Goal: Use online tool/utility: Utilize a website feature to perform a specific function

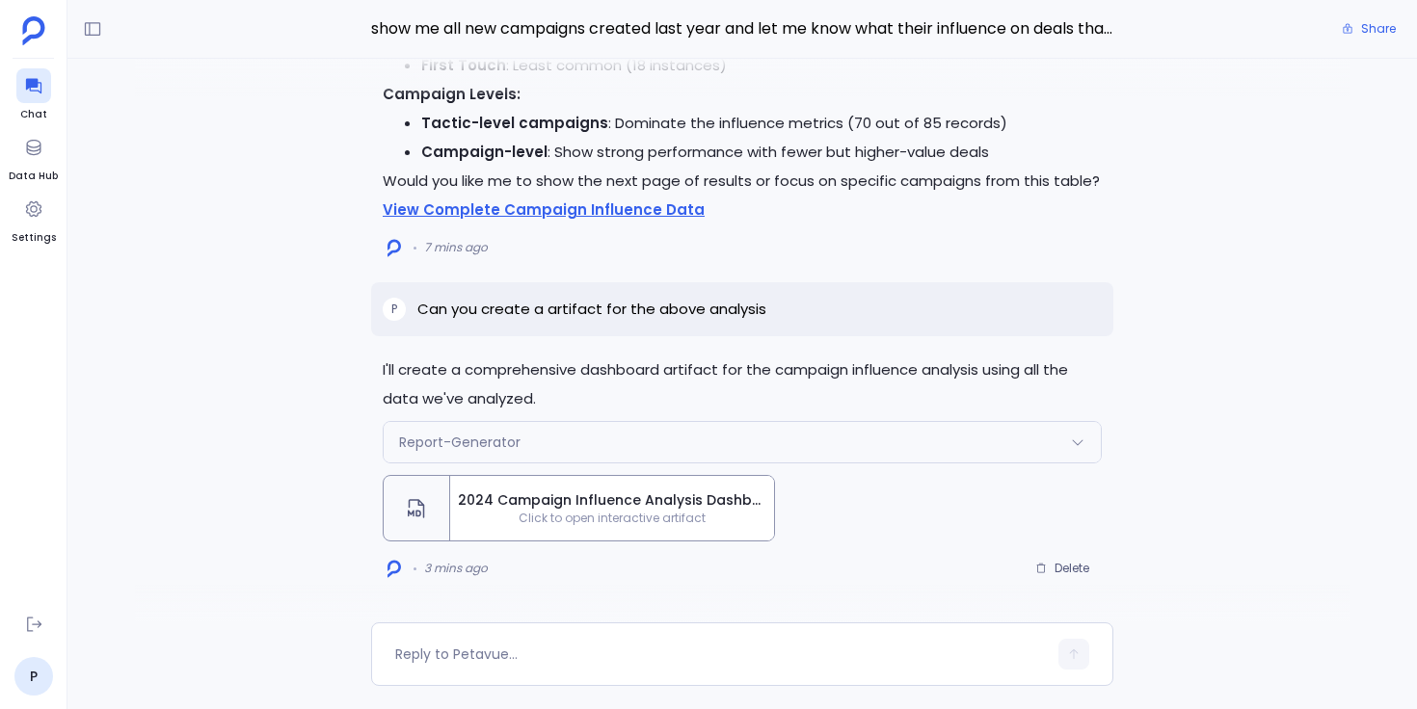
click at [494, 514] on span "Click to open interactive artifact" at bounding box center [612, 518] width 324 height 15
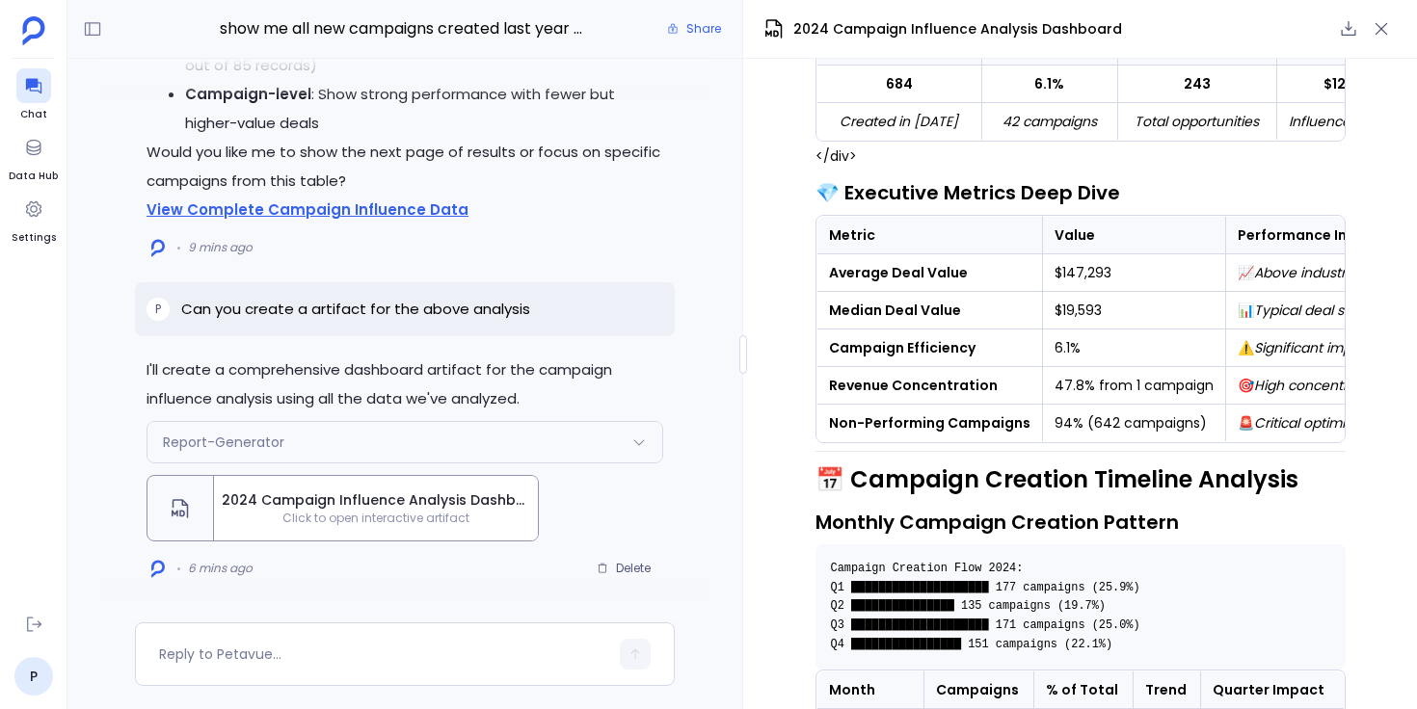
scroll to position [363, 0]
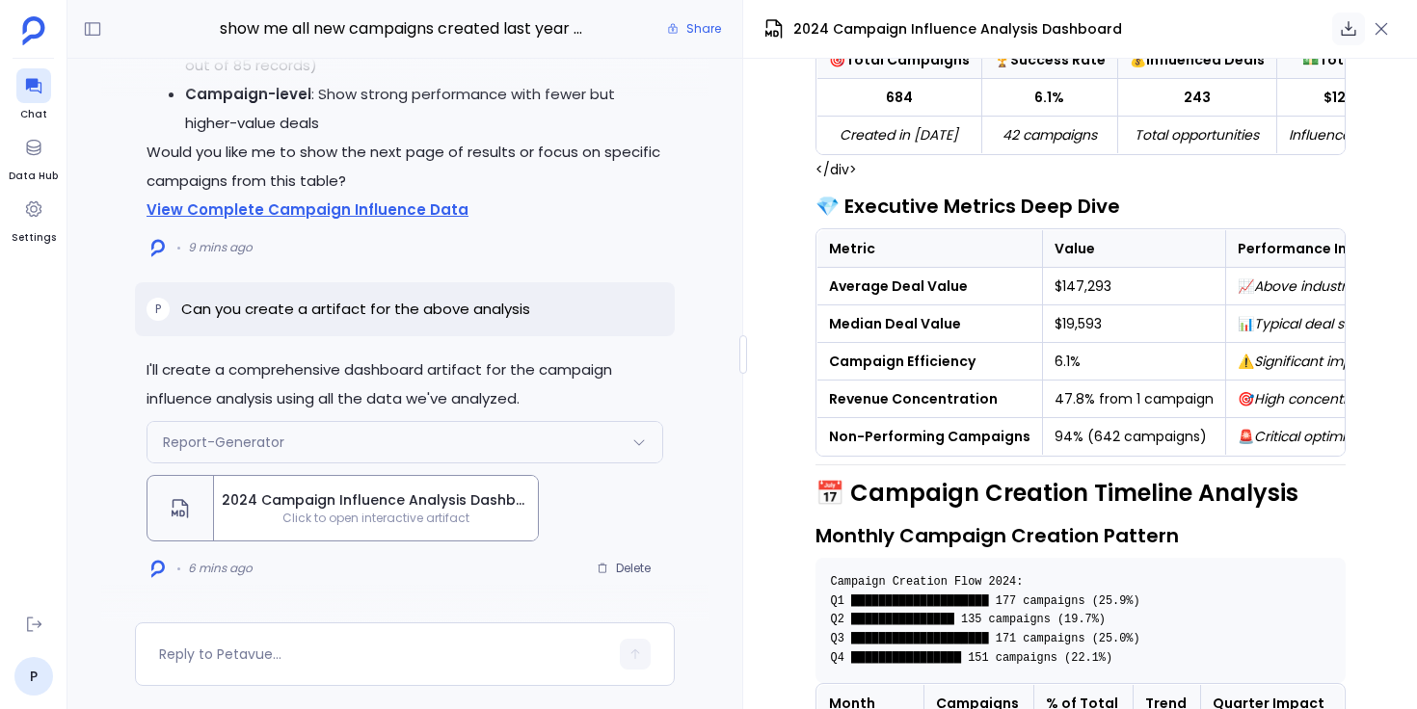
click at [1352, 19] on icon "button" at bounding box center [1348, 28] width 19 height 19
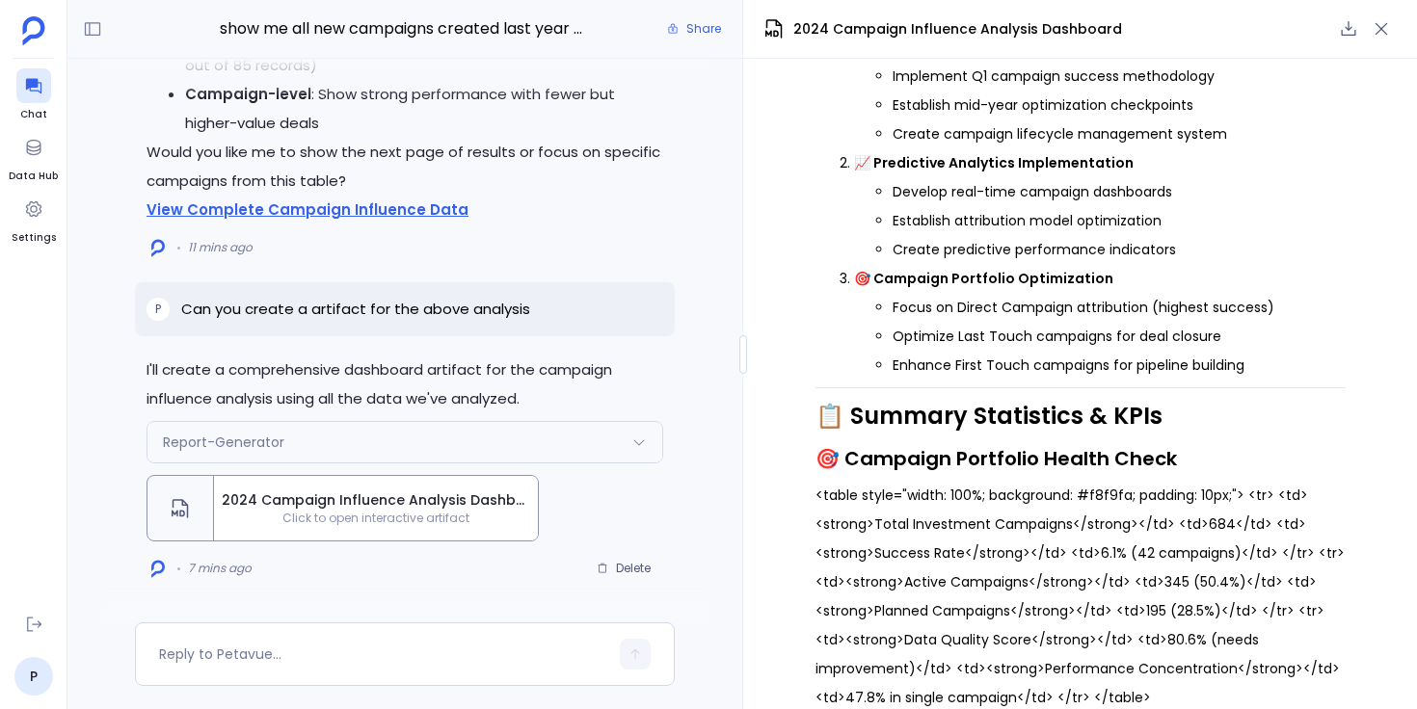
scroll to position [6258, 0]
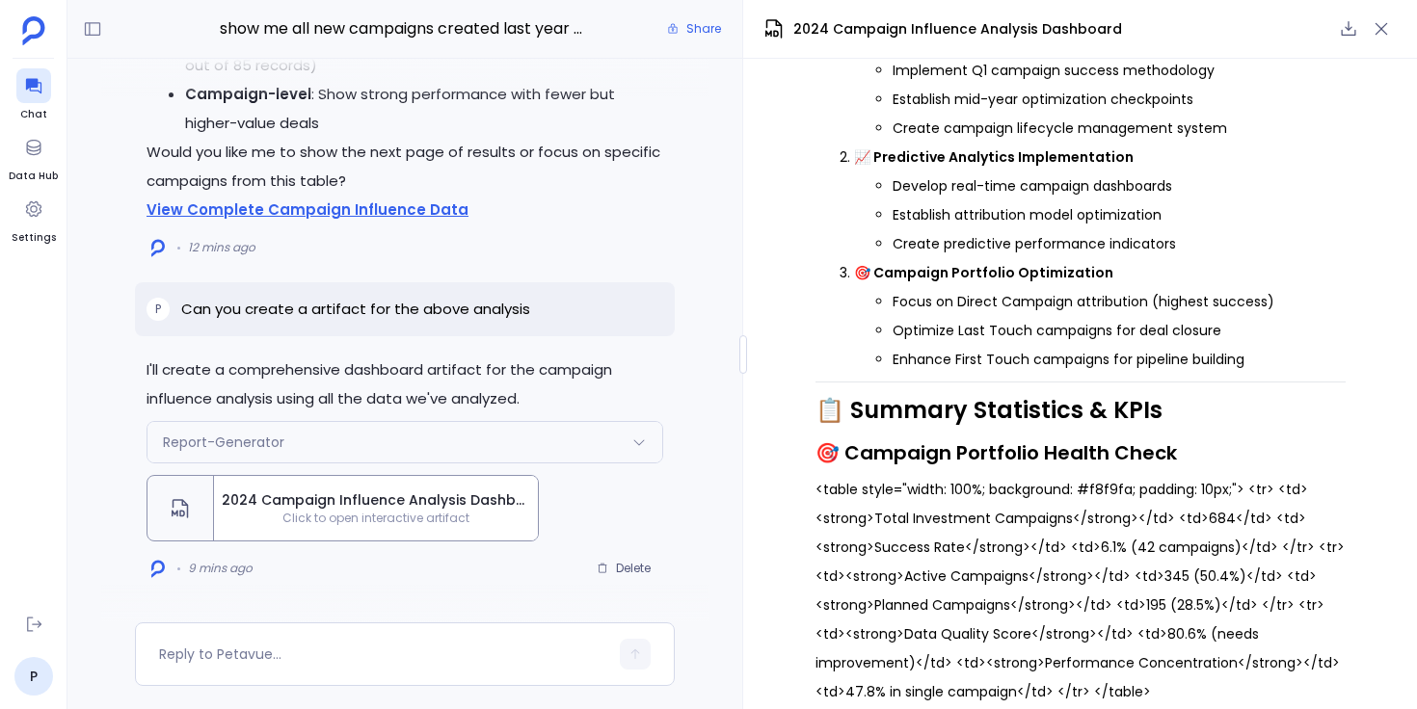
click at [586, 447] on div "Report-Generator" at bounding box center [404, 442] width 515 height 40
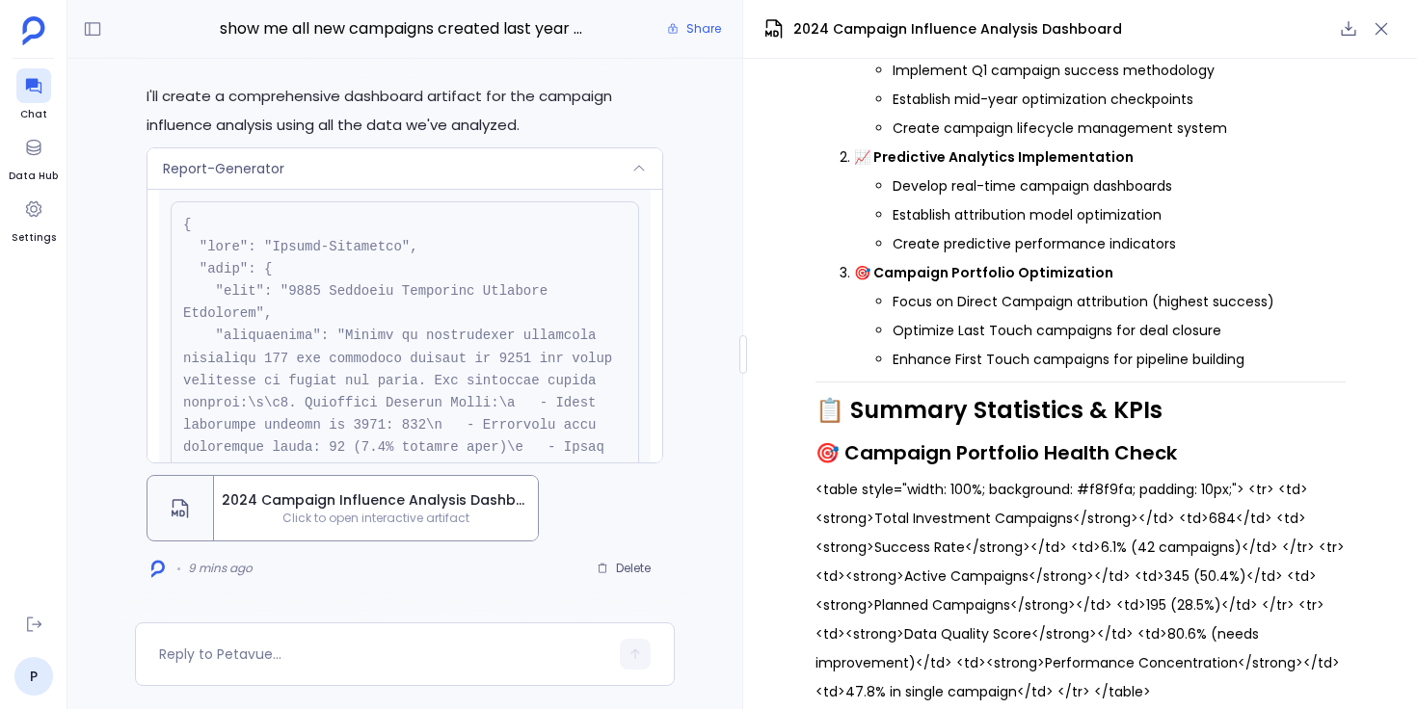
scroll to position [53, 0]
click at [619, 179] on div "Report-Generator" at bounding box center [404, 168] width 515 height 40
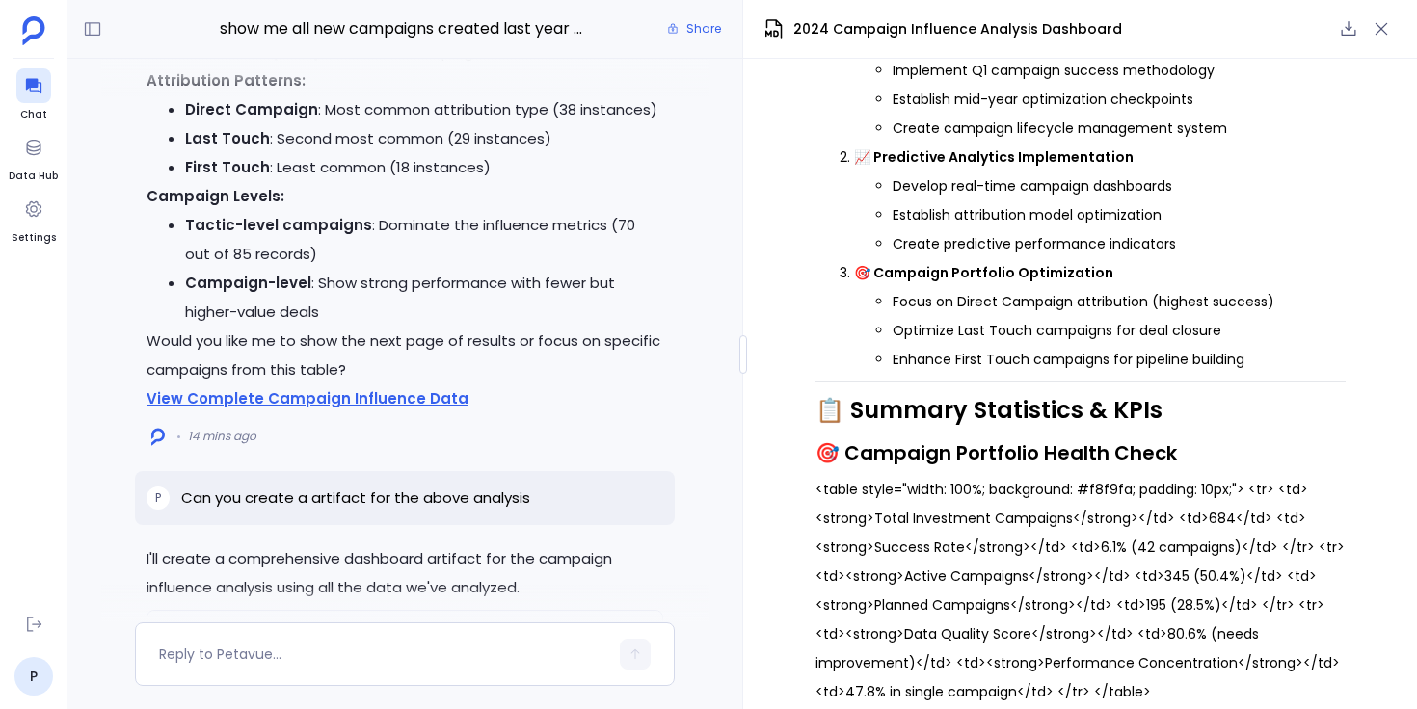
scroll to position [0, 0]
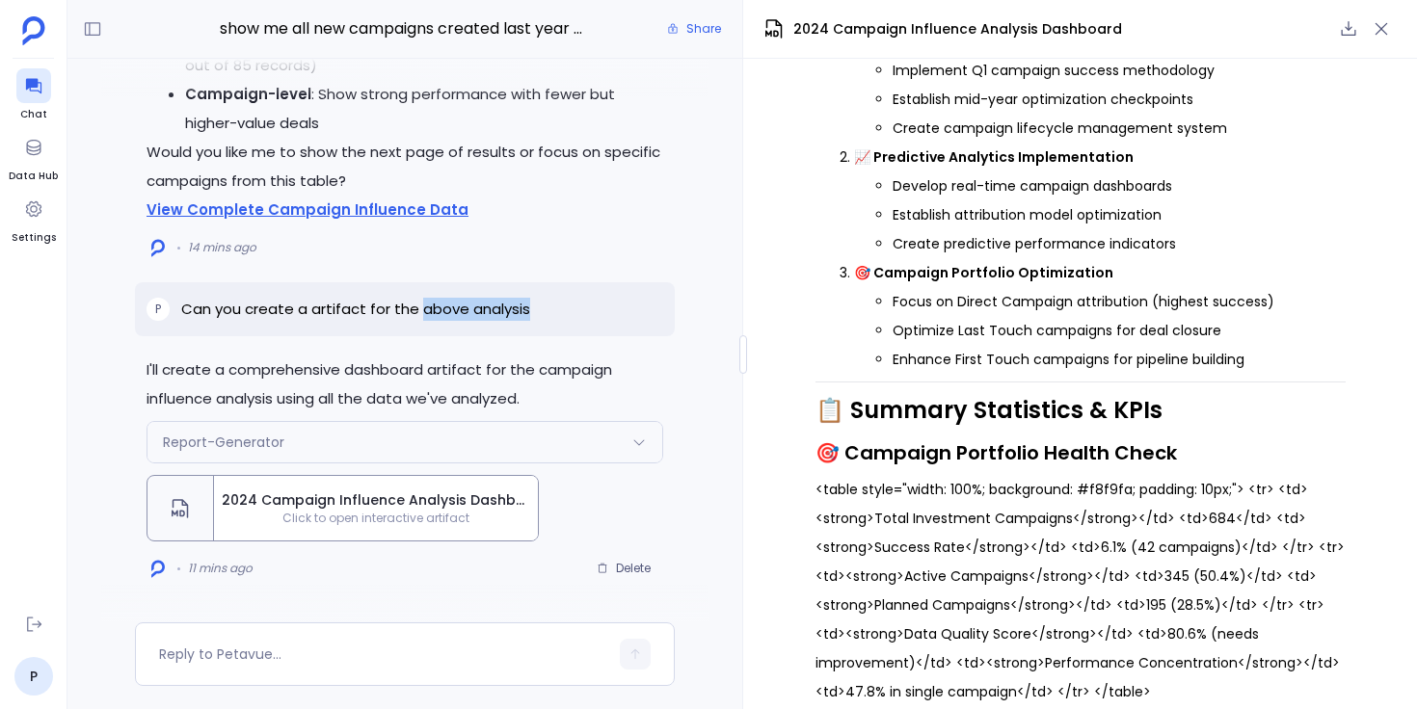
drag, startPoint x: 420, startPoint y: 314, endPoint x: 531, endPoint y: 307, distance: 111.0
click at [531, 307] on div "P Can you create a artifact for the above analysis" at bounding box center [405, 309] width 540 height 54
click at [533, 307] on div "P Can you create a artifact for the above analysis" at bounding box center [405, 309] width 540 height 54
drag, startPoint x: 227, startPoint y: 374, endPoint x: 429, endPoint y: 371, distance: 201.4
click at [429, 371] on p "I'll create a comprehensive dashboard artifact for the campaign influence analy…" at bounding box center [404, 385] width 517 height 58
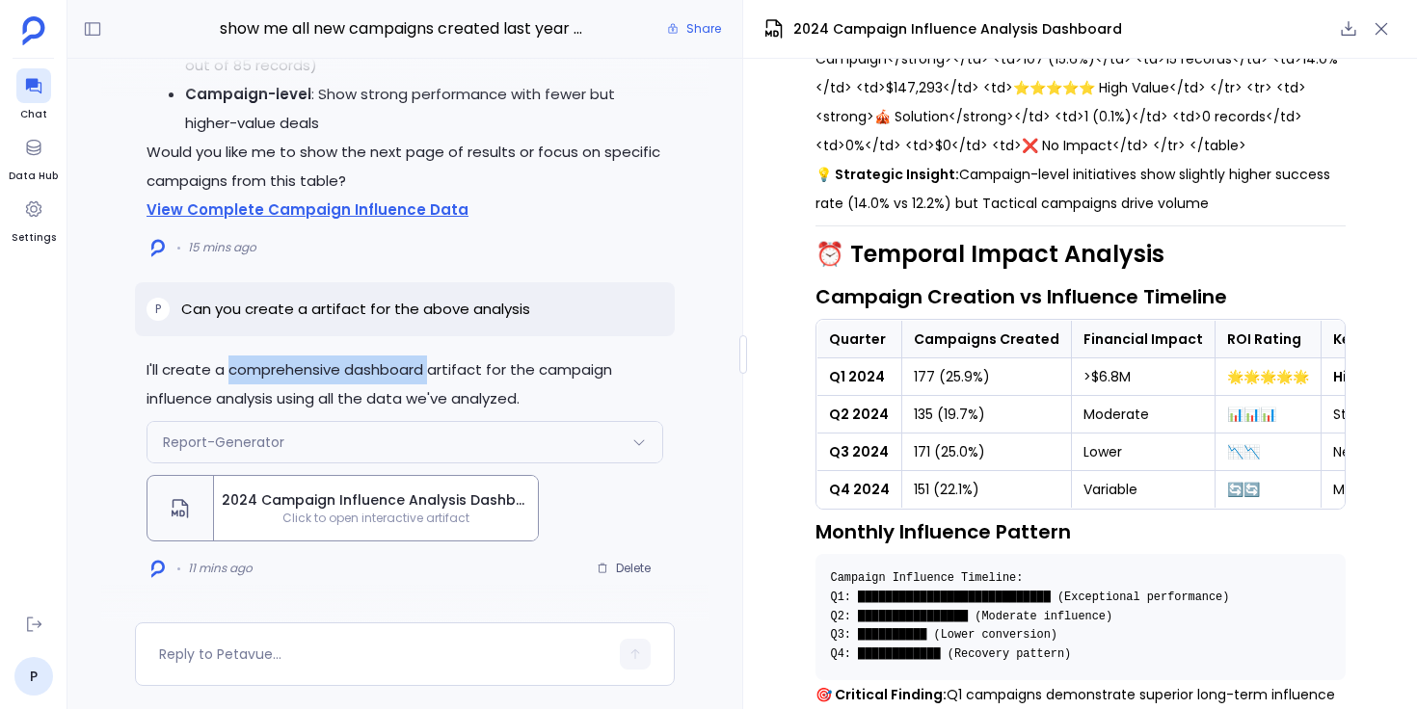
scroll to position [4155, 0]
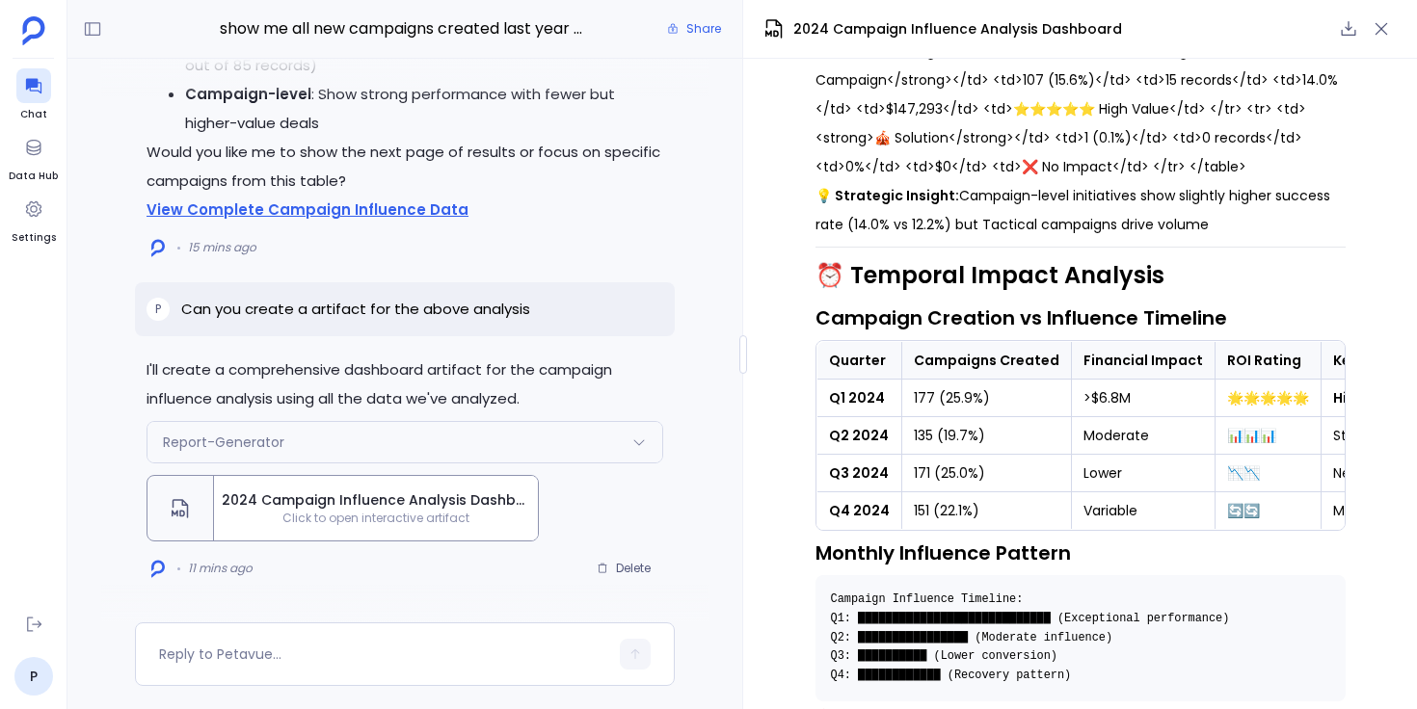
click at [610, 438] on div "Report-Generator" at bounding box center [404, 442] width 515 height 40
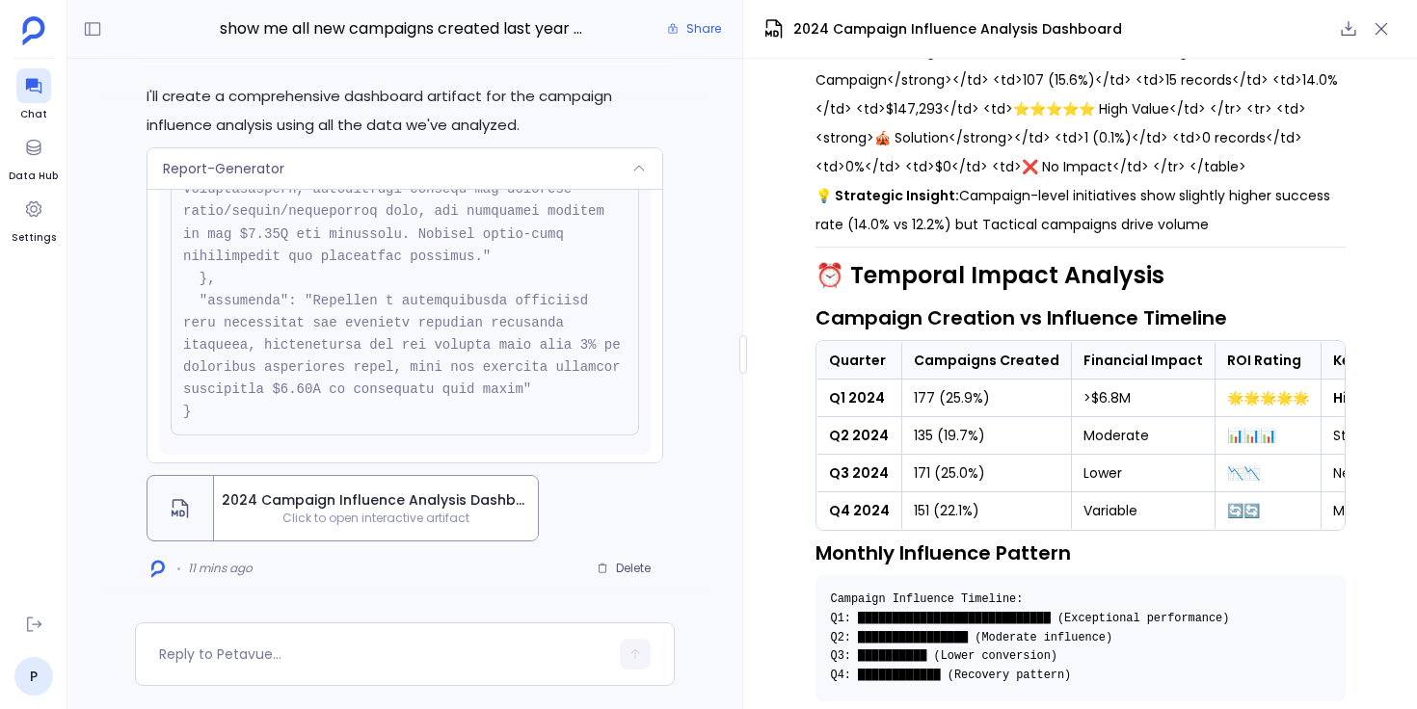
scroll to position [1354, 0]
click at [611, 173] on div "Report-Generator" at bounding box center [404, 168] width 515 height 40
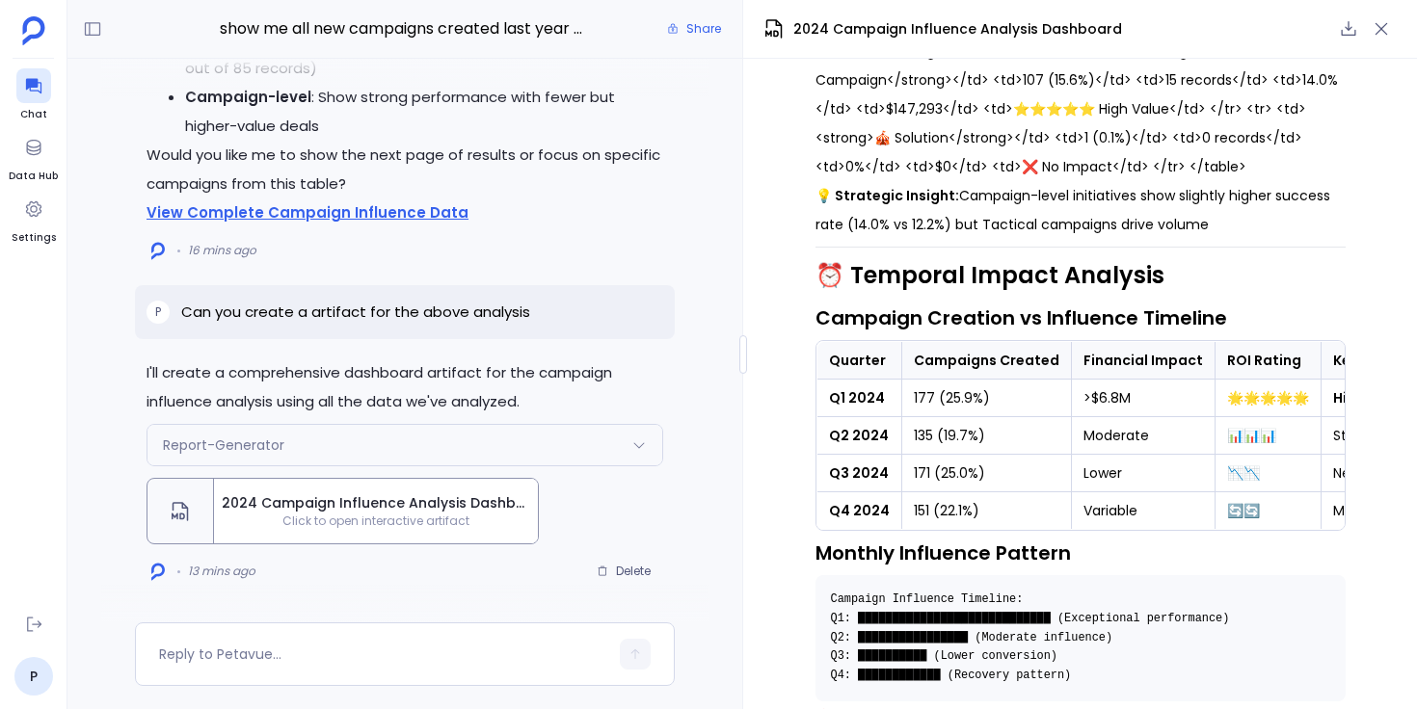
scroll to position [0, 0]
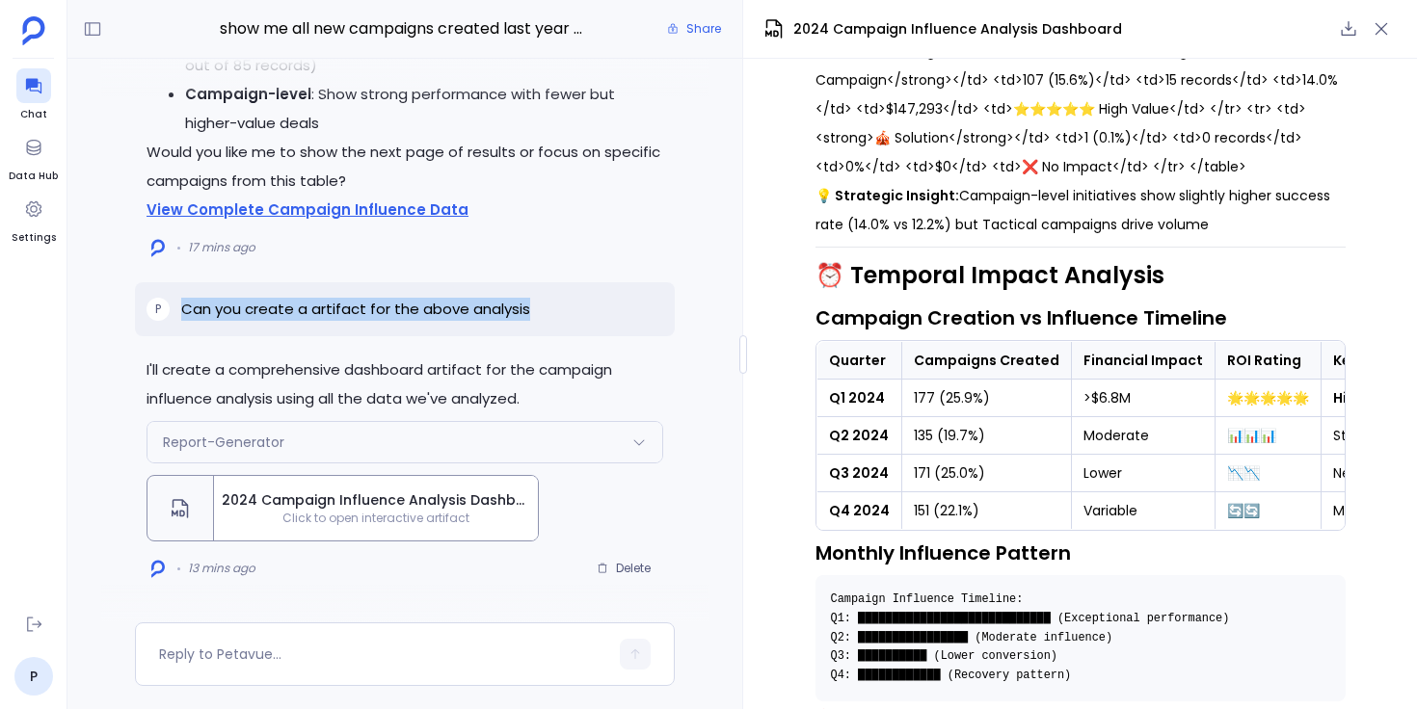
drag, startPoint x: 183, startPoint y: 312, endPoint x: 531, endPoint y: 305, distance: 348.0
click at [531, 305] on div "P Can you create a artifact for the above analysis" at bounding box center [405, 309] width 540 height 54
copy p "Can you create a artifact for the above analysis"
click at [626, 578] on button "Delete" at bounding box center [623, 568] width 79 height 29
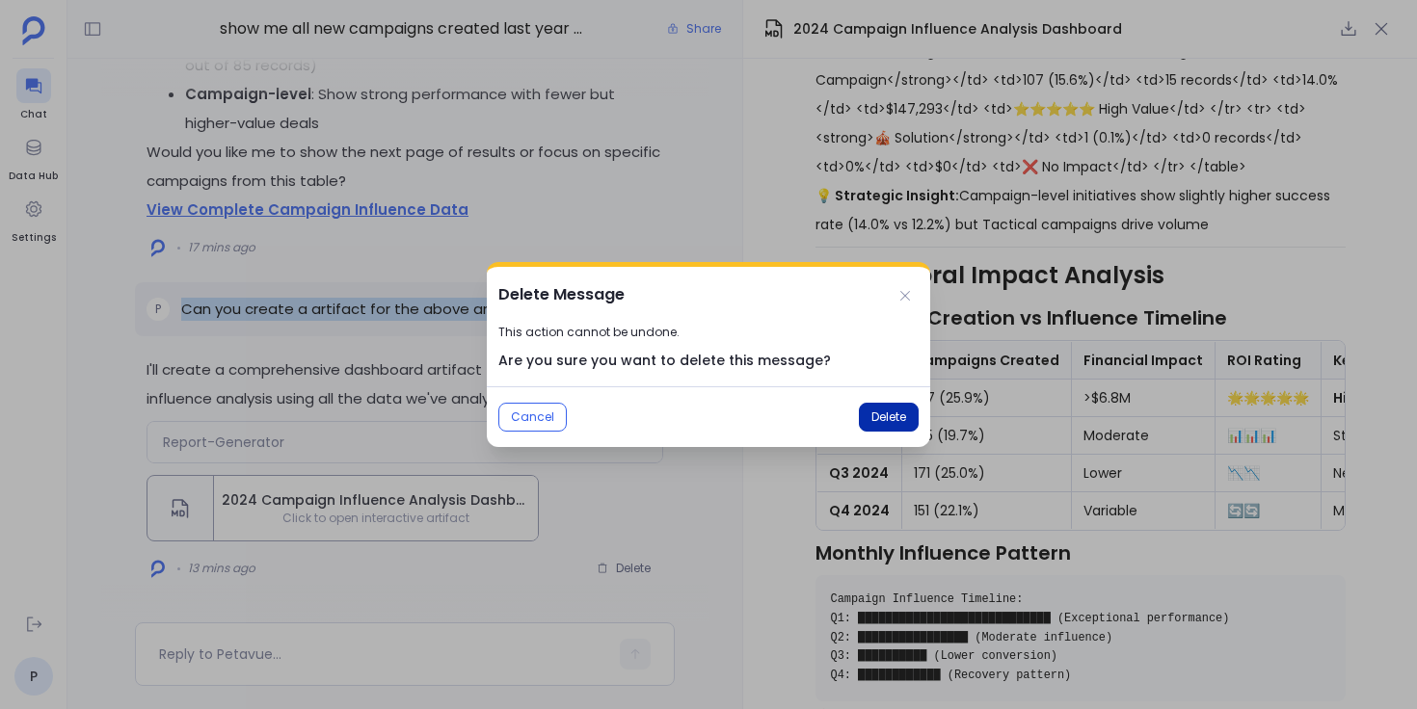
click at [896, 411] on span "Delete" at bounding box center [888, 417] width 35 height 15
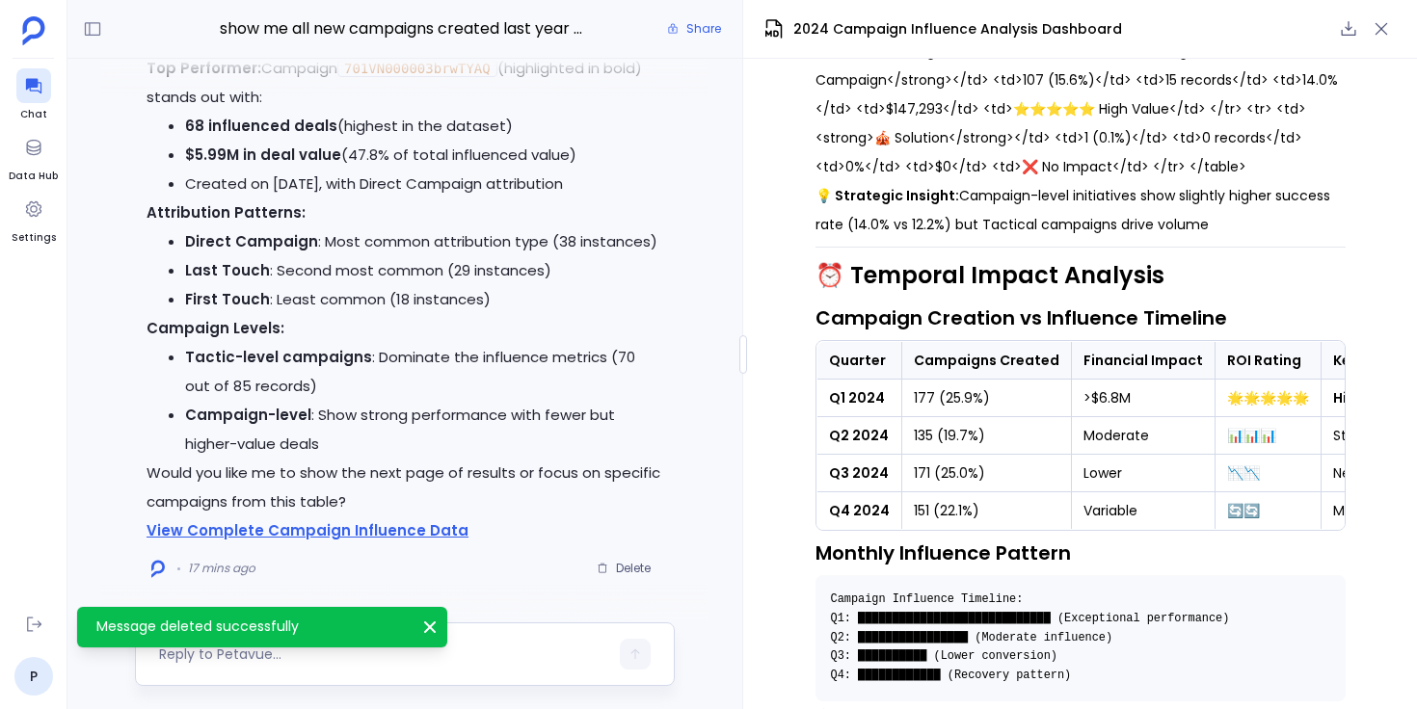
click at [508, 645] on textarea at bounding box center [383, 654] width 449 height 19
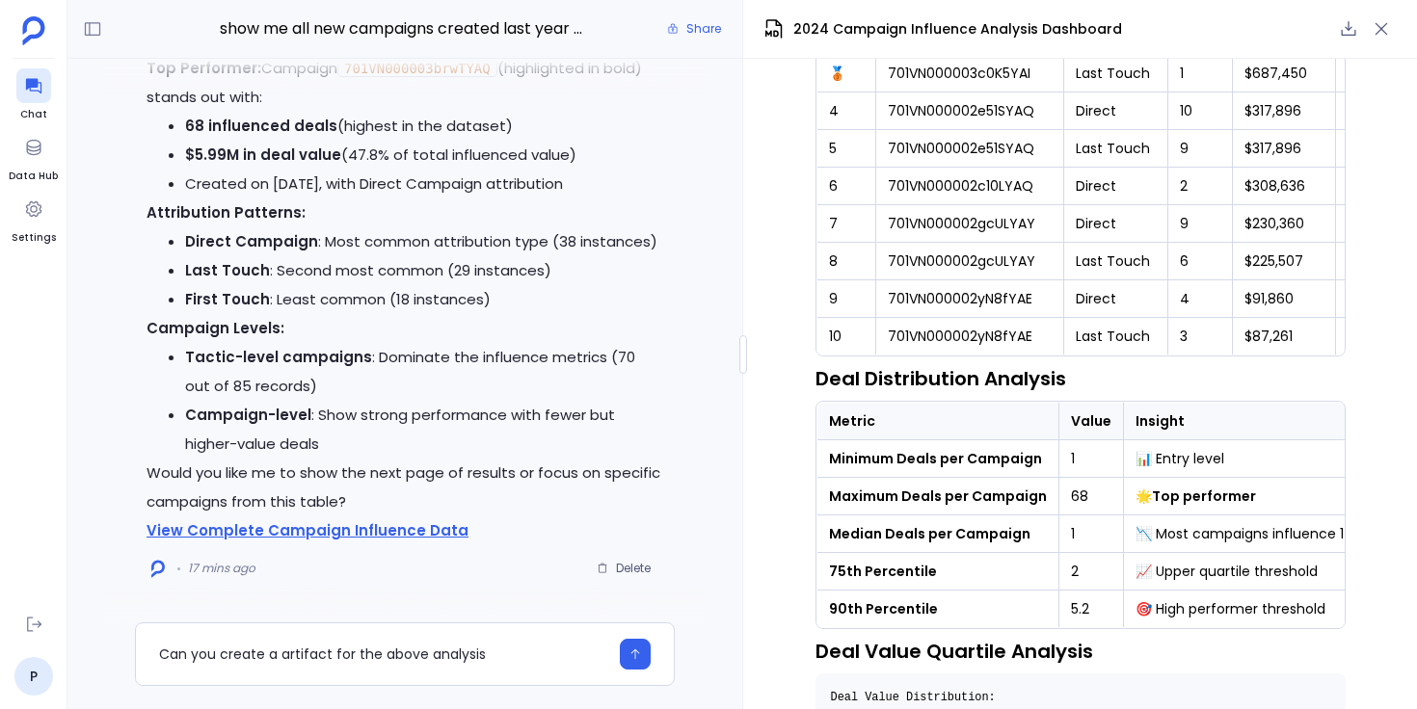
scroll to position [3099, 0]
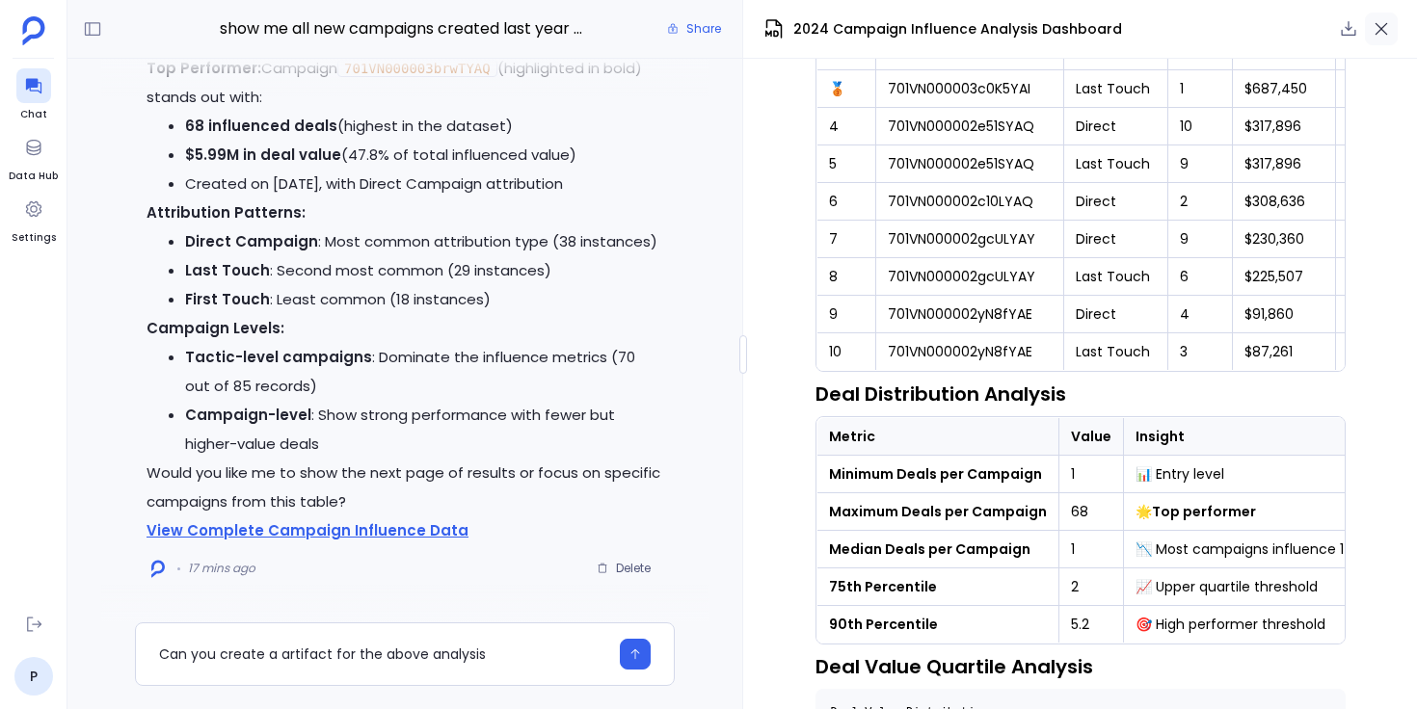
type textarea "Can you create a artifact for the above analysis"
click at [1385, 32] on icon "button" at bounding box center [1380, 28] width 19 height 19
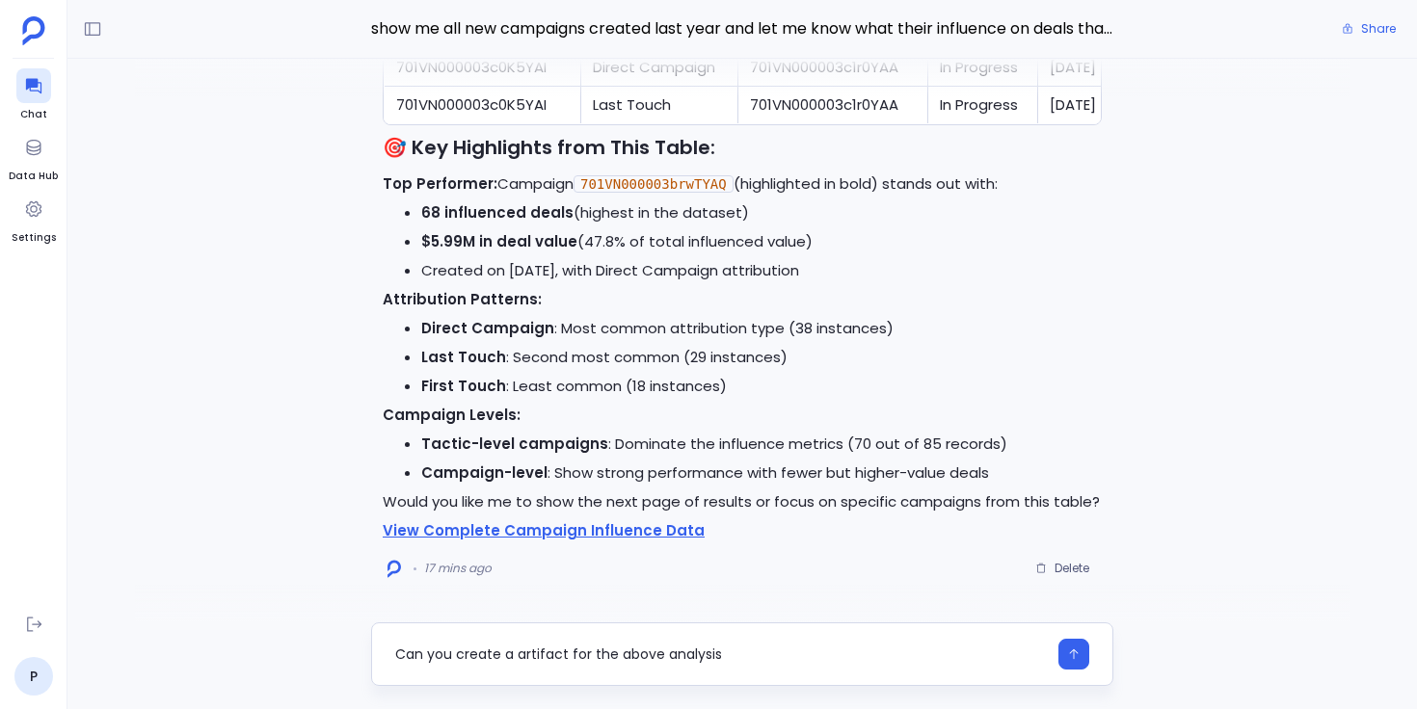
click at [734, 657] on textarea "Can you create a artifact for the above analysis" at bounding box center [720, 654] width 651 height 19
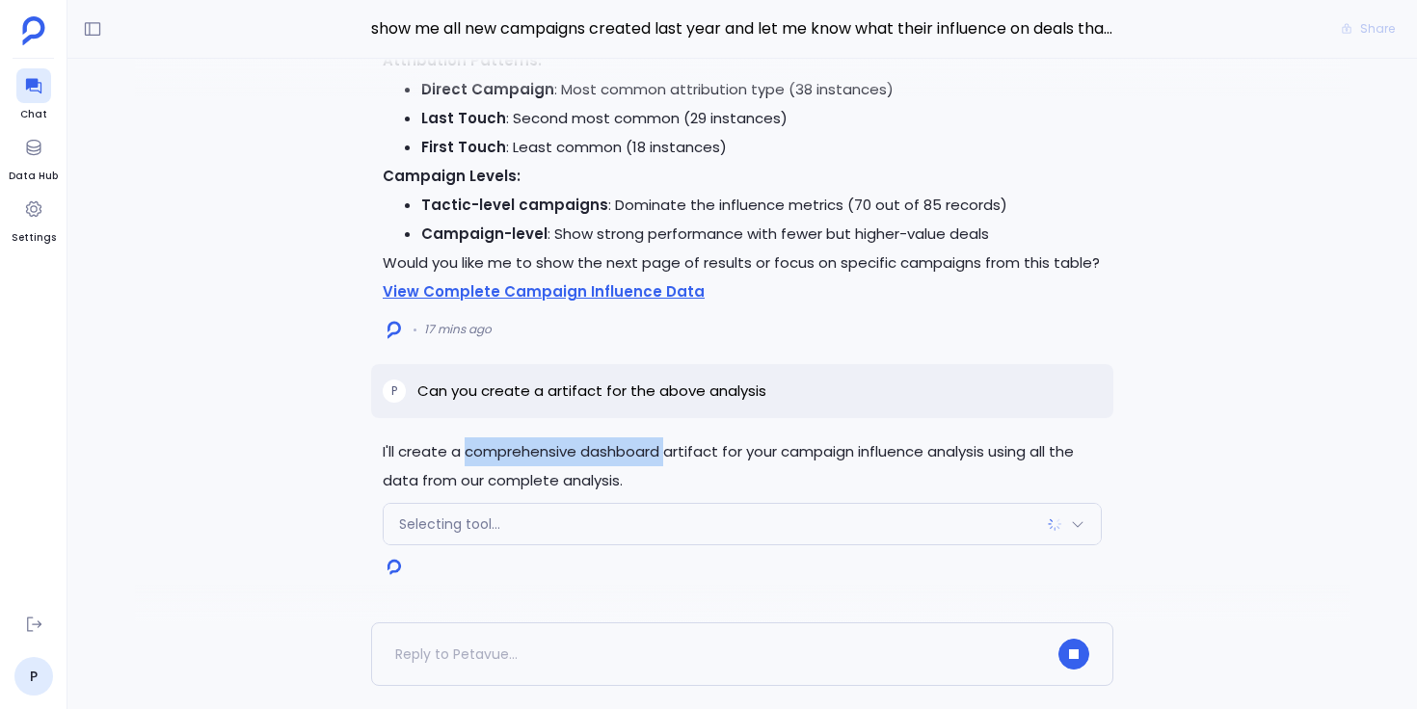
drag, startPoint x: 465, startPoint y: 454, endPoint x: 668, endPoint y: 458, distance: 202.4
click at [668, 458] on p "I'll create a comprehensive dashboard artifact for your campaign influence anal…" at bounding box center [742, 466] width 719 height 58
click at [666, 517] on div "Selecting tool..." at bounding box center [742, 524] width 717 height 40
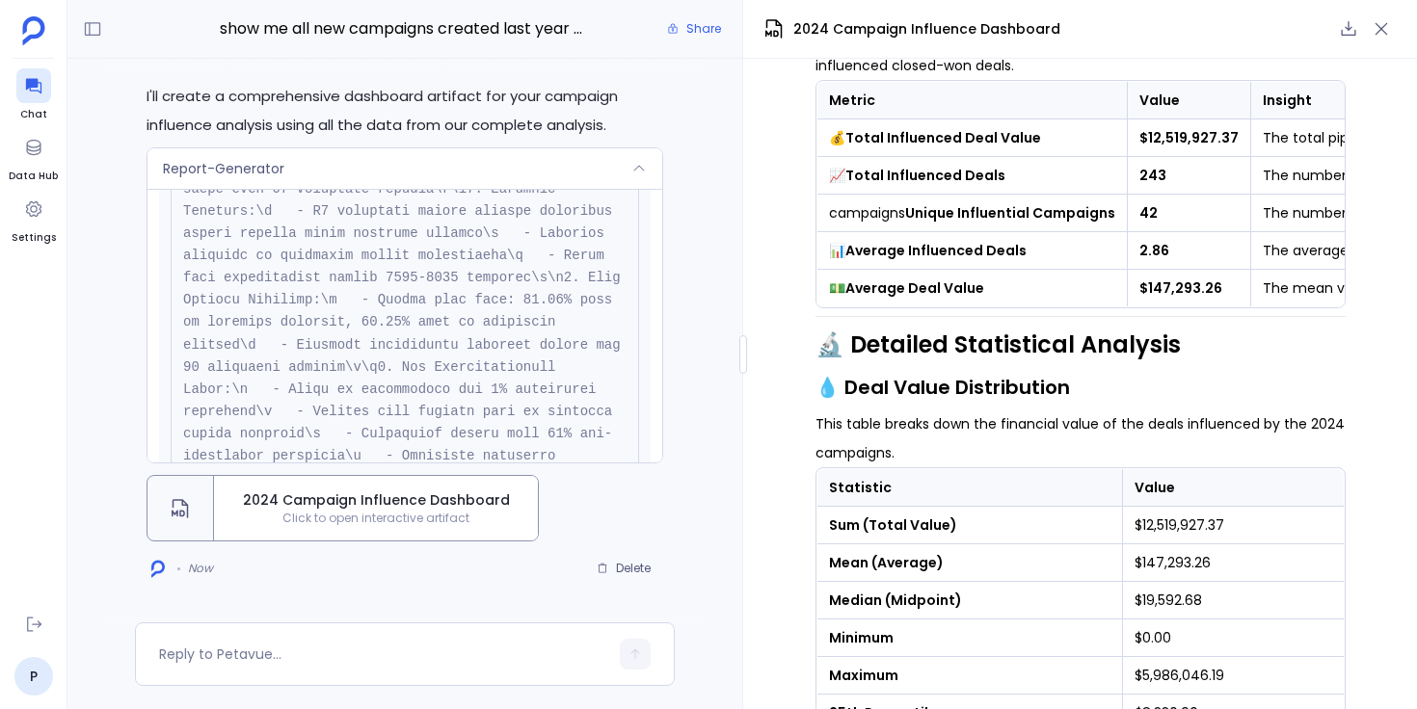
scroll to position [0, 0]
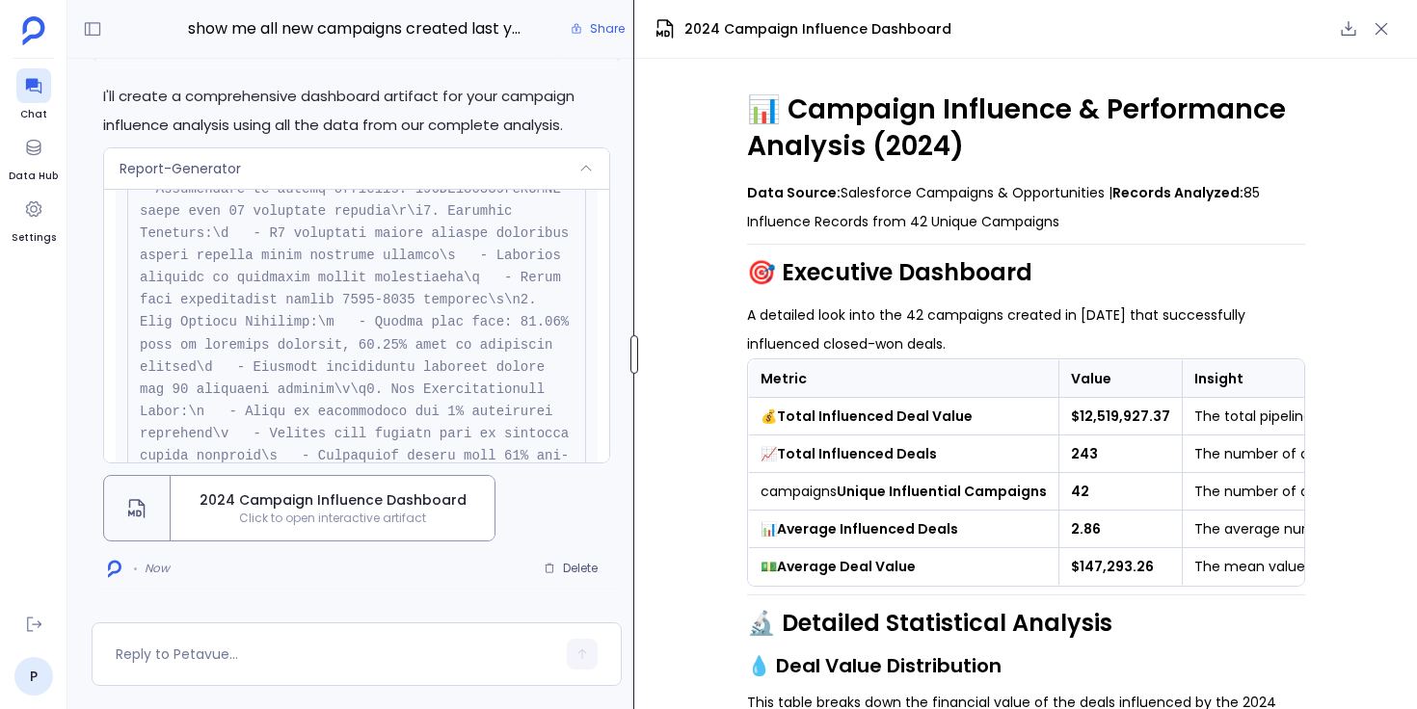
click at [634, 366] on div at bounding box center [634, 354] width 8 height 39
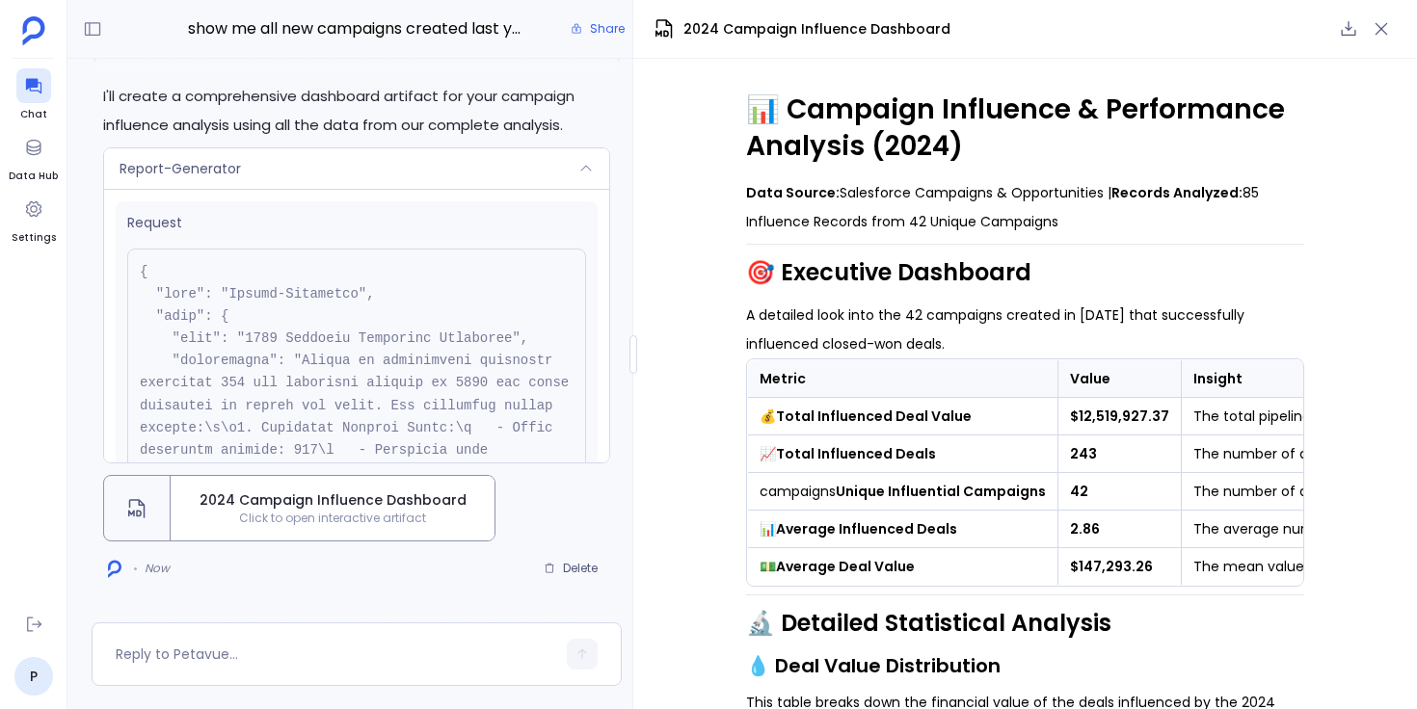
click at [542, 165] on div "Report-Generator" at bounding box center [356, 168] width 505 height 40
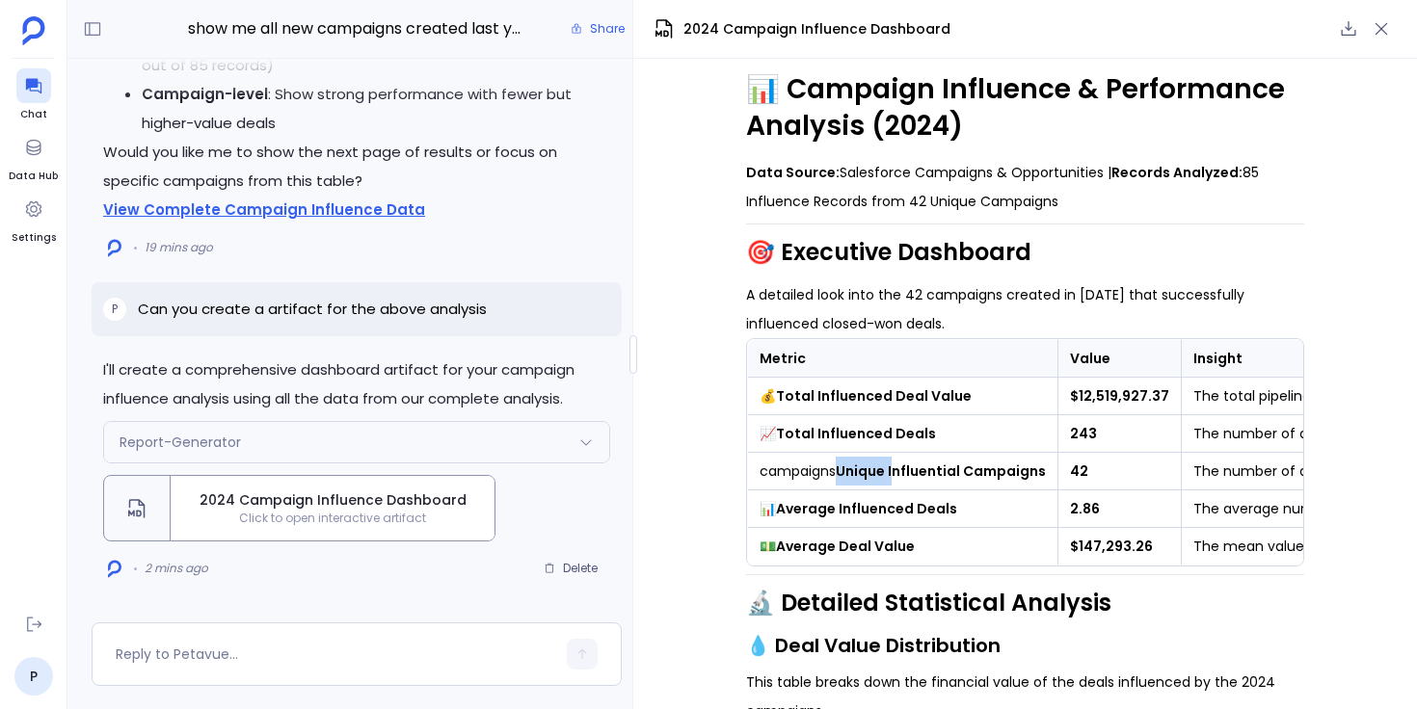
drag, startPoint x: 840, startPoint y: 473, endPoint x: 894, endPoint y: 474, distance: 54.0
click at [894, 474] on strong "Unique Influential Campaigns" at bounding box center [940, 471] width 210 height 19
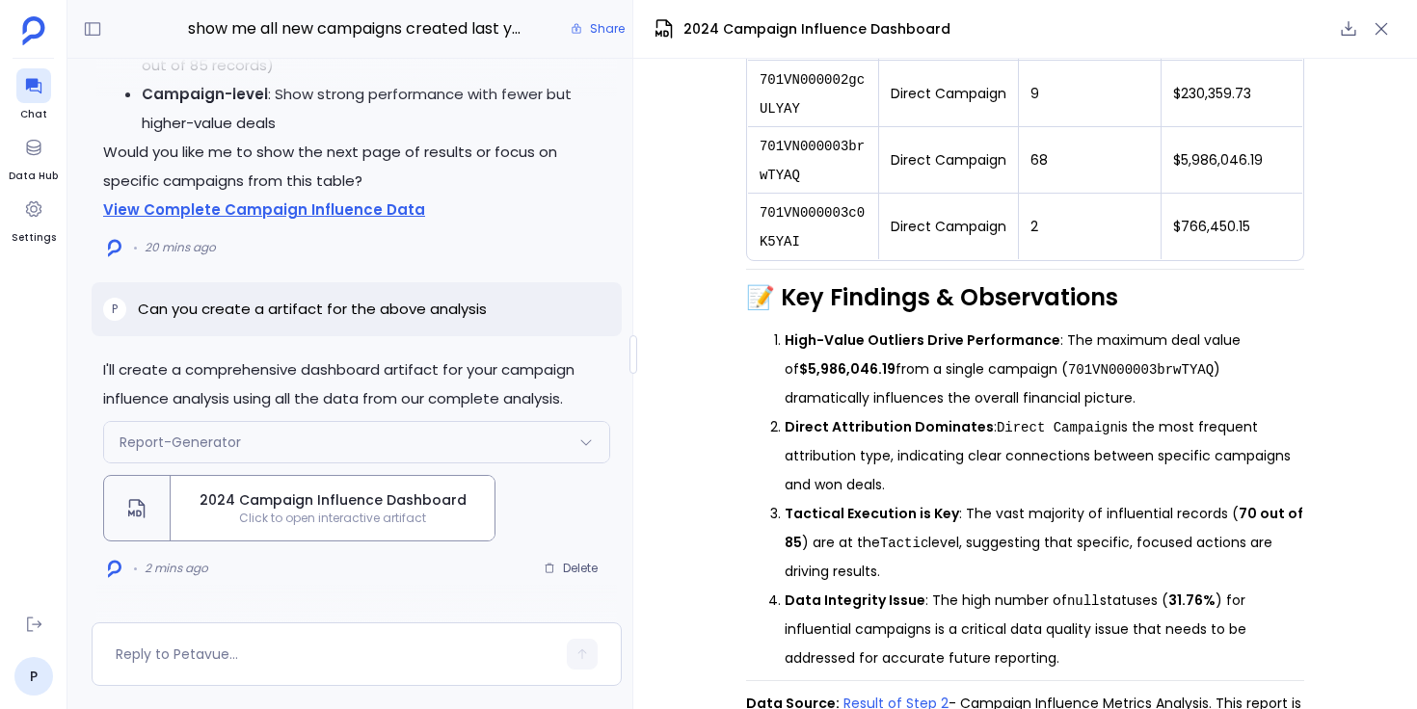
scroll to position [3315, 0]
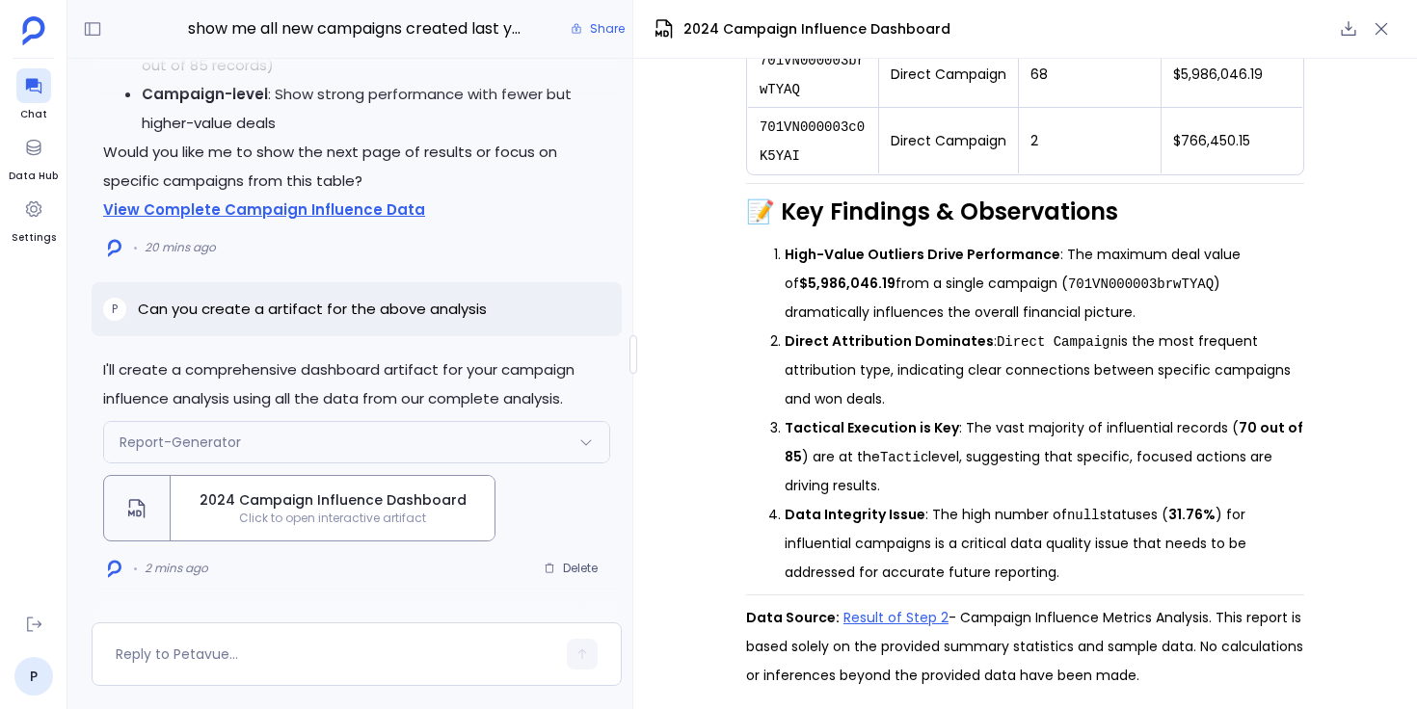
click at [582, 449] on icon at bounding box center [585, 442] width 15 height 15
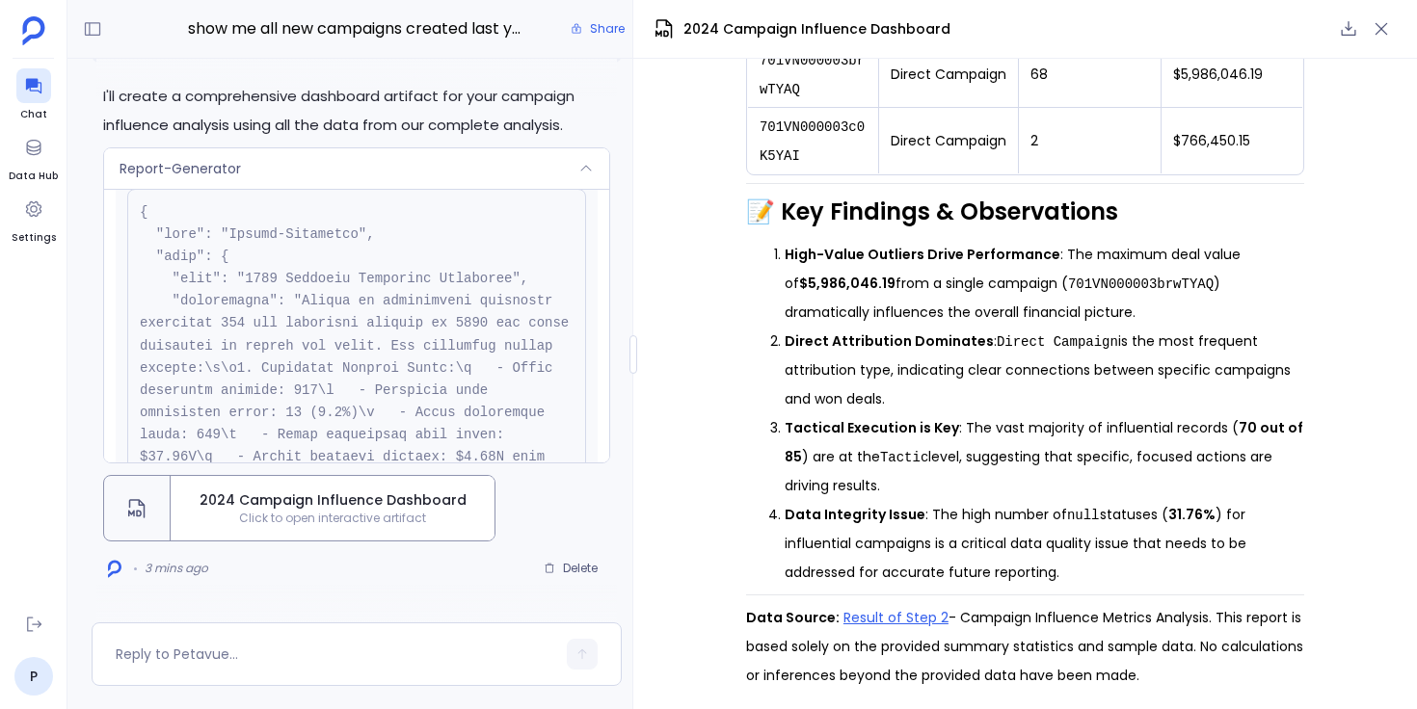
scroll to position [13, 0]
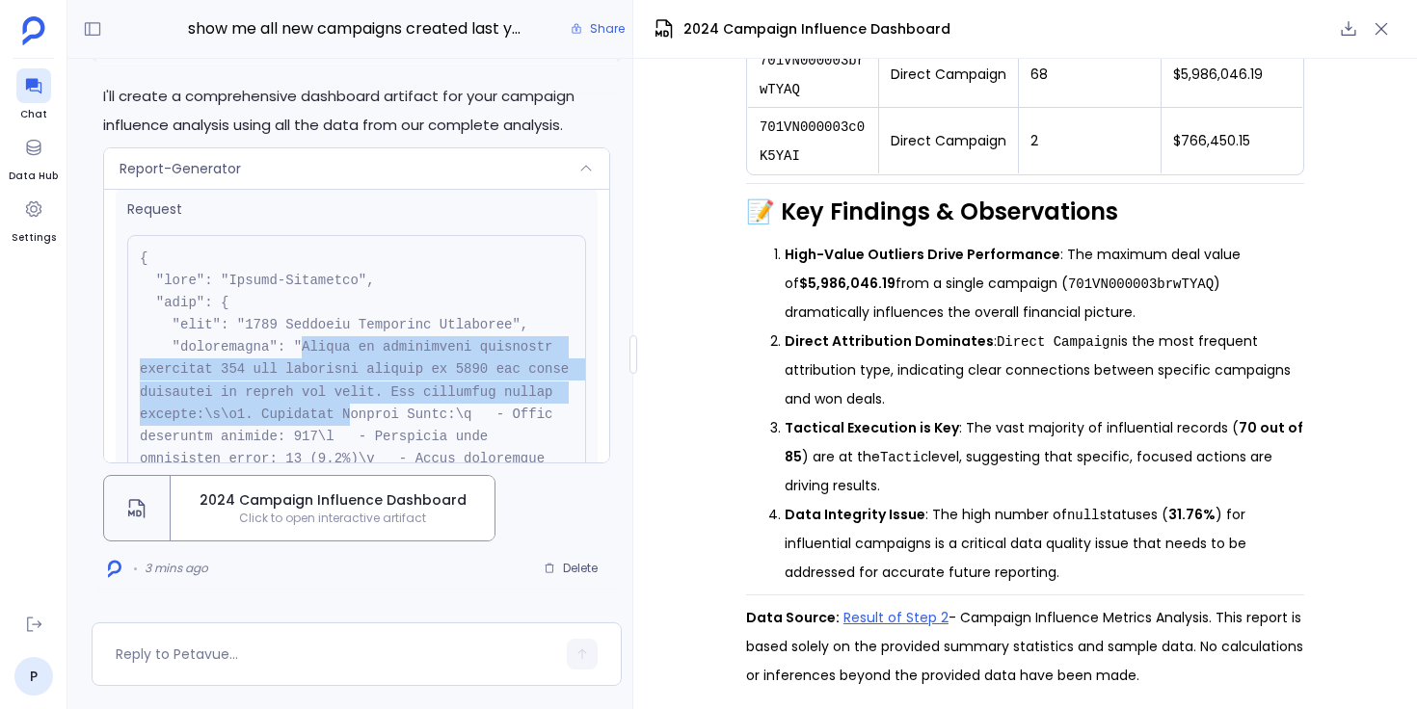
drag, startPoint x: 303, startPoint y: 348, endPoint x: 409, endPoint y: 408, distance: 121.7
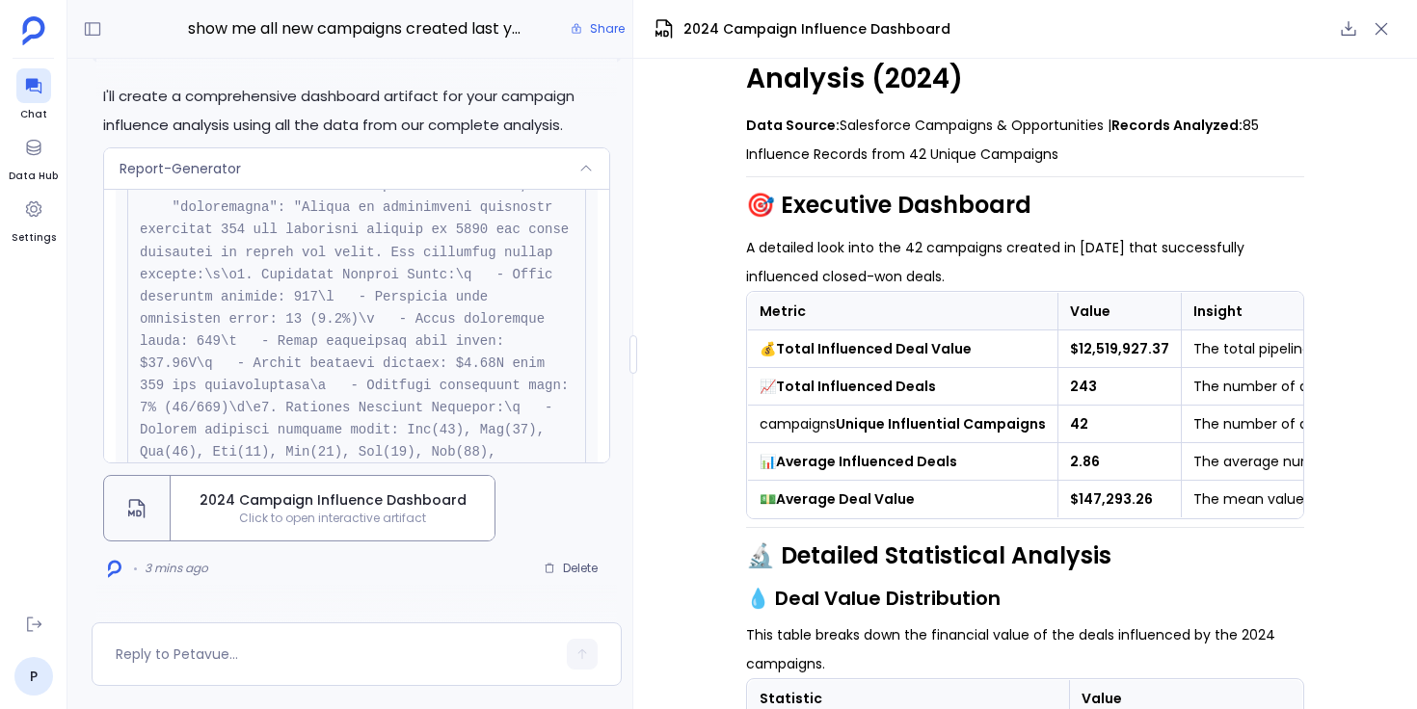
scroll to position [157, 0]
drag, startPoint x: 1073, startPoint y: 389, endPoint x: 1097, endPoint y: 387, distance: 24.2
click at [1097, 387] on td "243" at bounding box center [1118, 387] width 123 height 38
drag, startPoint x: 843, startPoint y: 425, endPoint x: 889, endPoint y: 424, distance: 46.3
click at [889, 424] on strong "Unique Influential Campaigns" at bounding box center [940, 423] width 210 height 19
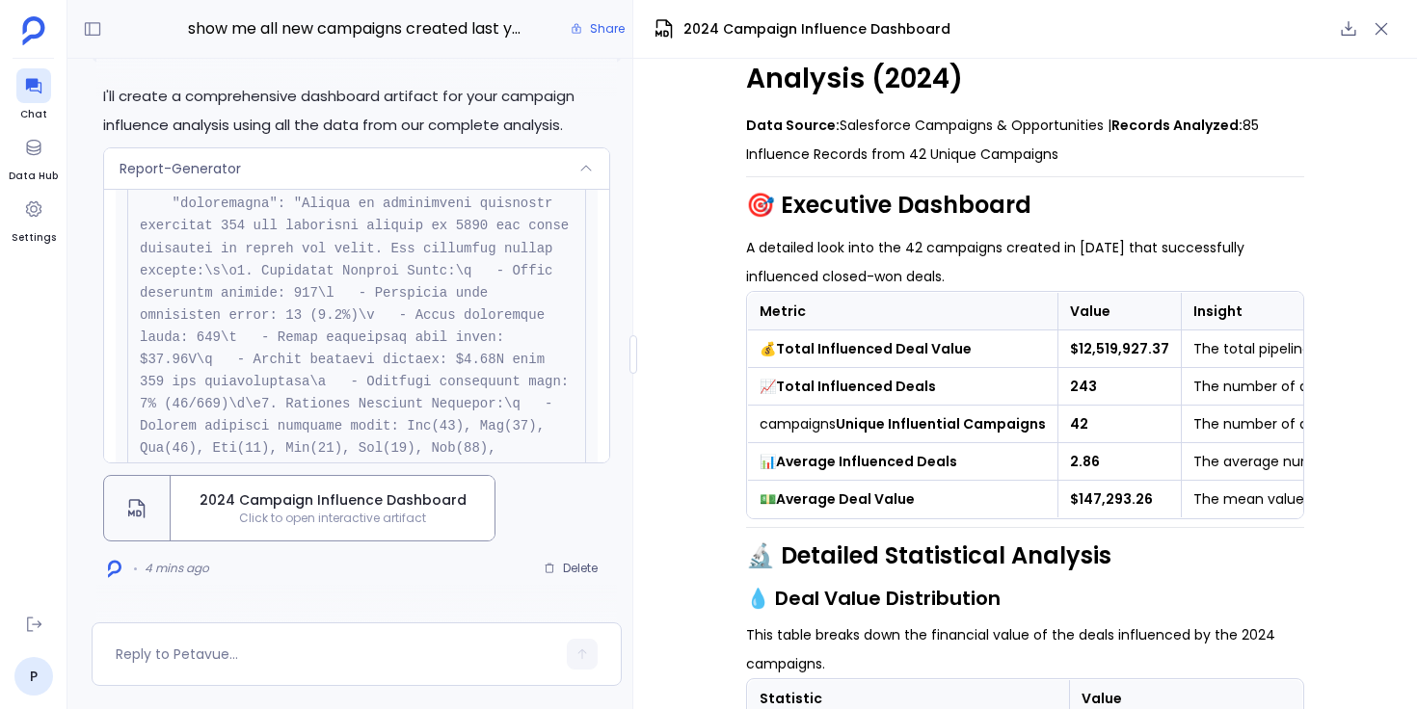
click at [890, 424] on strong "Unique Influential Campaigns" at bounding box center [940, 423] width 210 height 19
drag, startPoint x: 465, startPoint y: 362, endPoint x: 492, endPoint y: 362, distance: 27.0
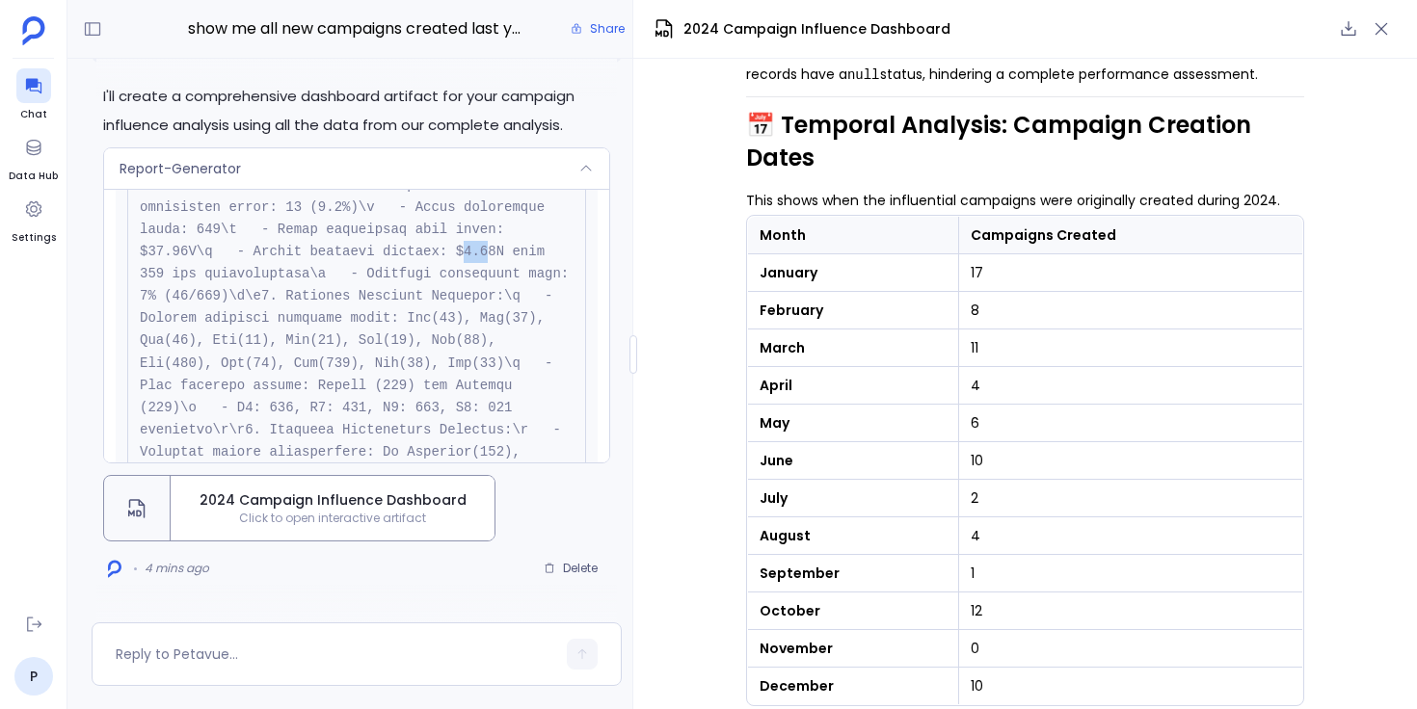
scroll to position [2250, 0]
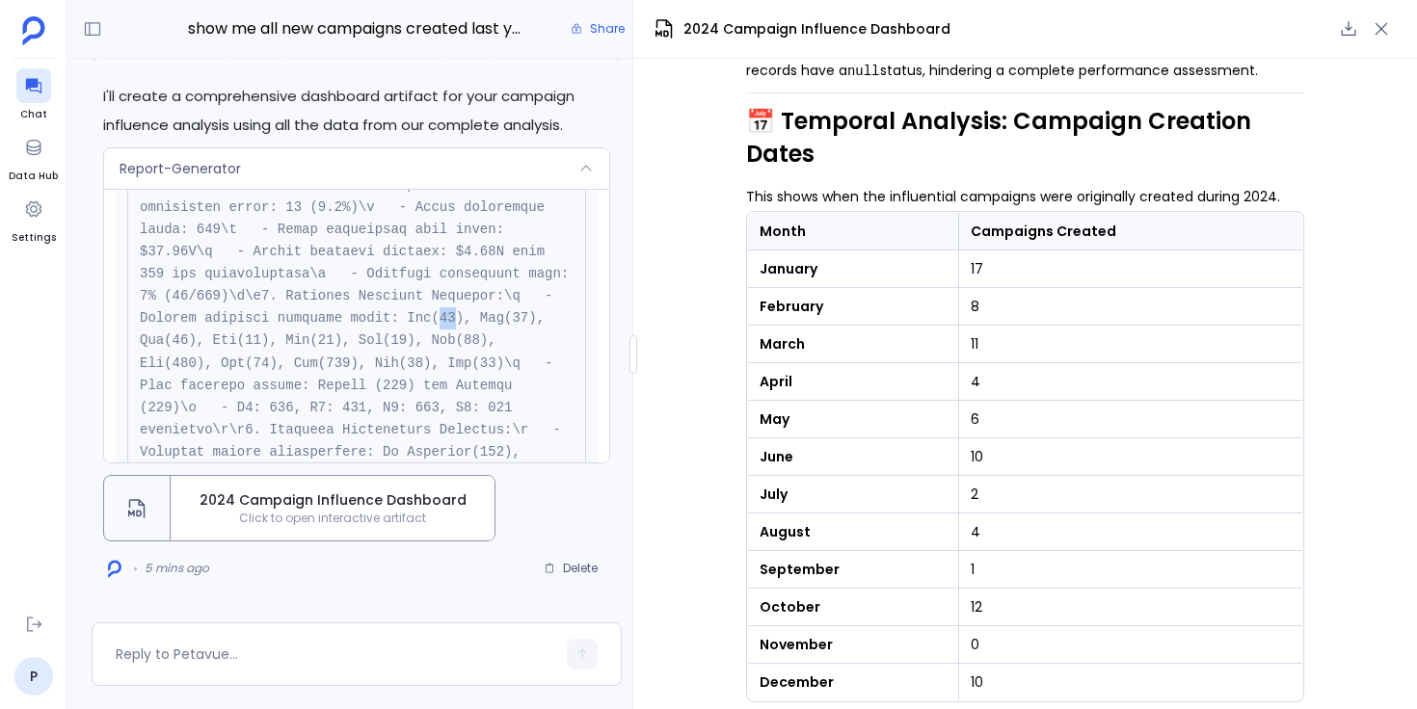
drag, startPoint x: 174, startPoint y: 342, endPoint x: 188, endPoint y: 341, distance: 13.5
drag, startPoint x: 968, startPoint y: 274, endPoint x: 982, endPoint y: 274, distance: 14.5
click at [982, 274] on td "17" at bounding box center [1131, 270] width 344 height 38
click at [503, 169] on div "Report-Generator" at bounding box center [356, 168] width 505 height 40
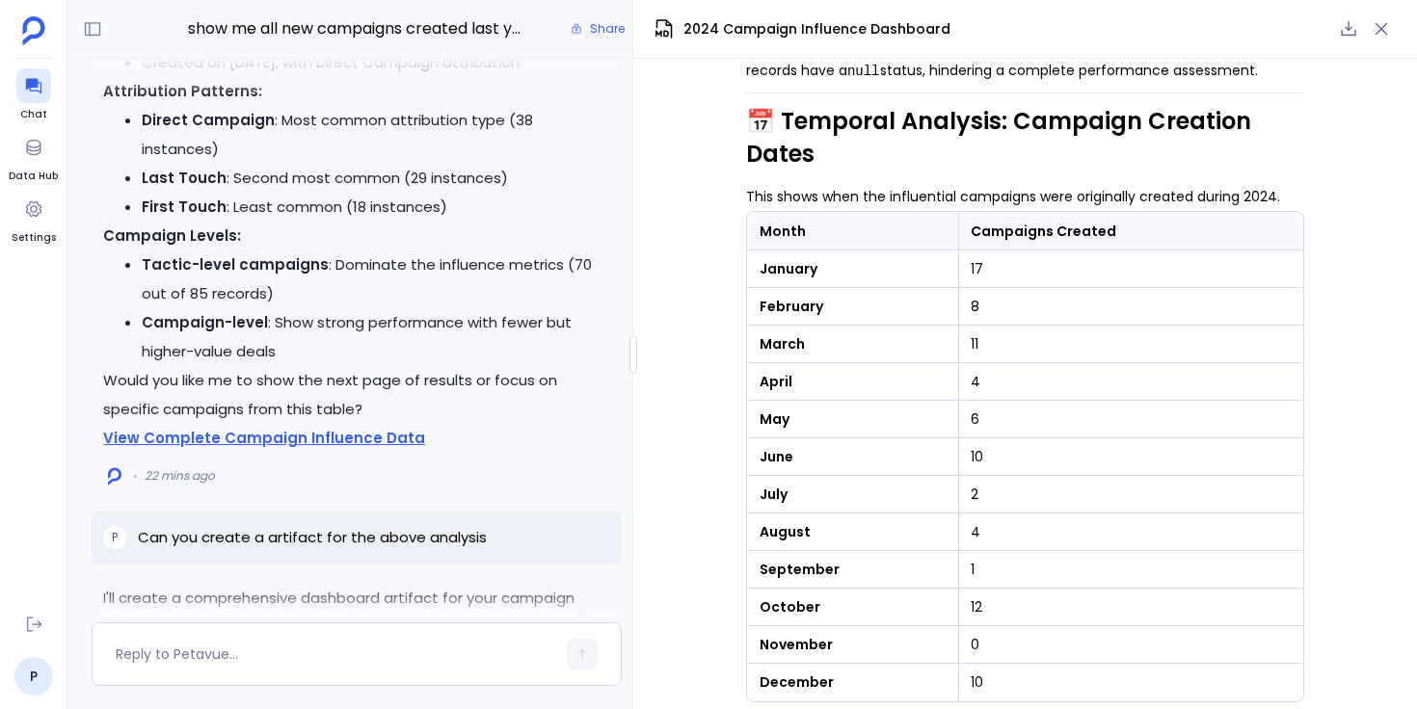
scroll to position [-363, 0]
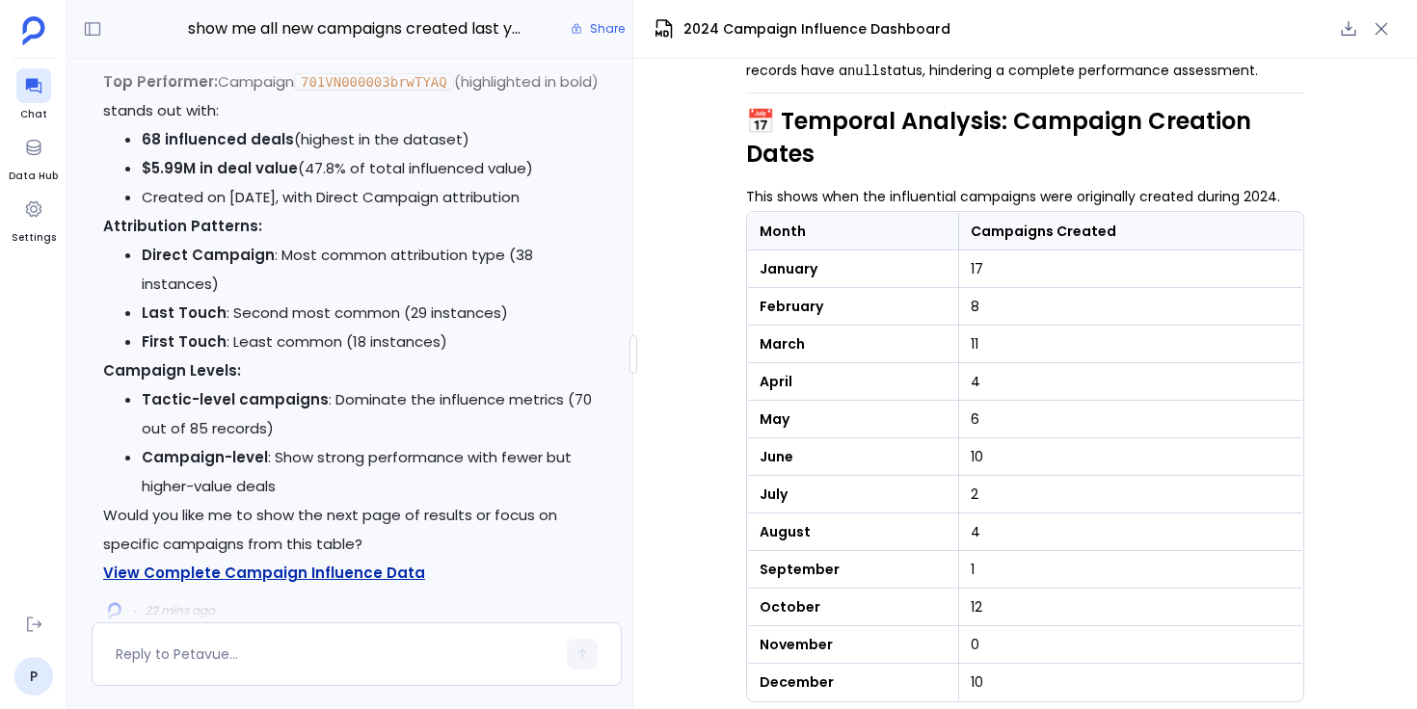
click at [372, 570] on link "View Complete Campaign Influence Data" at bounding box center [264, 573] width 322 height 20
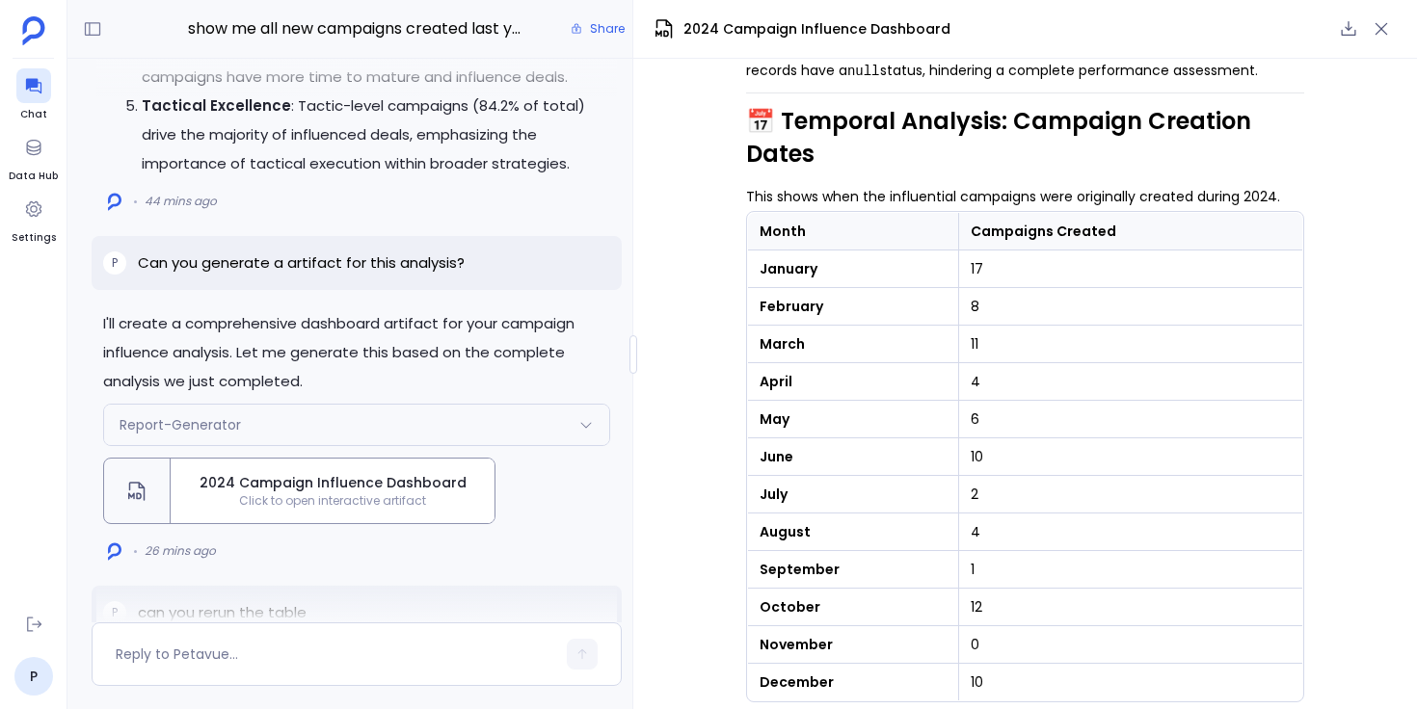
scroll to position [-2048, 0]
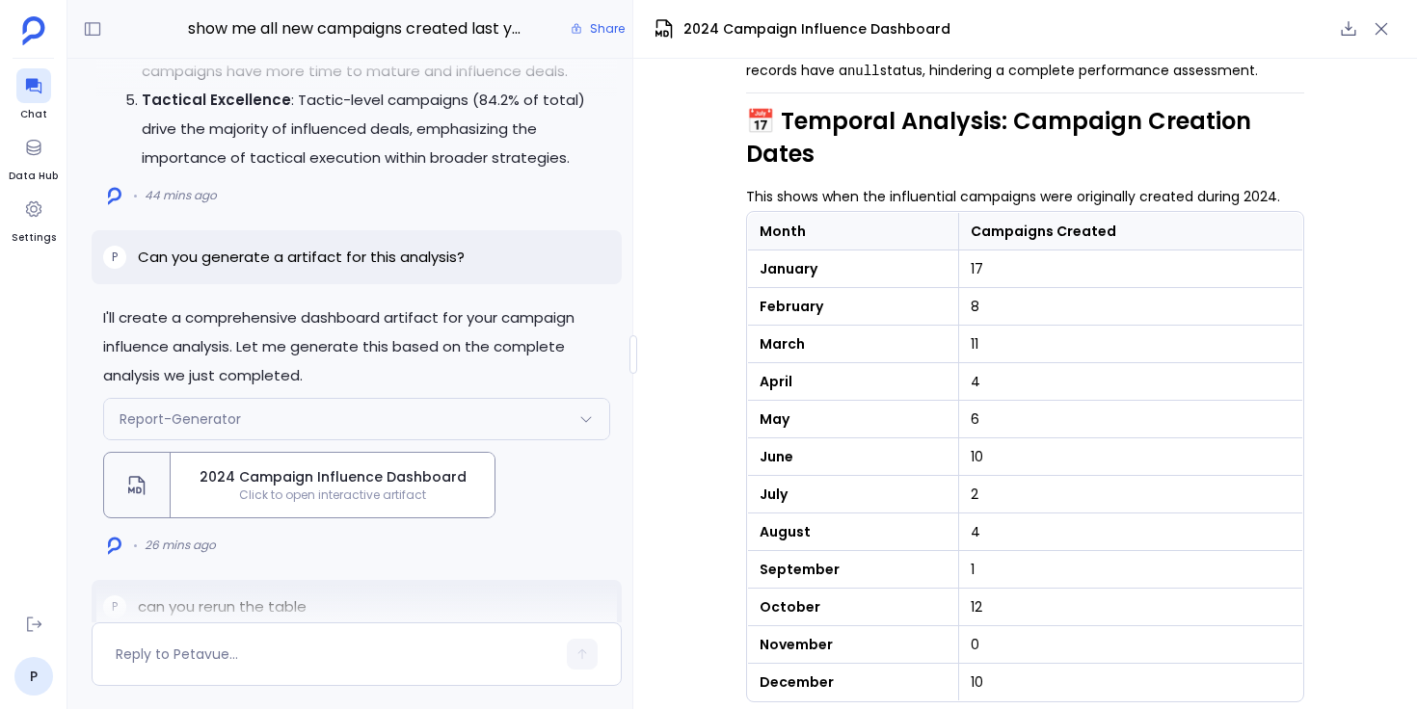
click at [402, 503] on span "Click to open interactive artifact" at bounding box center [333, 495] width 324 height 15
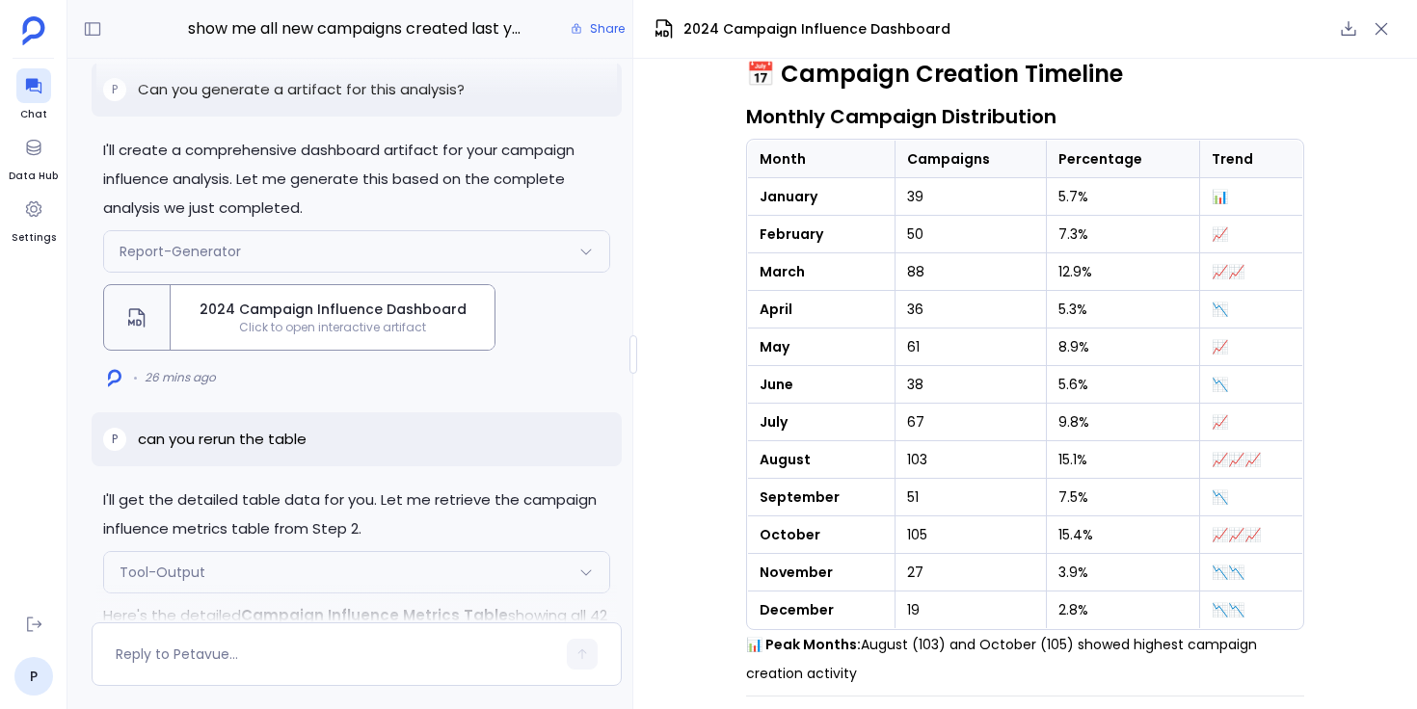
scroll to position [679, 0]
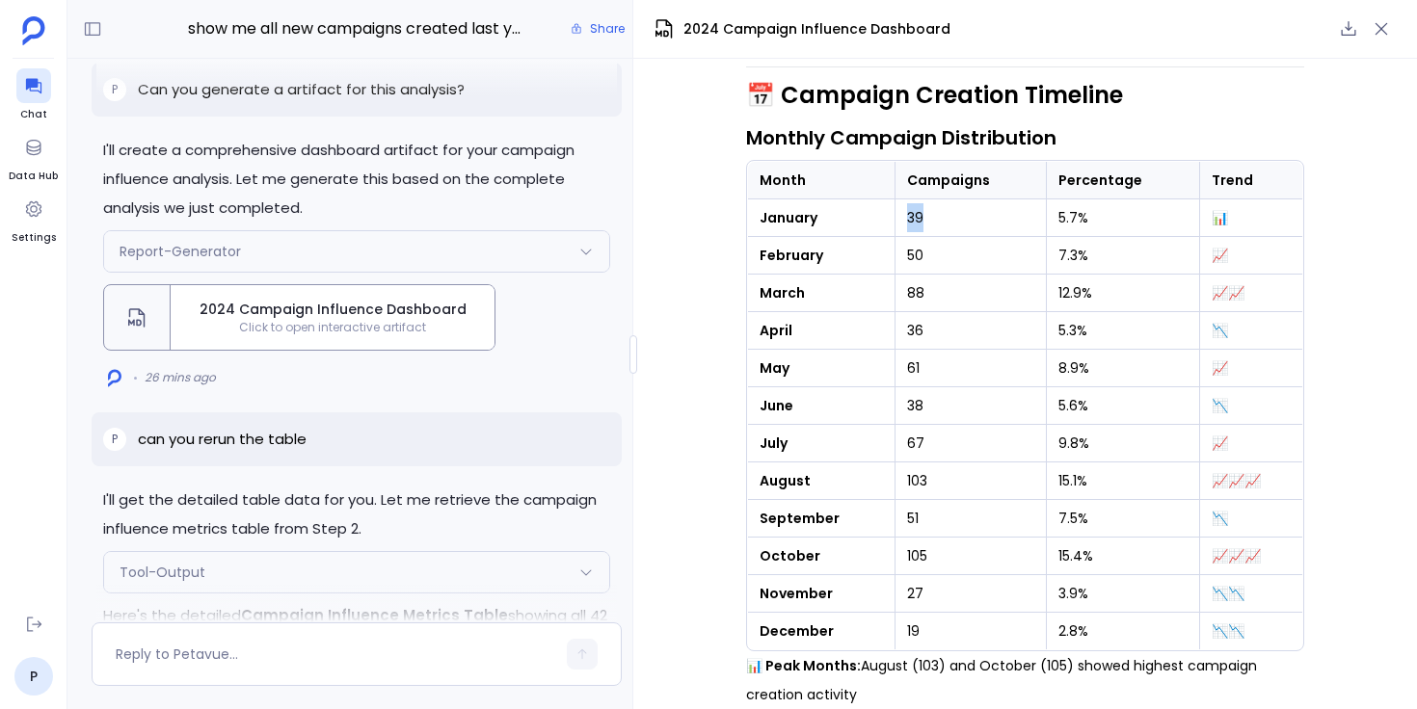
drag, startPoint x: 908, startPoint y: 223, endPoint x: 927, endPoint y: 223, distance: 19.3
click at [926, 223] on td "39" at bounding box center [969, 218] width 151 height 38
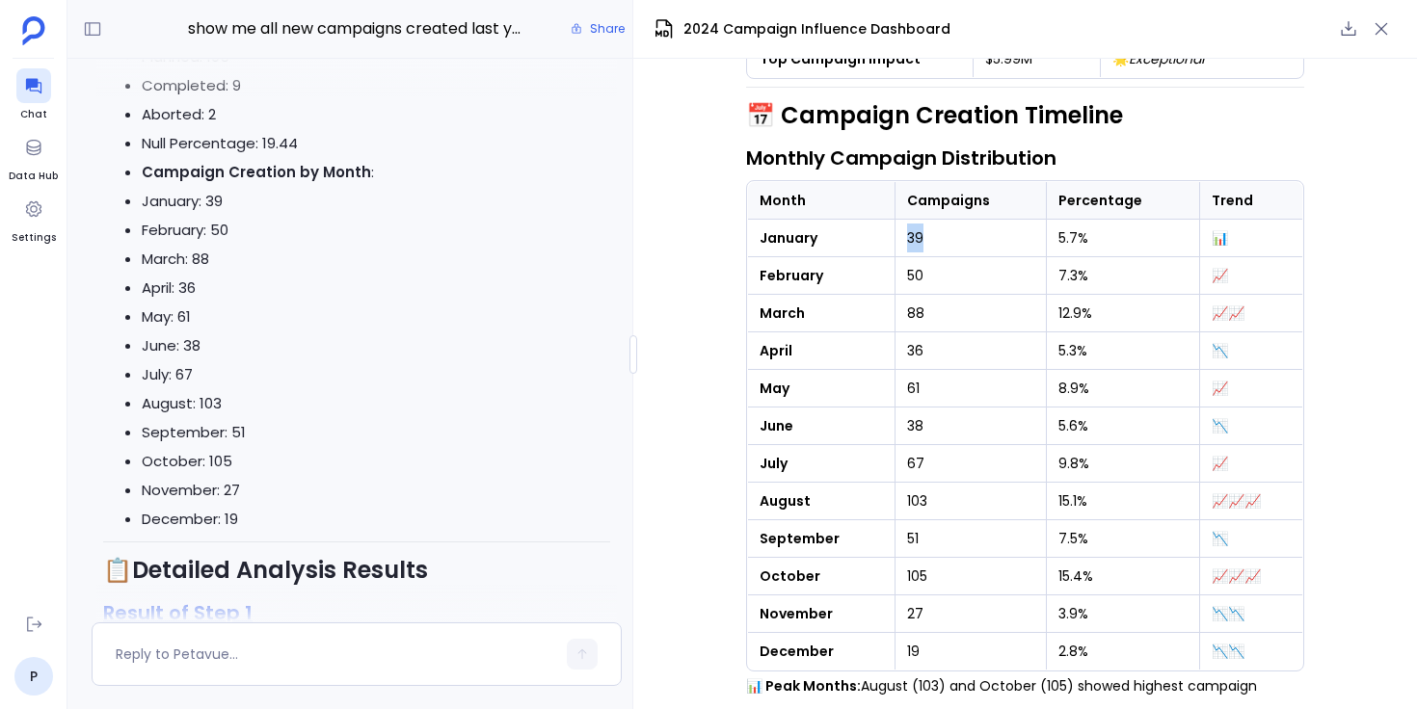
scroll to position [-3402, 0]
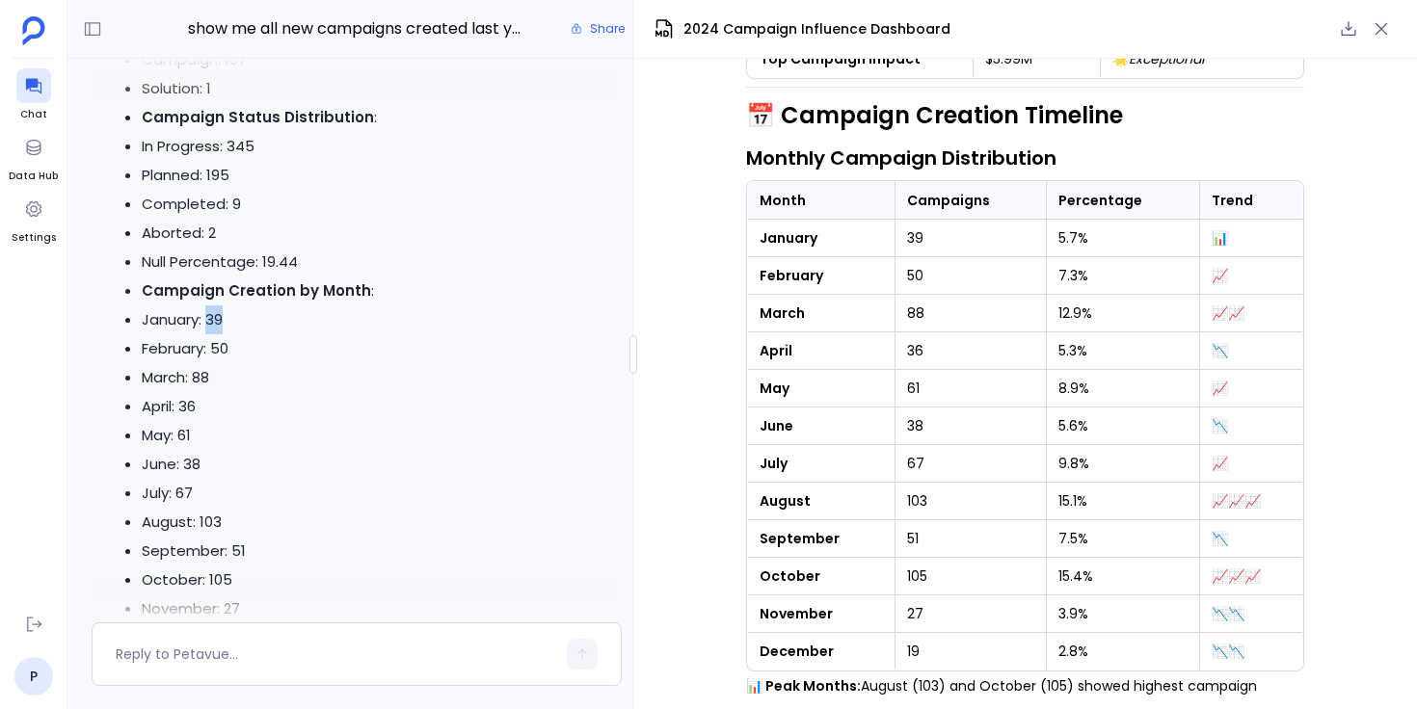
drag, startPoint x: 210, startPoint y: 344, endPoint x: 238, endPoint y: 344, distance: 27.9
click at [237, 334] on li "January: 39" at bounding box center [376, 319] width 468 height 29
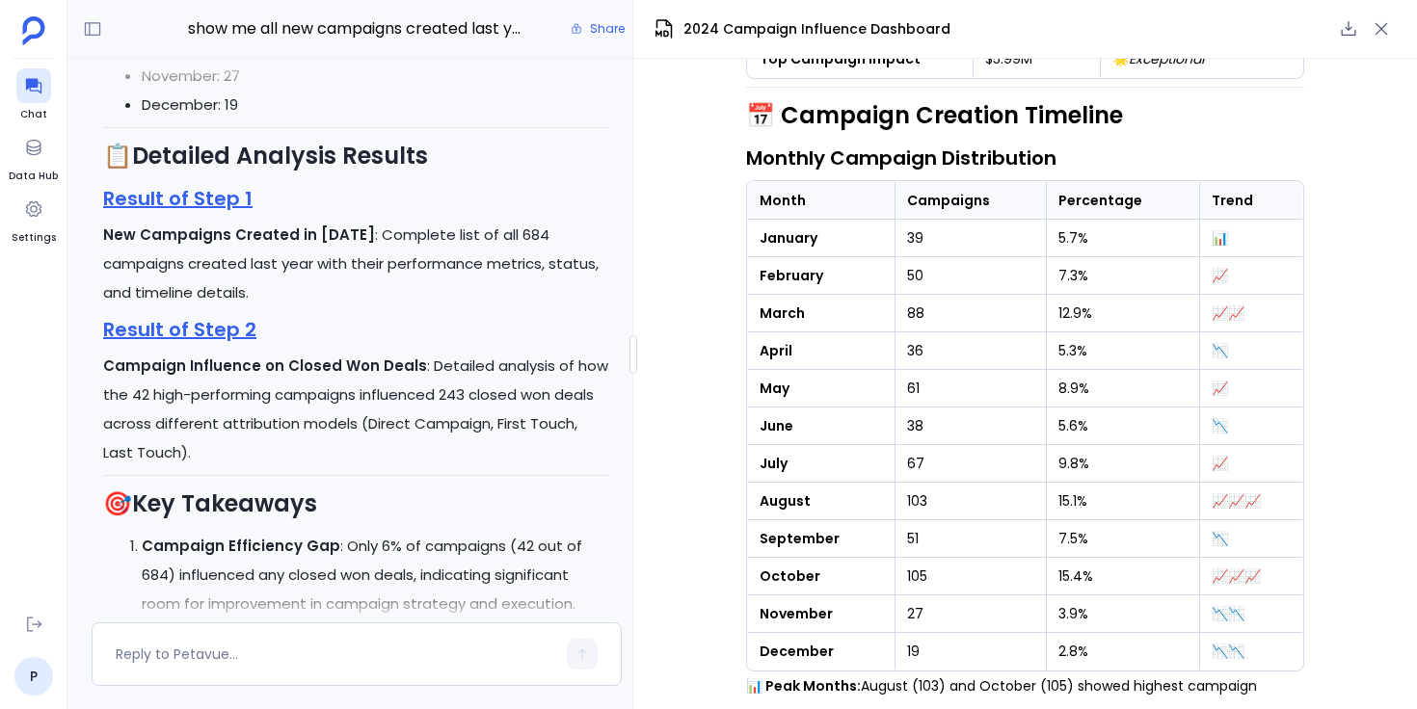
scroll to position [-2846, 0]
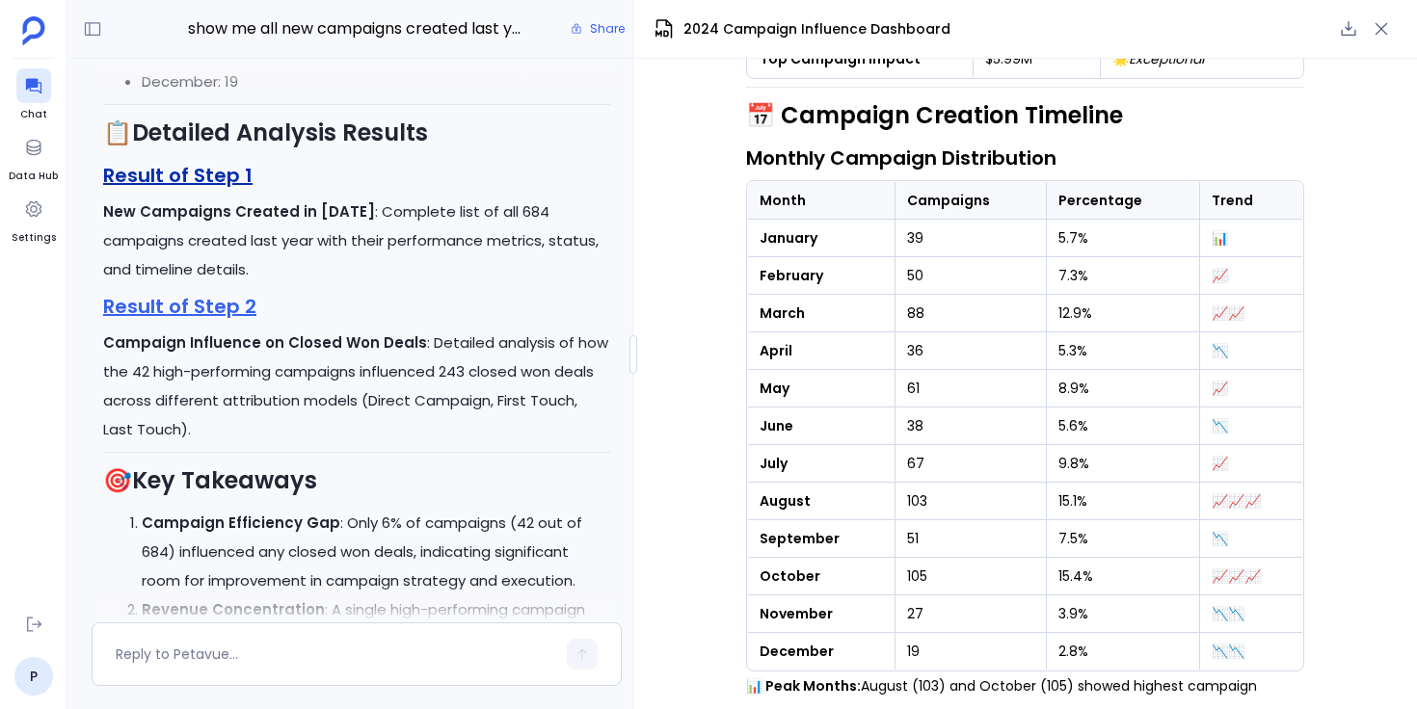
click at [229, 189] on link "Result of Step 1" at bounding box center [177, 175] width 149 height 27
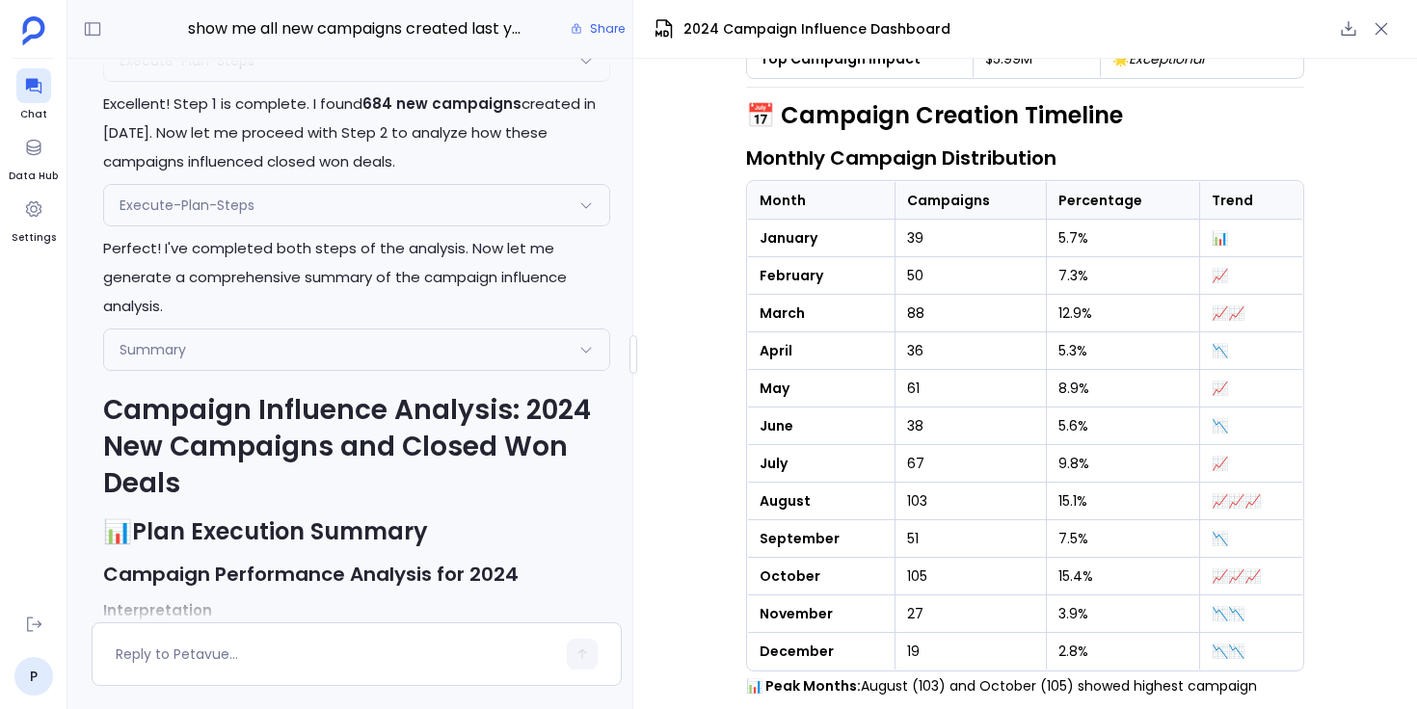
click at [342, 370] on div "Summary" at bounding box center [356, 350] width 505 height 40
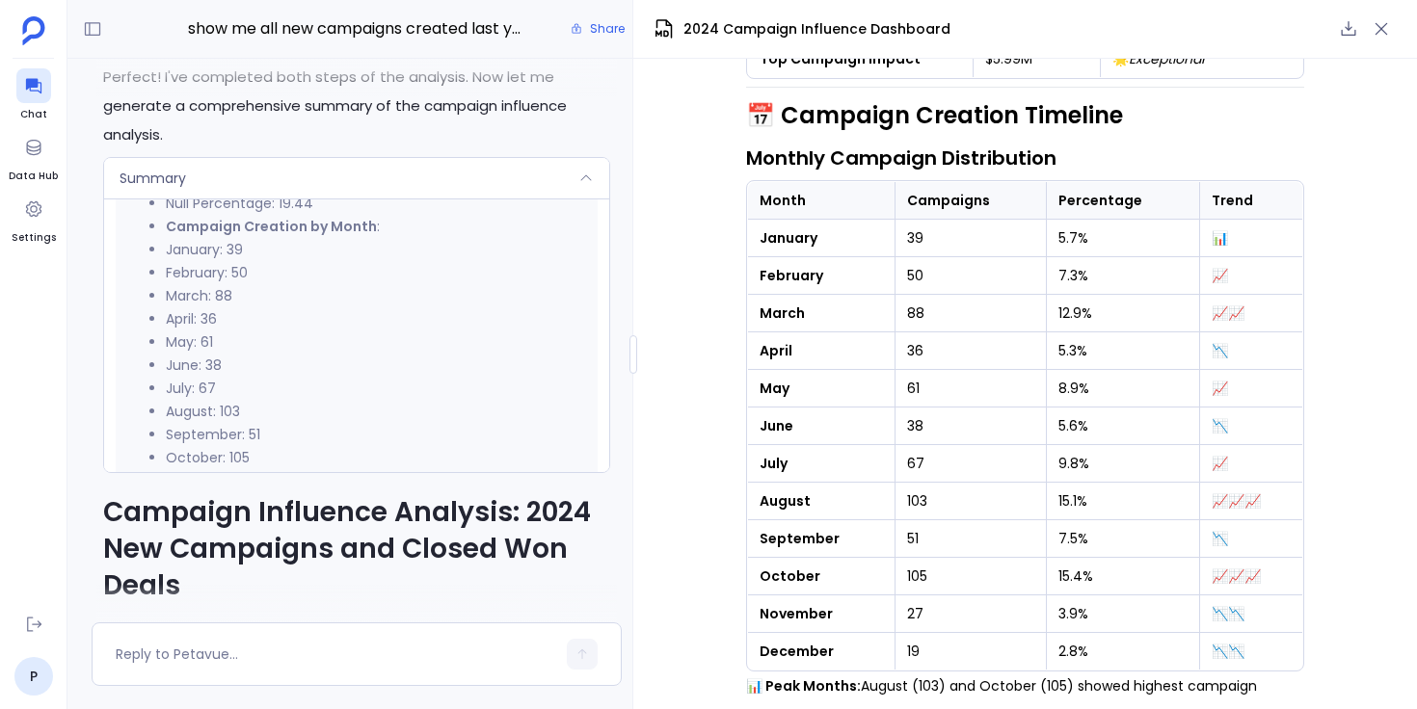
scroll to position [2471, 0]
click at [454, 196] on div "Summary" at bounding box center [356, 178] width 505 height 40
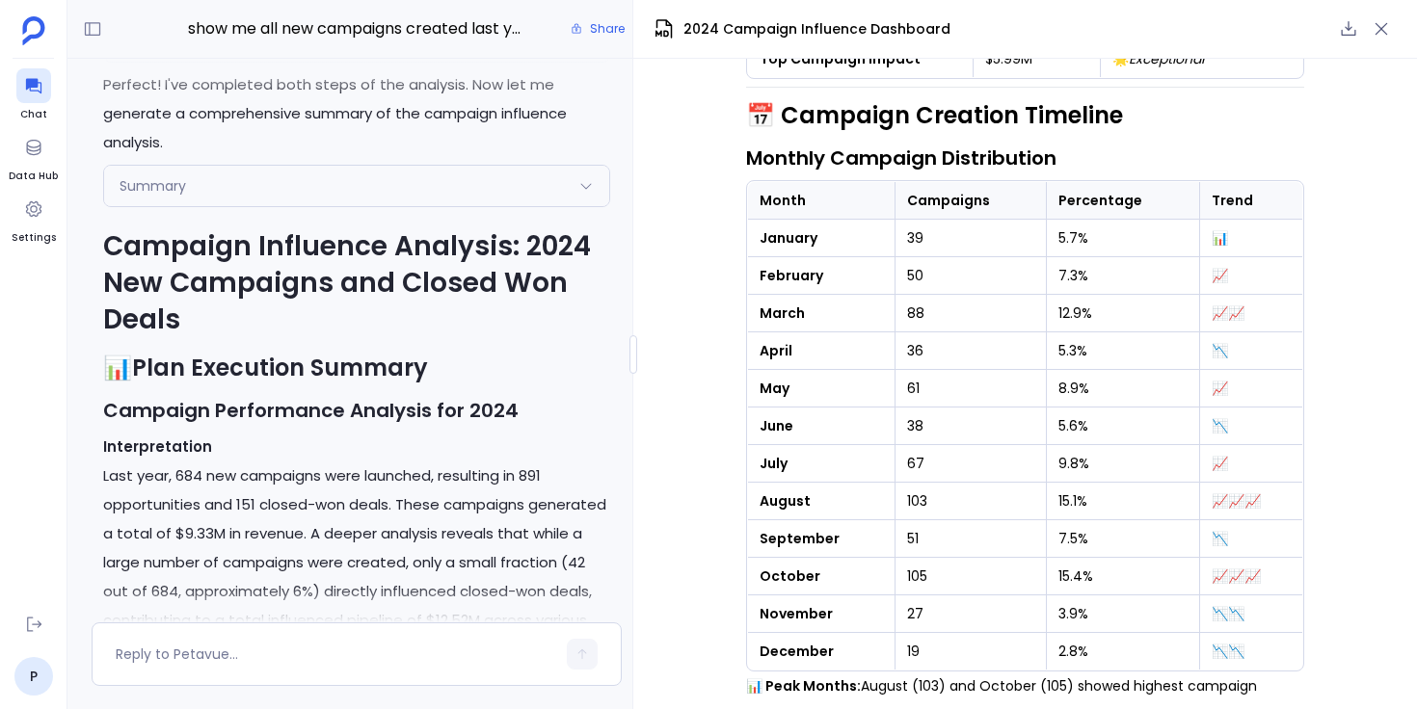
scroll to position [-6065, 0]
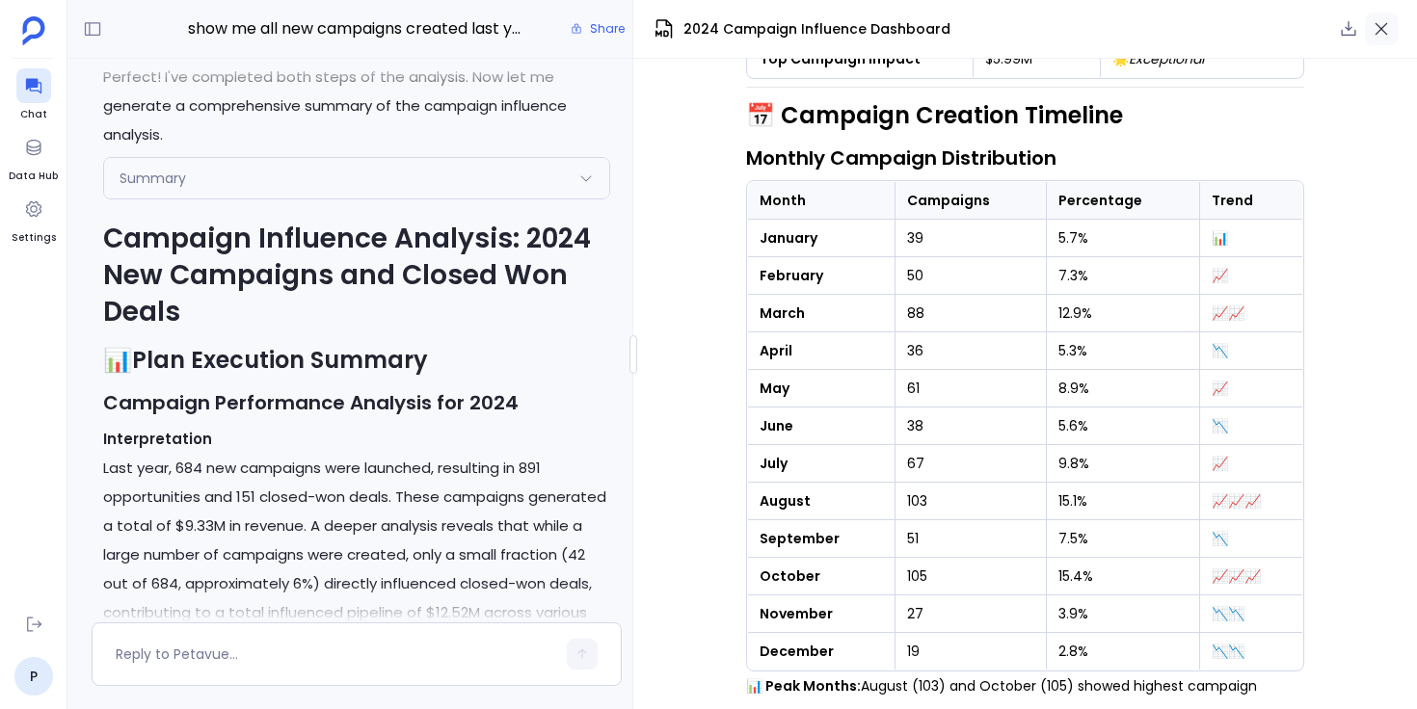
click at [1387, 30] on icon "button" at bounding box center [1380, 28] width 19 height 19
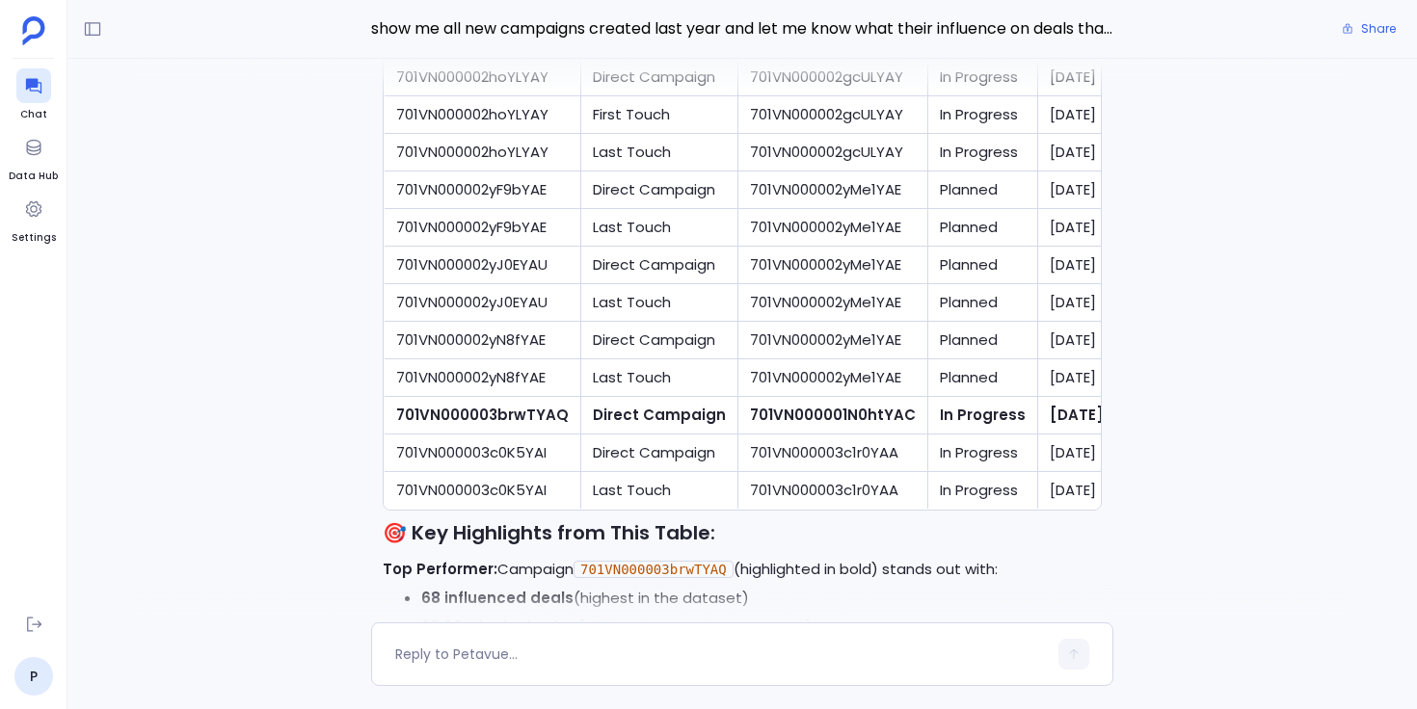
scroll to position [0, 0]
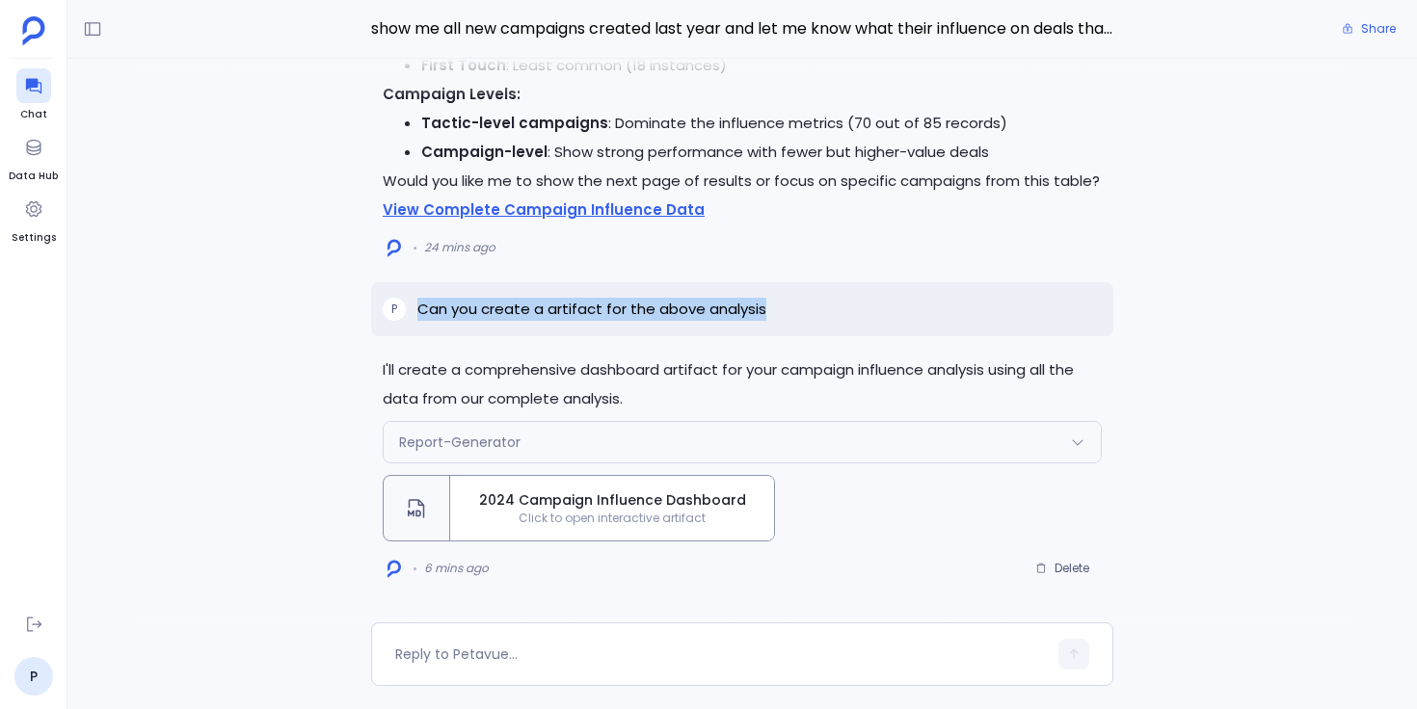
drag, startPoint x: 766, startPoint y: 309, endPoint x: 411, endPoint y: 313, distance: 354.6
click at [411, 313] on div "P Can you create a artifact for the above analysis" at bounding box center [742, 309] width 742 height 54
copy p "Can you create a artifact for the above analysis"
click at [1083, 567] on span "Delete" at bounding box center [1071, 568] width 35 height 15
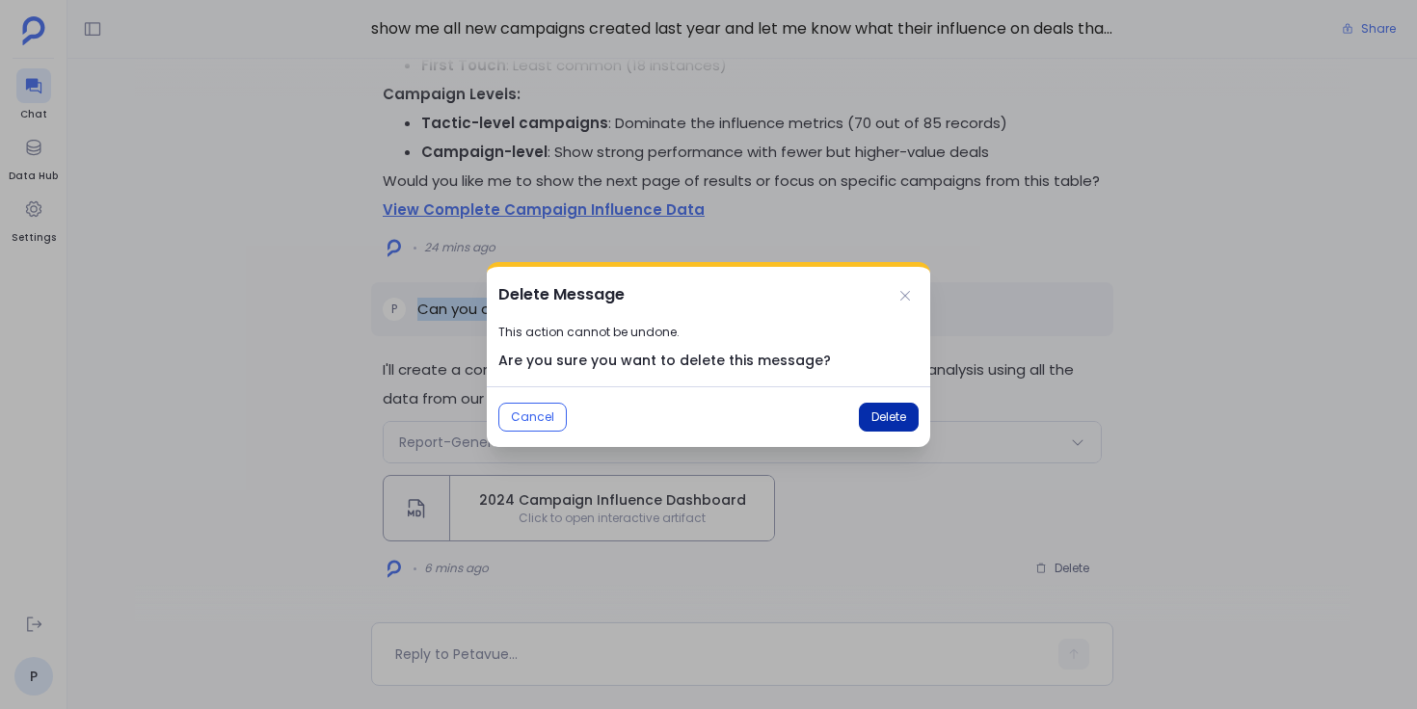
click at [879, 418] on span "Delete" at bounding box center [888, 417] width 35 height 15
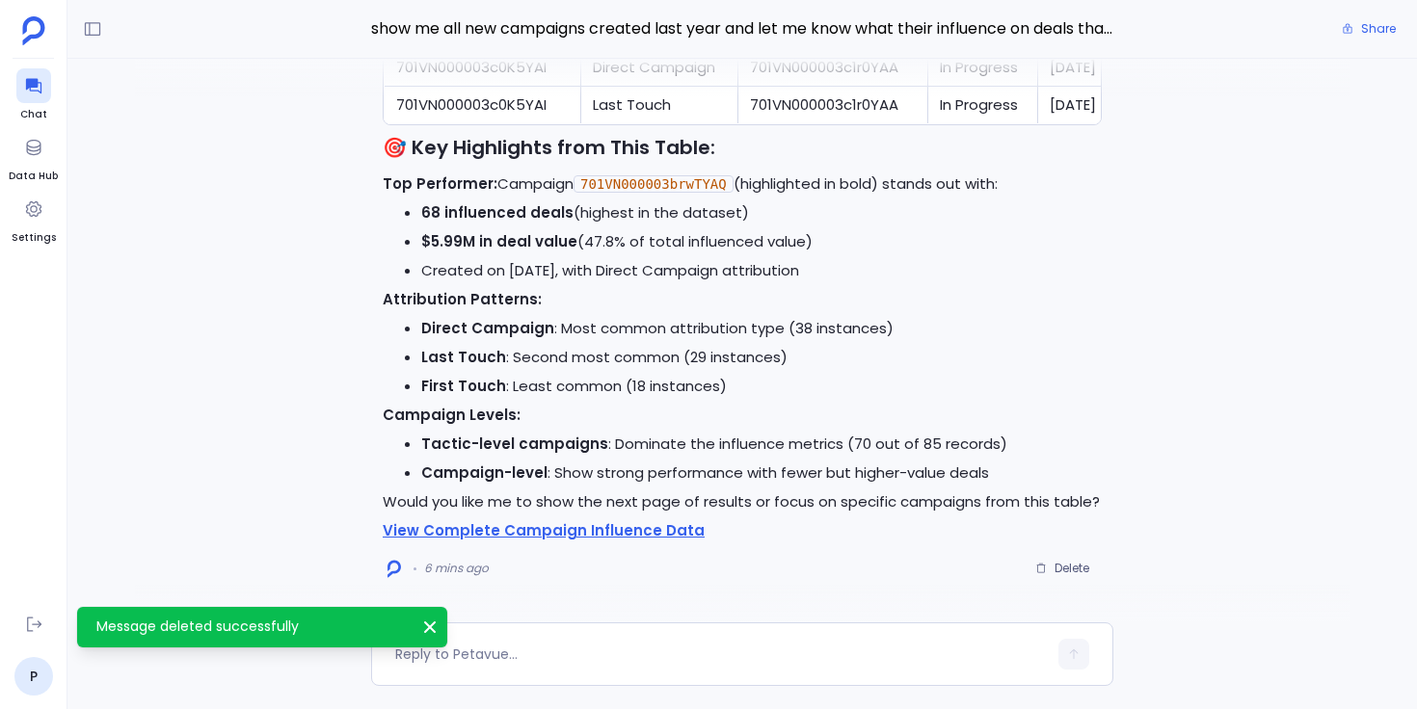
click at [254, 503] on div "I'll get the detailed table data for you. Let me retrieve the campaign influenc…" at bounding box center [741, 341] width 1349 height 564
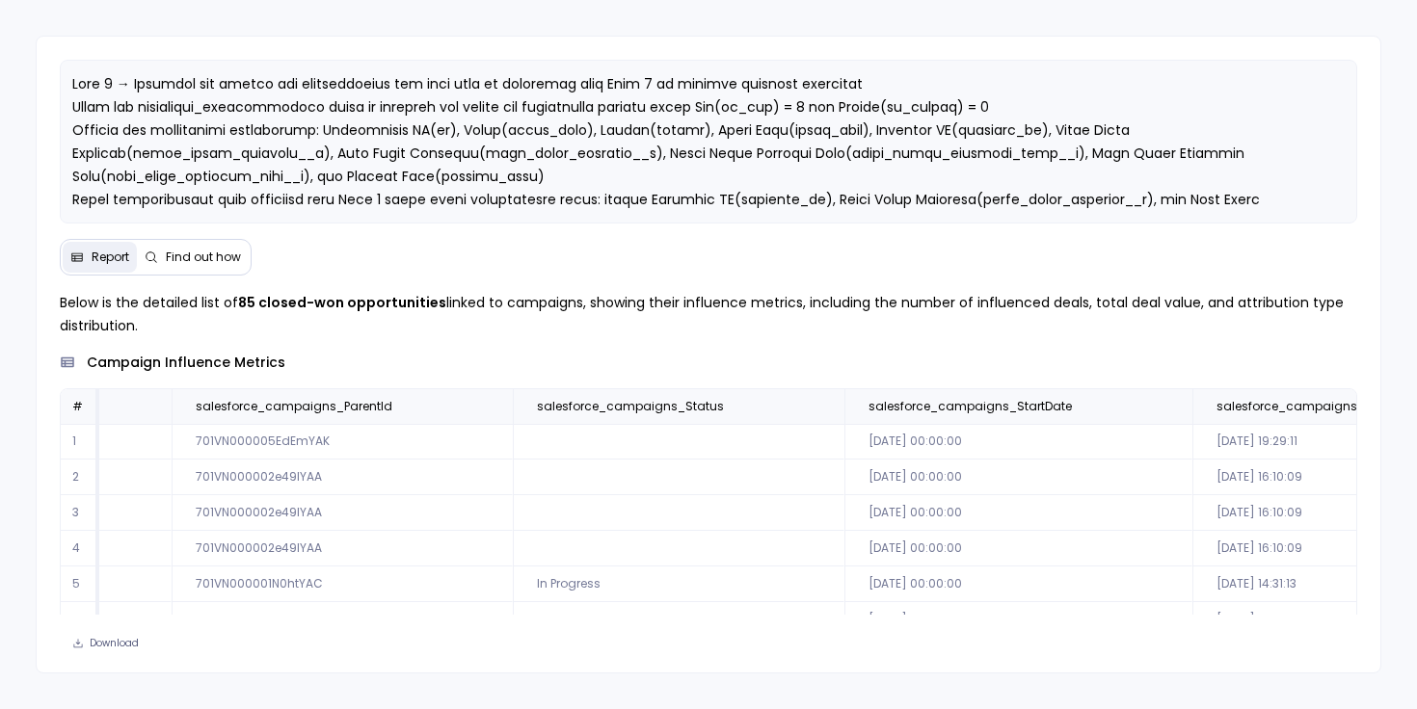
scroll to position [0, 313]
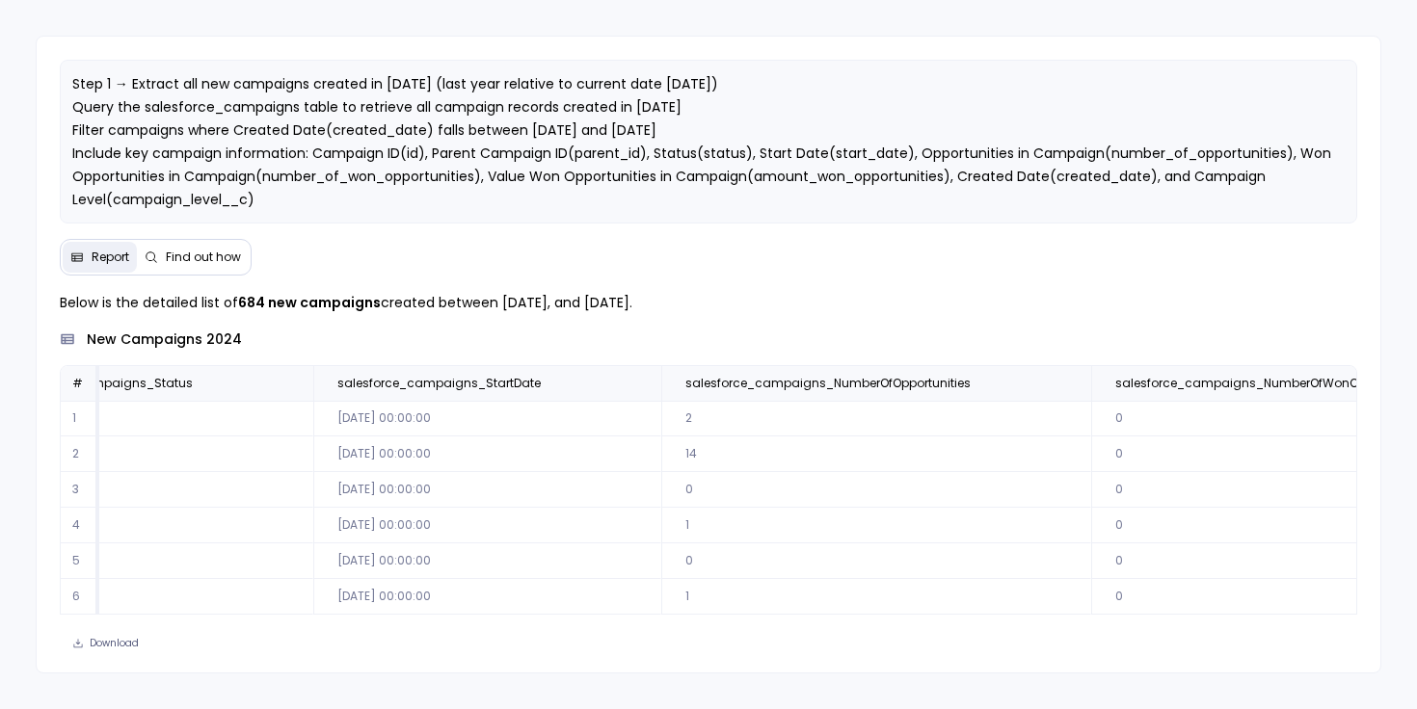
scroll to position [0, 785]
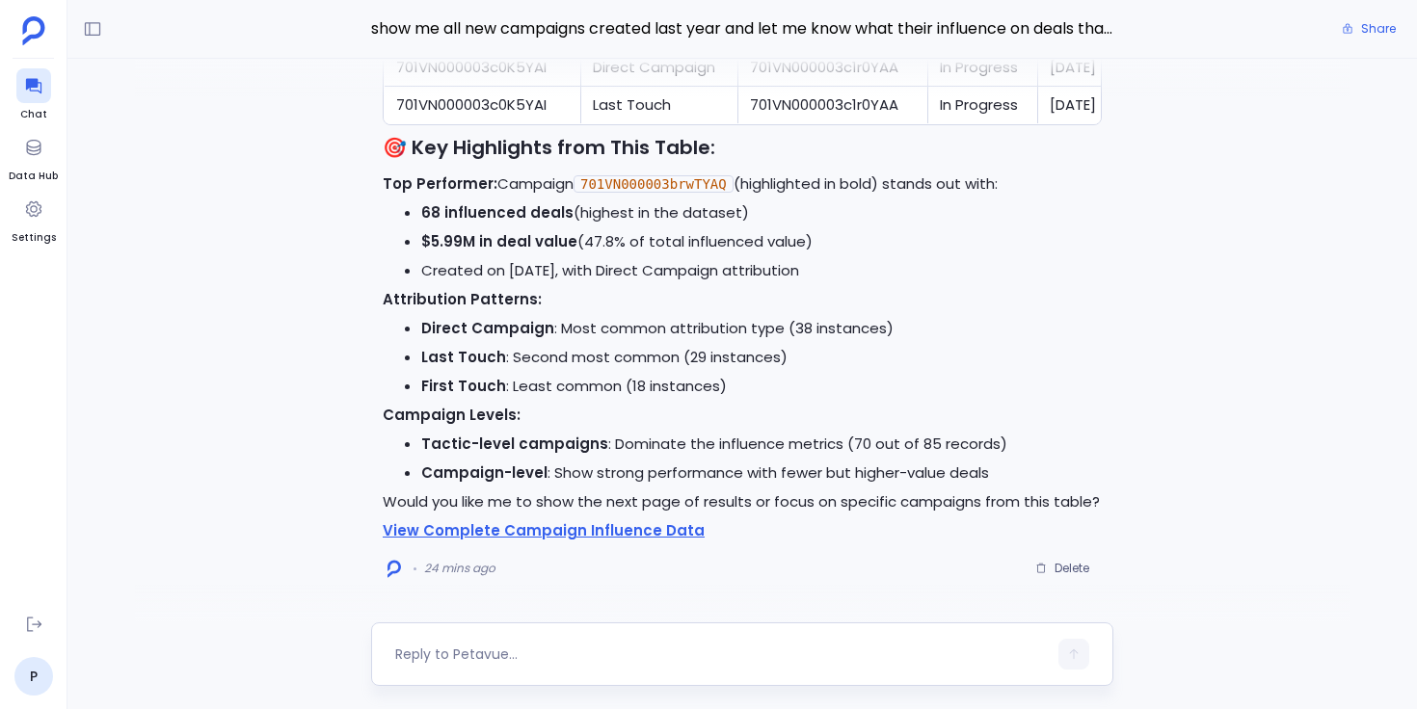
click at [449, 655] on textarea at bounding box center [720, 654] width 651 height 19
click at [543, 656] on textarea "Can you create a artifact for the above analysis" at bounding box center [720, 654] width 651 height 19
type textarea "Can you create a report from the above analysis"
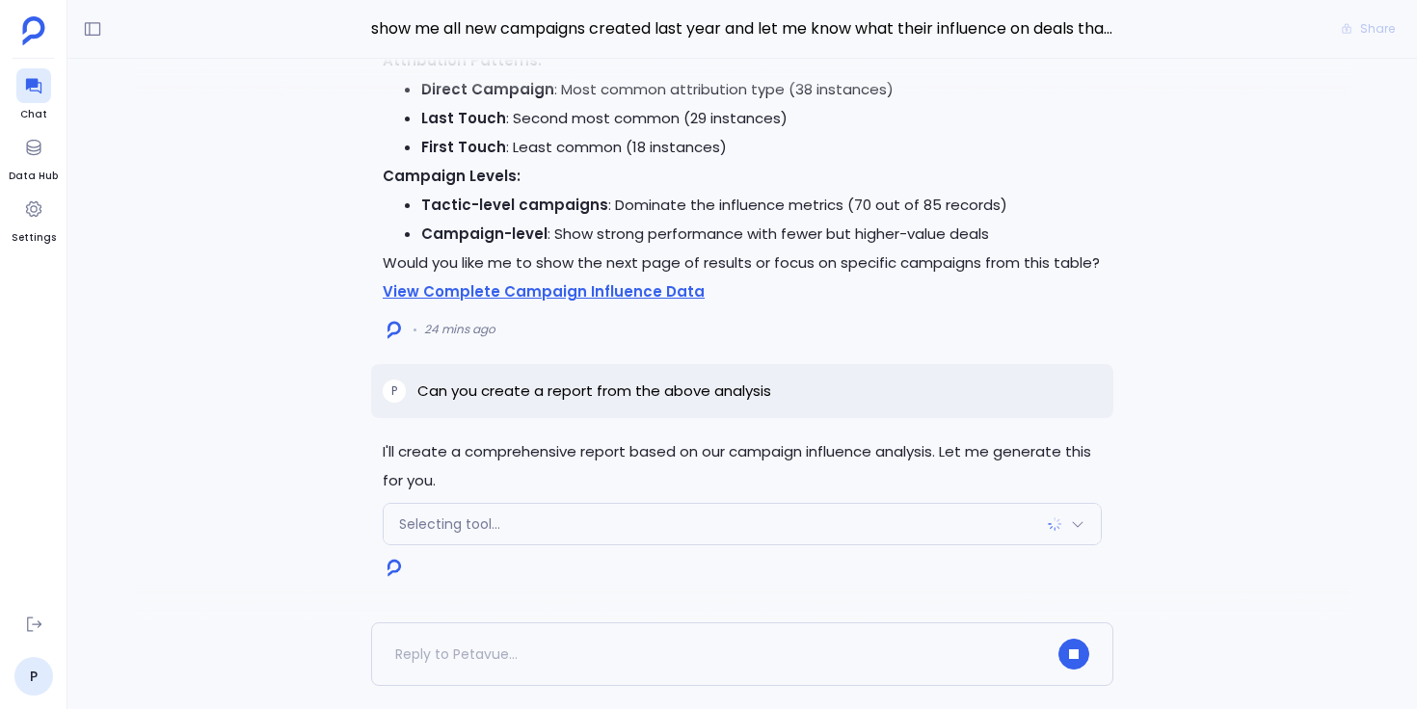
click at [442, 519] on span "Selecting tool..." at bounding box center [449, 524] width 101 height 19
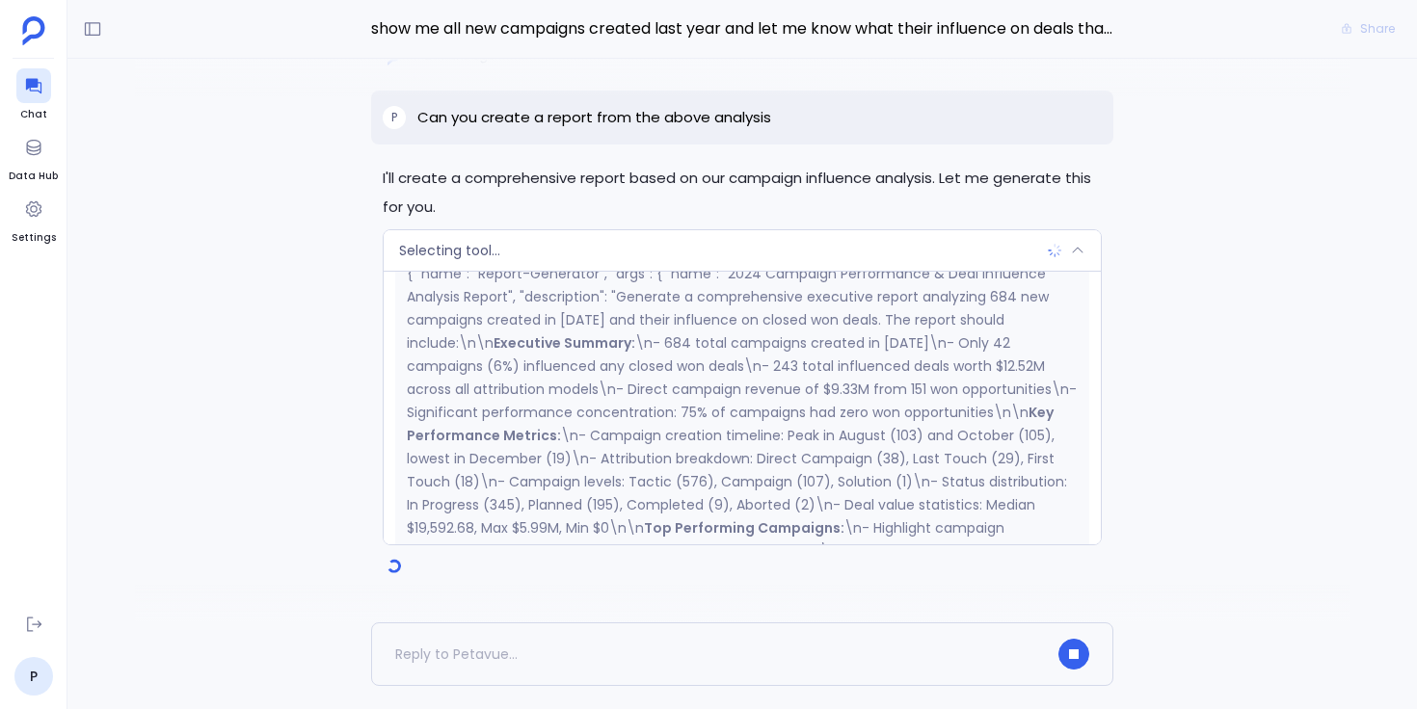
scroll to position [65, 0]
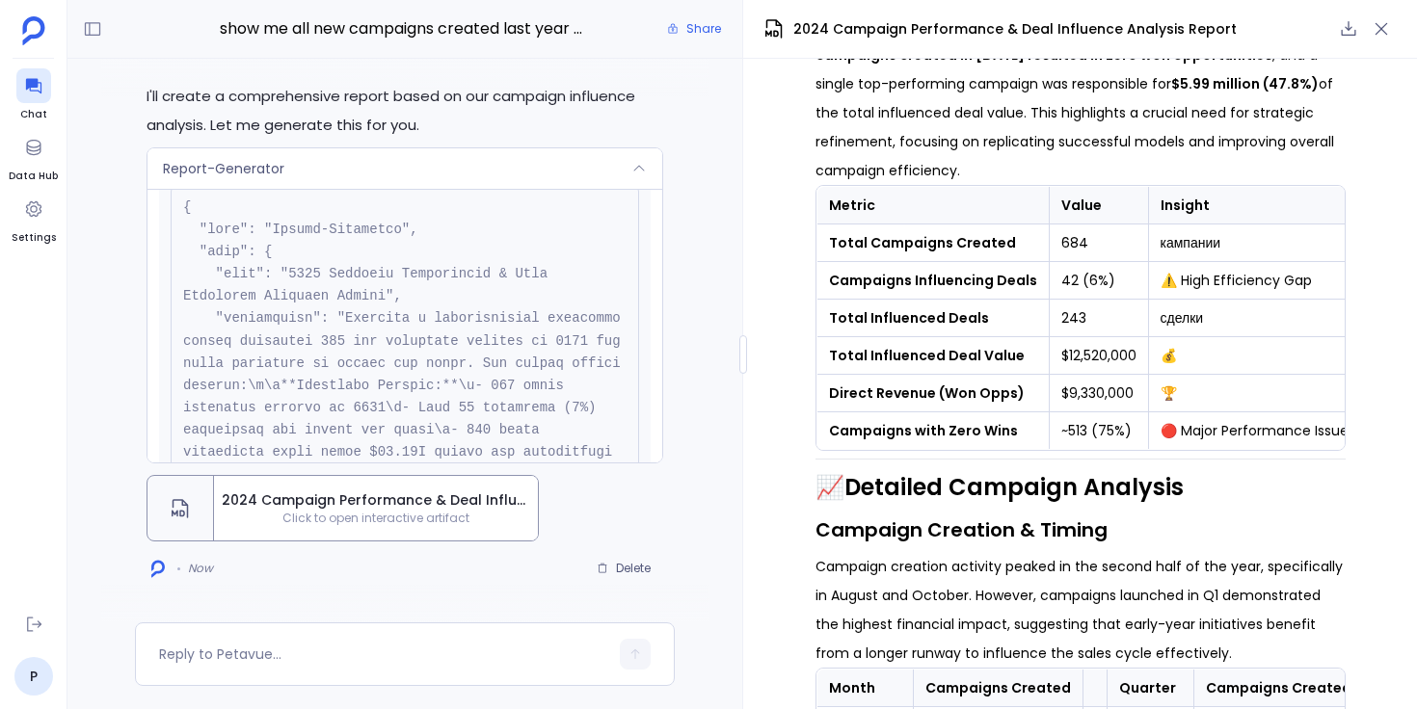
scroll to position [608, 0]
drag, startPoint x: 1153, startPoint y: 243, endPoint x: 1219, endPoint y: 243, distance: 66.5
click at [1219, 243] on td "кампании" at bounding box center [1254, 243] width 212 height 38
click at [1220, 245] on td "кампании" at bounding box center [1254, 243] width 212 height 38
drag, startPoint x: 1213, startPoint y: 243, endPoint x: 1151, endPoint y: 245, distance: 62.7
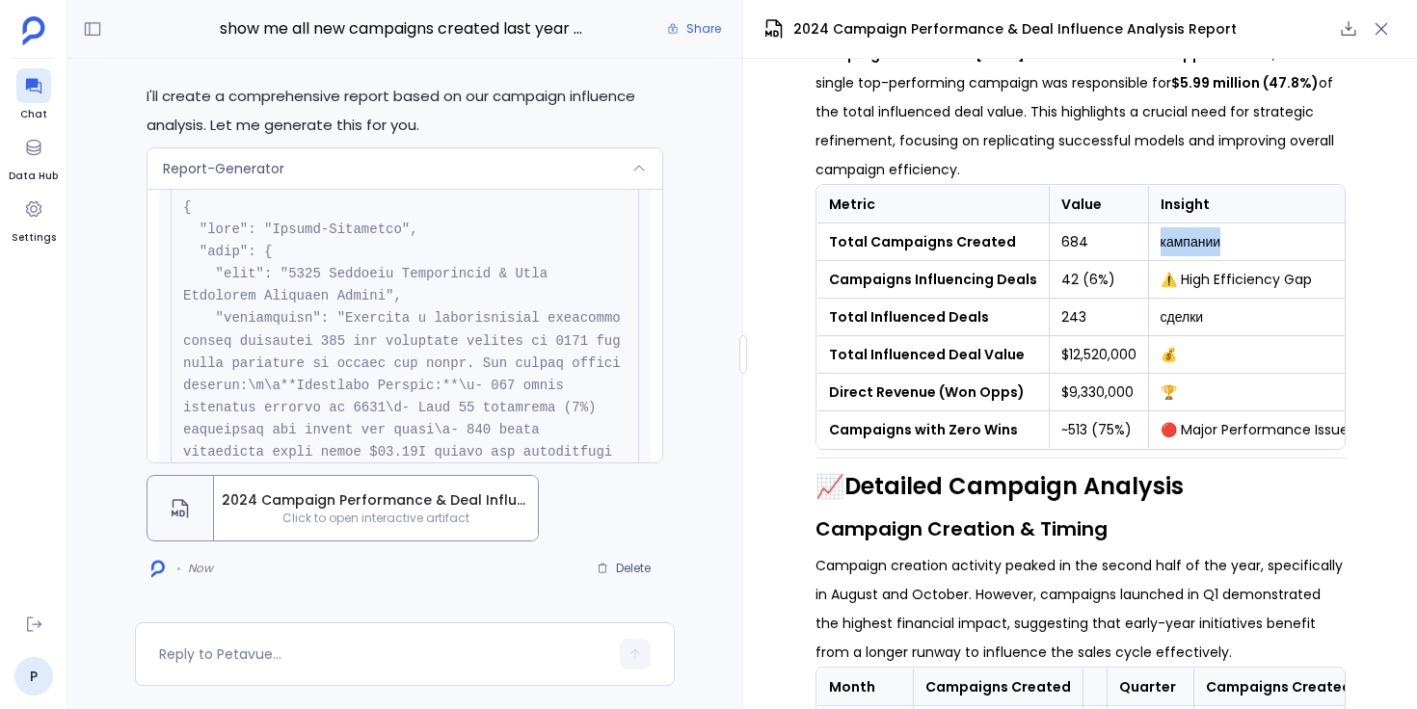
click at [1151, 245] on td "кампании" at bounding box center [1254, 243] width 212 height 38
drag, startPoint x: 1153, startPoint y: 316, endPoint x: 1208, endPoint y: 316, distance: 55.9
click at [1208, 316] on td "сделки" at bounding box center [1254, 318] width 212 height 38
click at [1209, 316] on td "сделки" at bounding box center [1254, 318] width 212 height 38
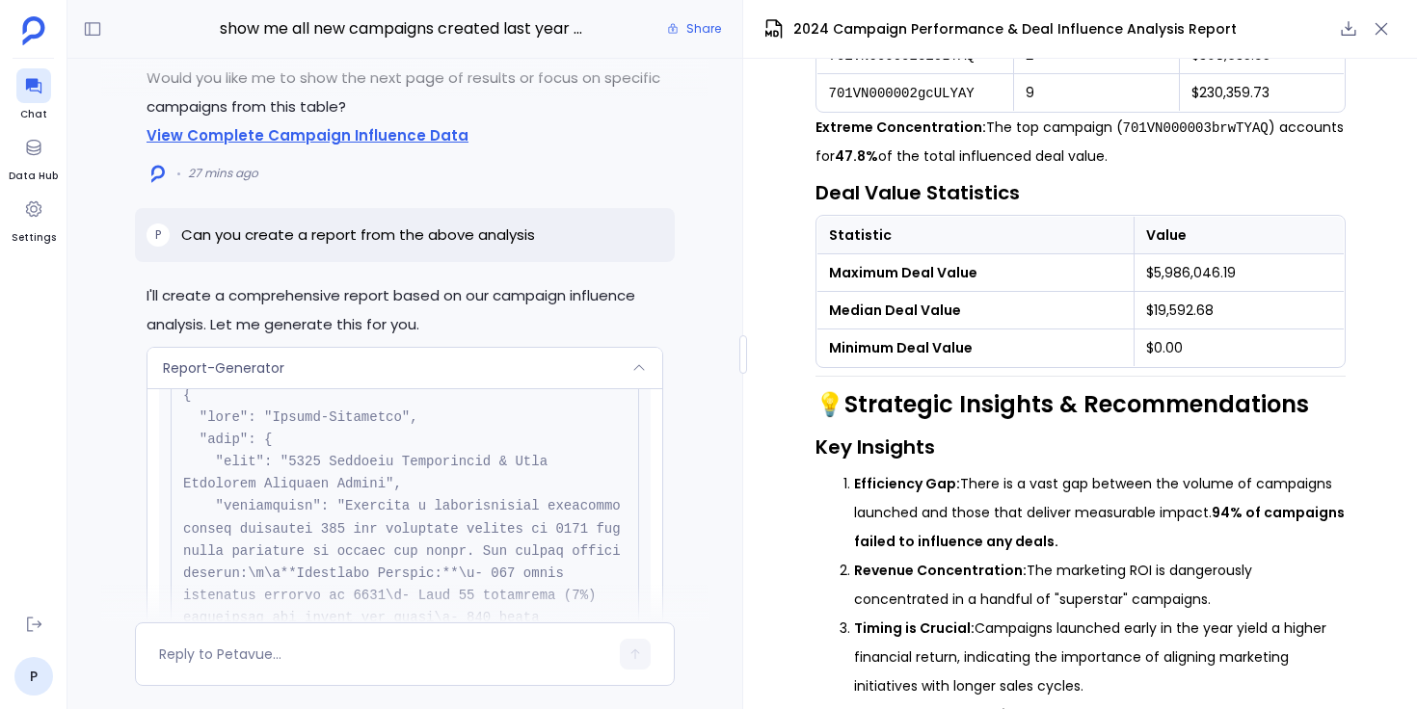
scroll to position [73, 0]
click at [1385, 30] on icon "button" at bounding box center [1380, 28] width 19 height 19
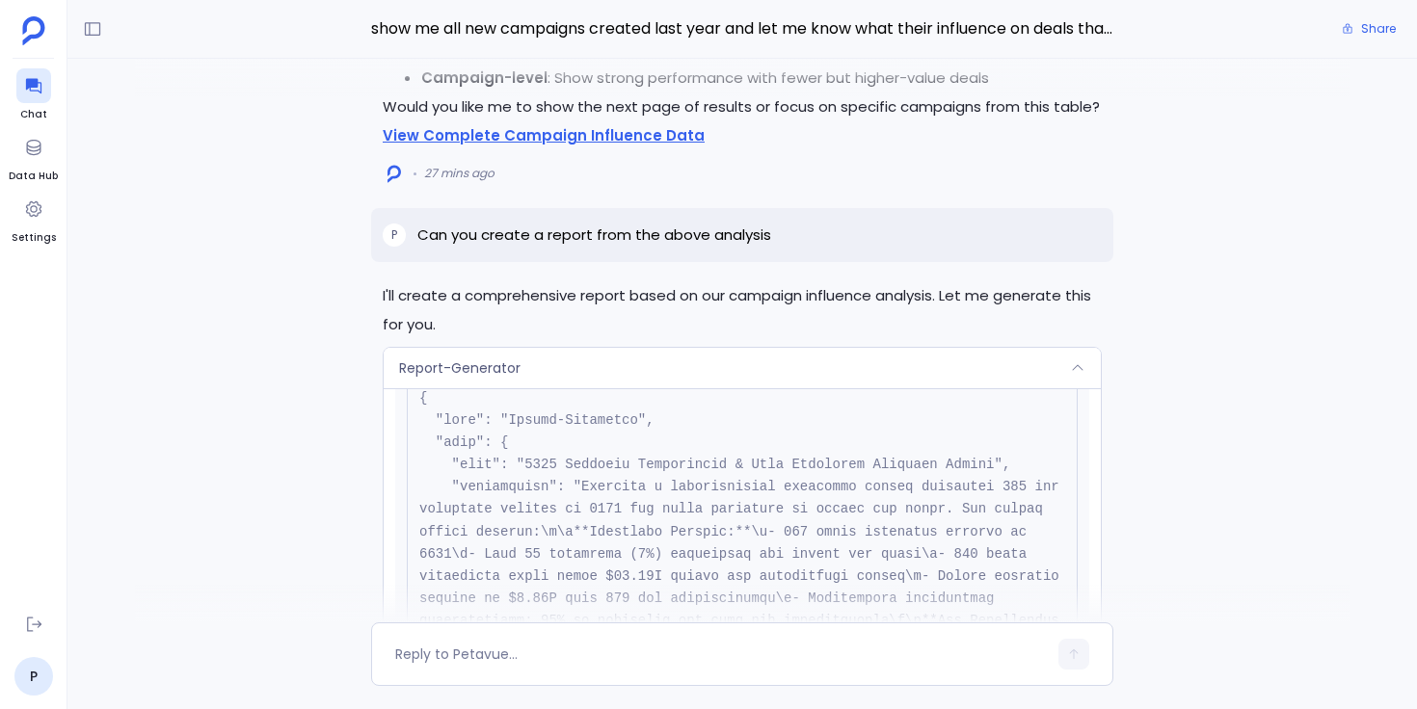
click at [867, 370] on div "Report-Generator" at bounding box center [742, 368] width 717 height 40
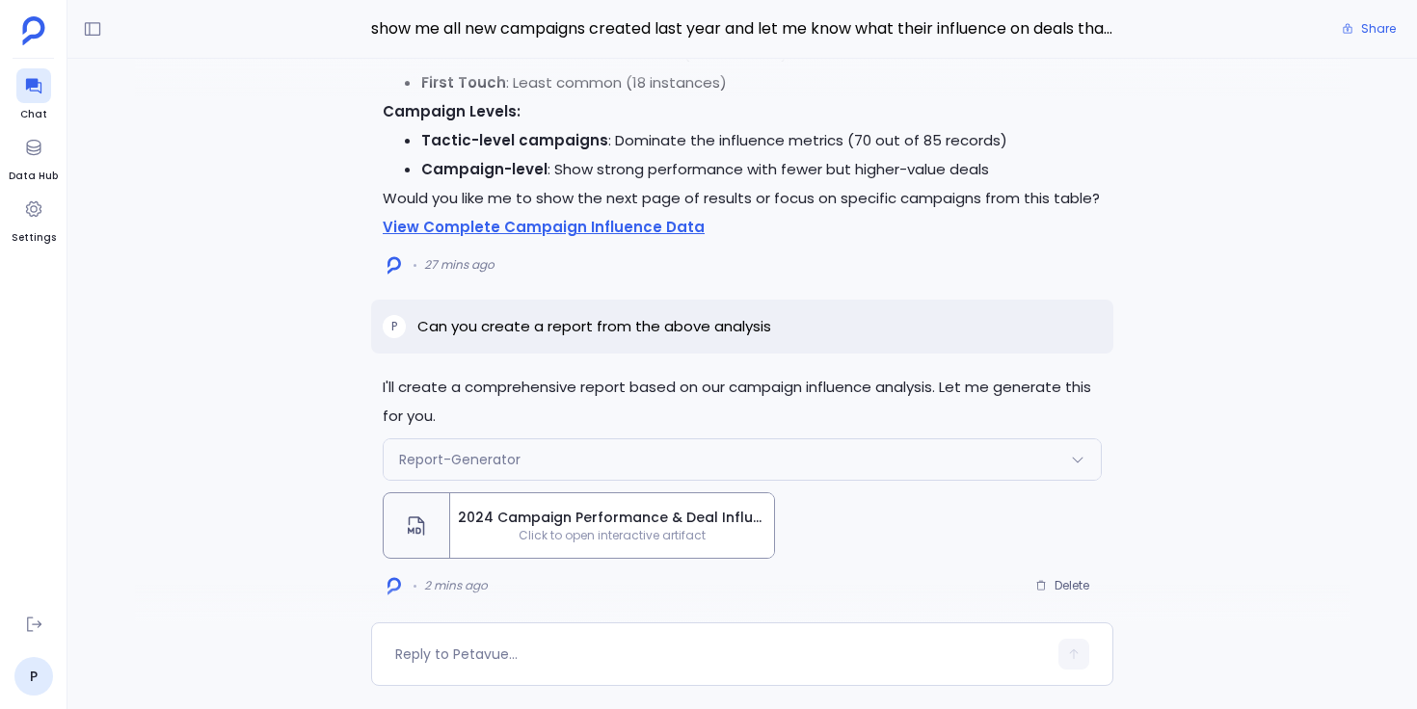
scroll to position [0, 0]
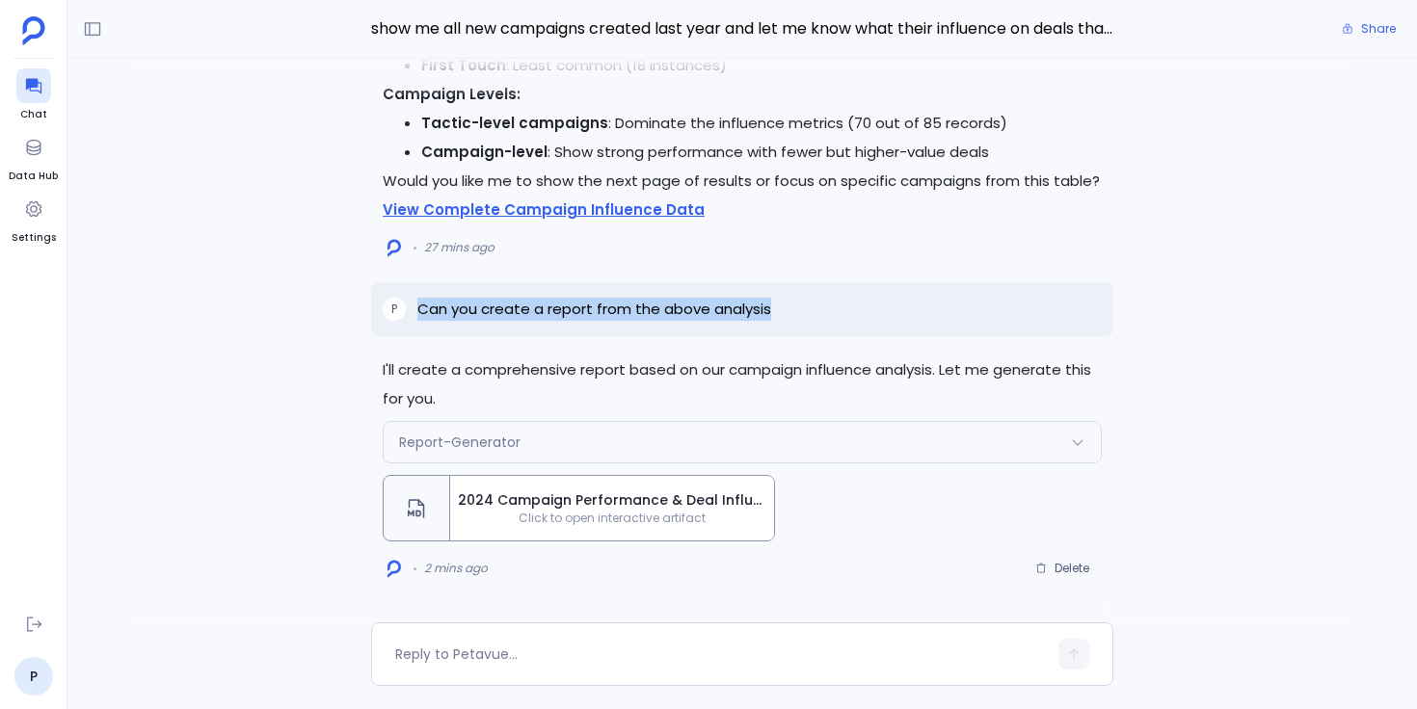
drag, startPoint x: 420, startPoint y: 309, endPoint x: 773, endPoint y: 307, distance: 352.7
click at [774, 307] on div "P Can you create a report from the above analysis" at bounding box center [742, 309] width 742 height 54
copy p "Can you create a report from the above analysis"
click at [1074, 576] on button "Delete" at bounding box center [1061, 568] width 79 height 29
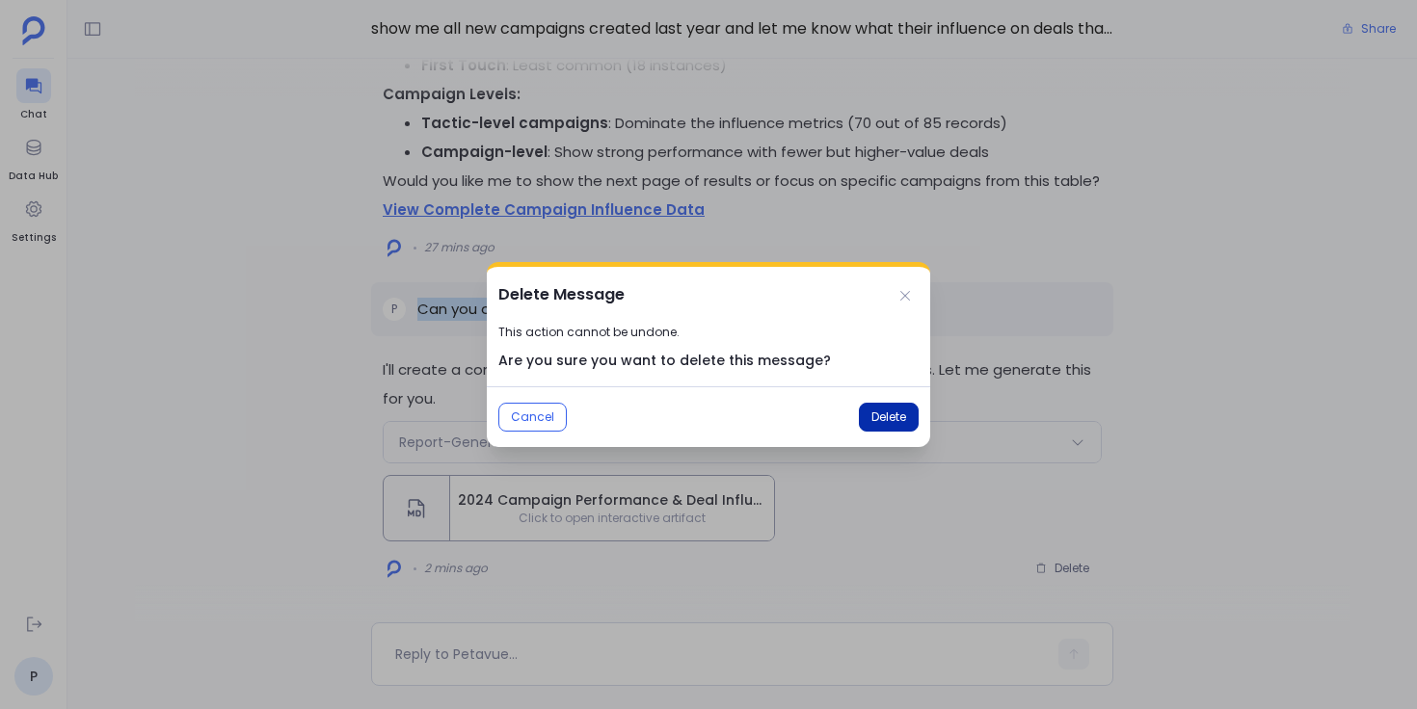
click at [889, 415] on span "Delete" at bounding box center [888, 417] width 35 height 15
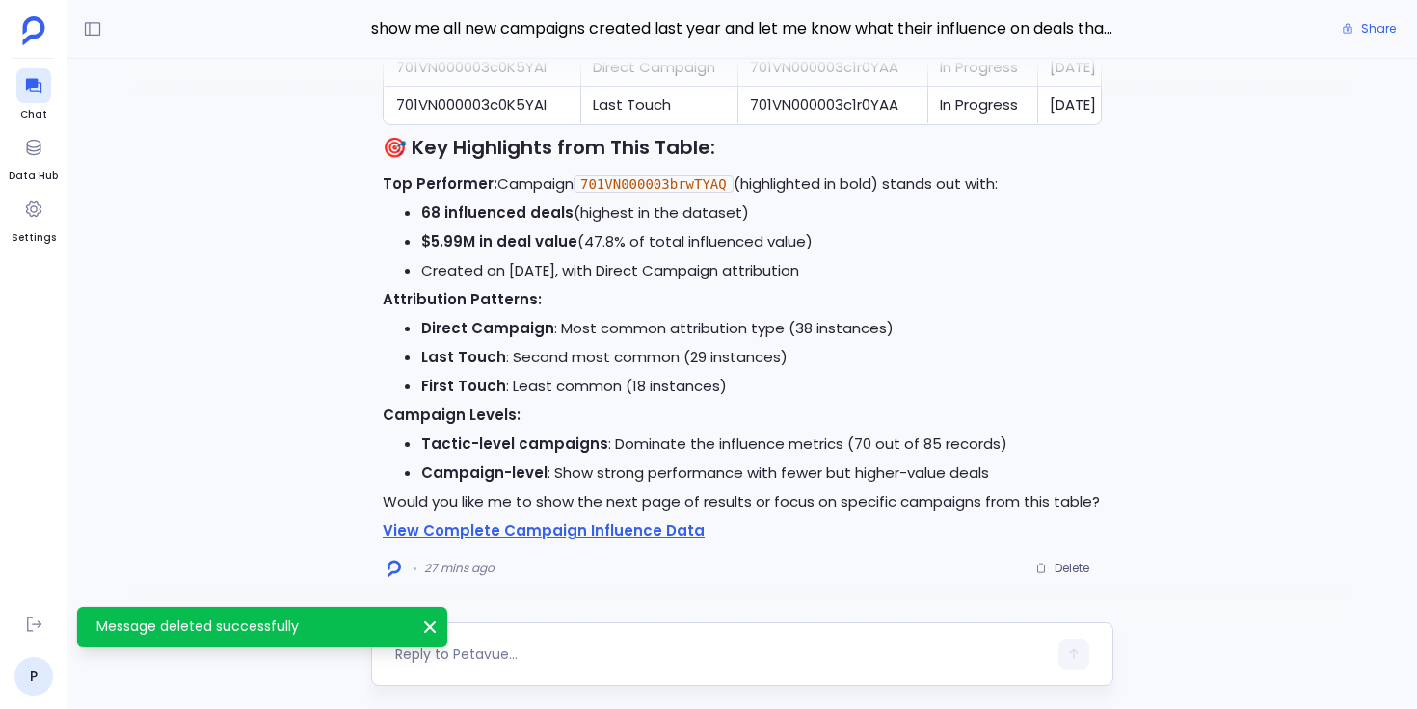
click at [619, 655] on textarea at bounding box center [720, 654] width 651 height 19
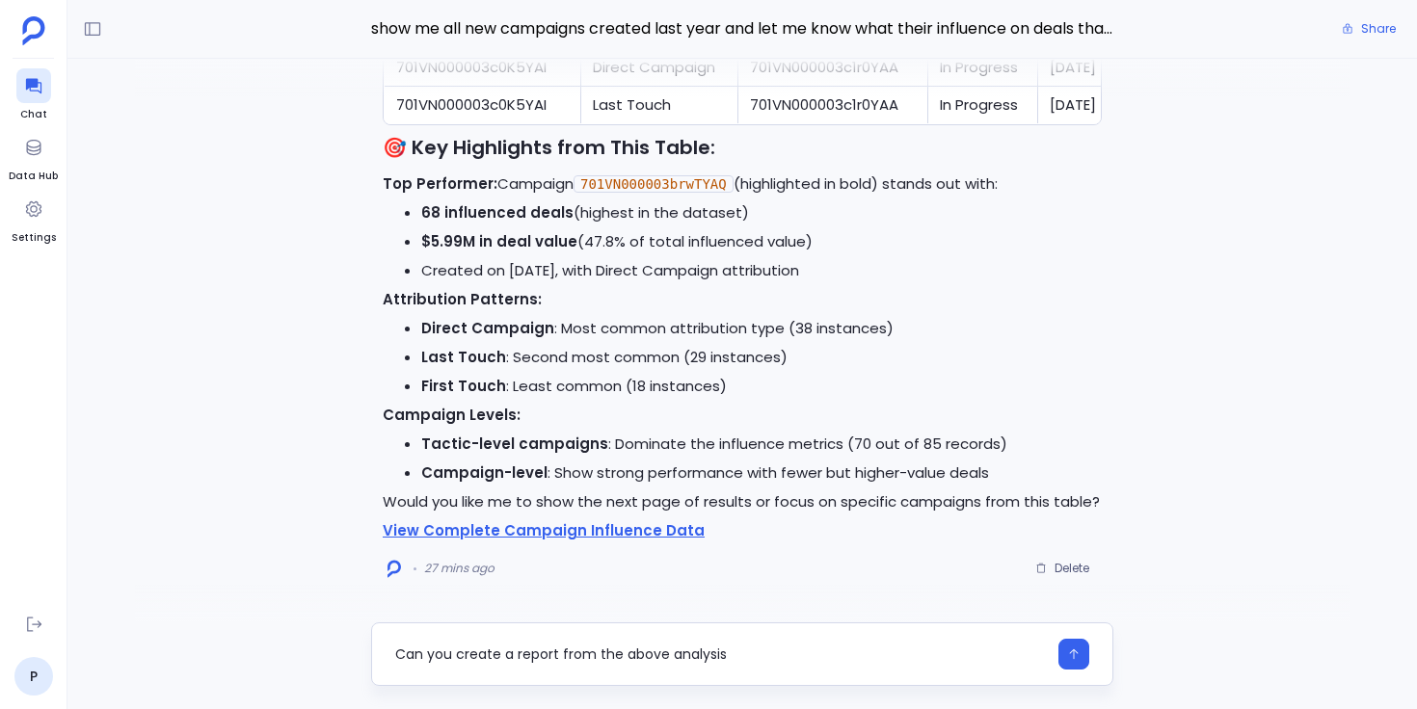
click at [526, 658] on textarea "Can you create a report from the above analysis" at bounding box center [720, 654] width 651 height 19
click at [573, 655] on textarea "Can you create a report from the above analysis" at bounding box center [720, 654] width 651 height 19
type textarea "Can you create a report for the above analysis"
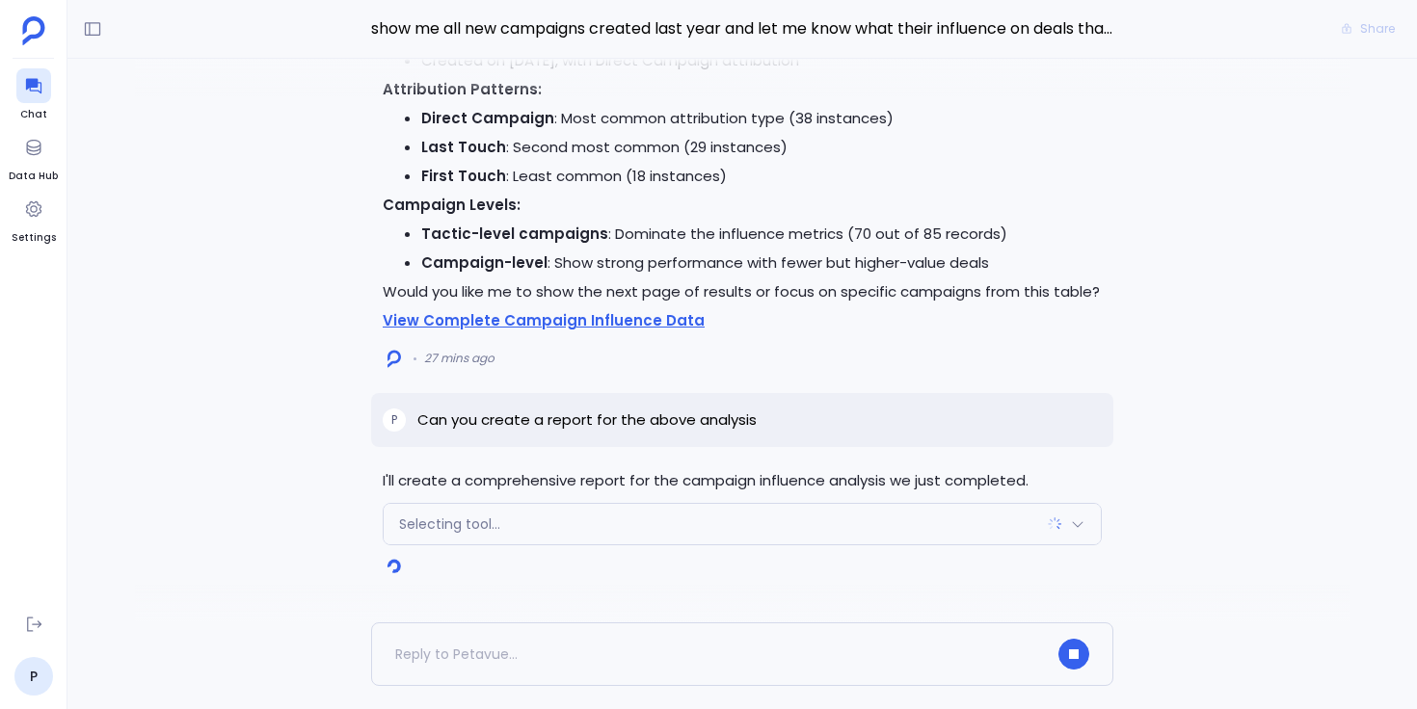
click at [475, 520] on span "Selecting tool..." at bounding box center [449, 524] width 101 height 19
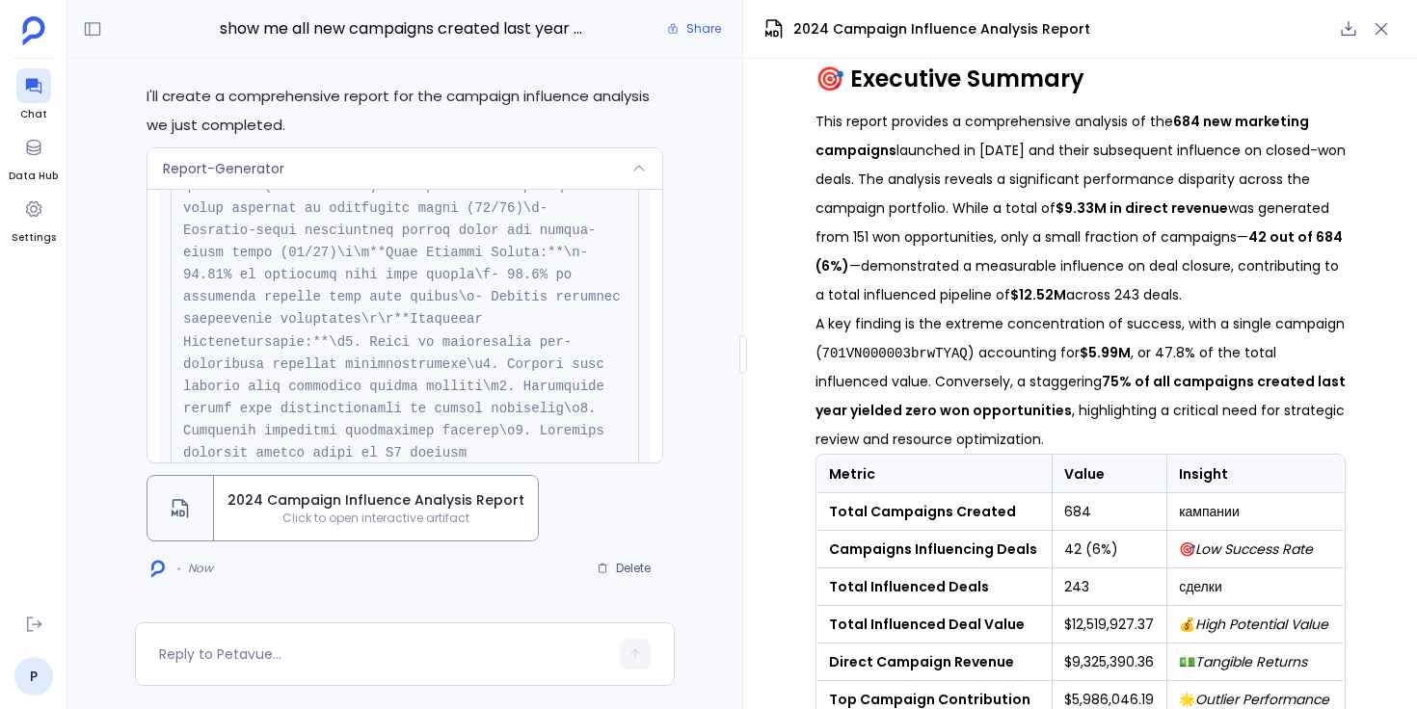
scroll to position [115, 0]
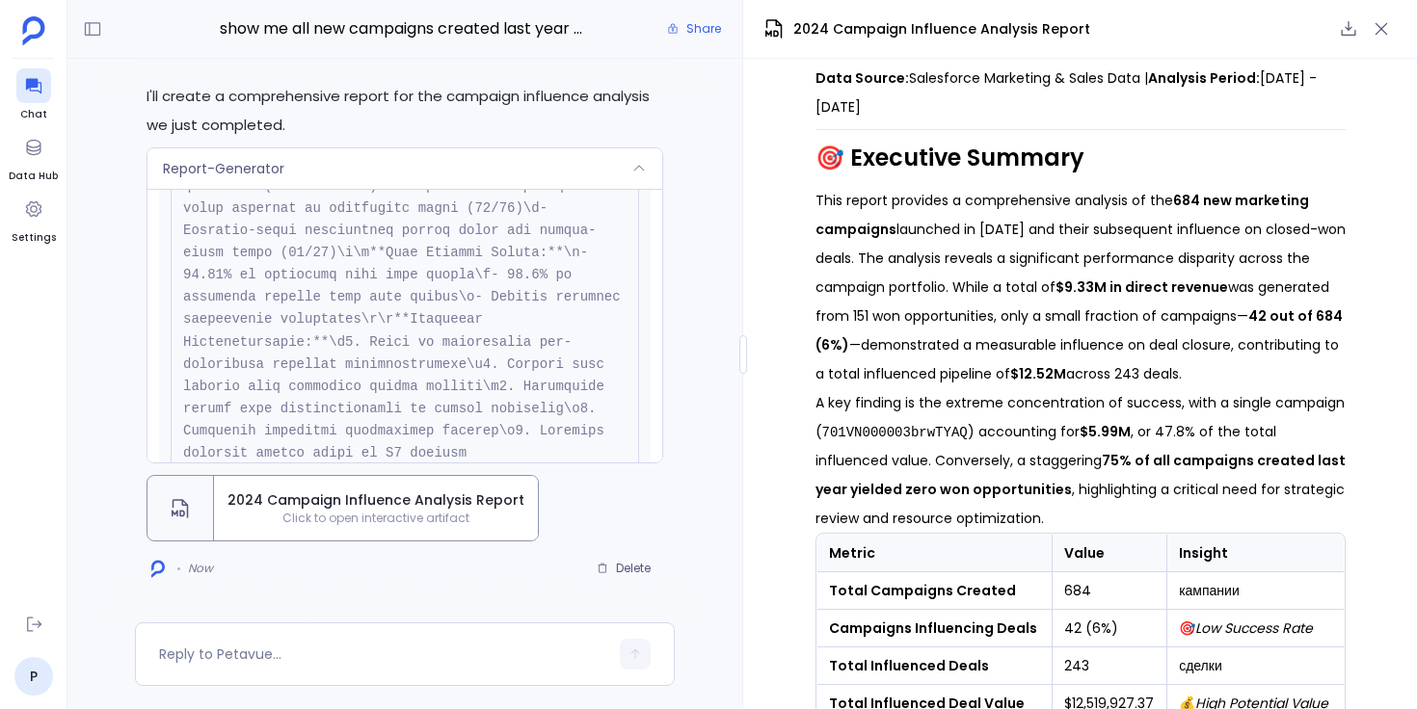
click at [888, 434] on code "701VN000003brwTYAQ" at bounding box center [895, 432] width 146 height 15
click at [928, 448] on p "A key finding is the extreme concentration of success, with a single campaign (…" at bounding box center [1080, 460] width 530 height 145
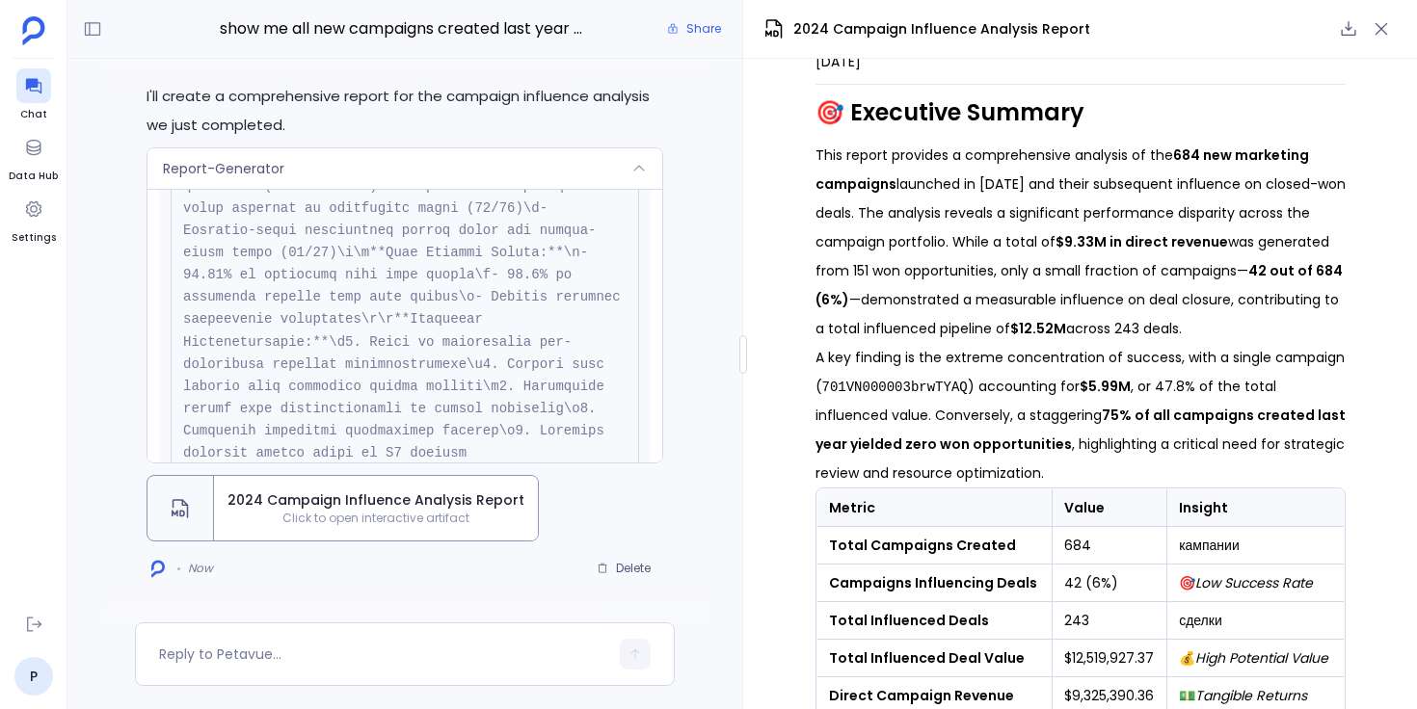
scroll to position [171, 0]
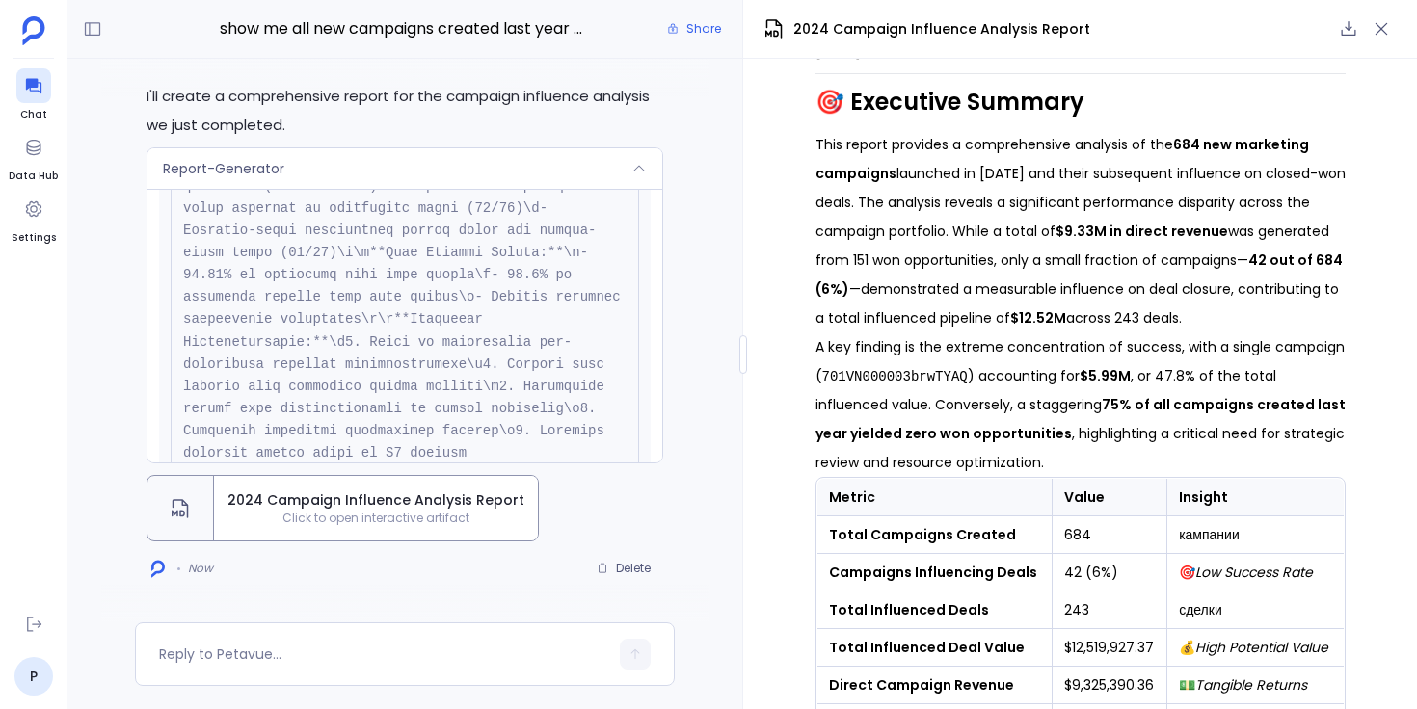
click at [1192, 535] on td "кампании" at bounding box center [1255, 536] width 176 height 38
copy td "кампании"
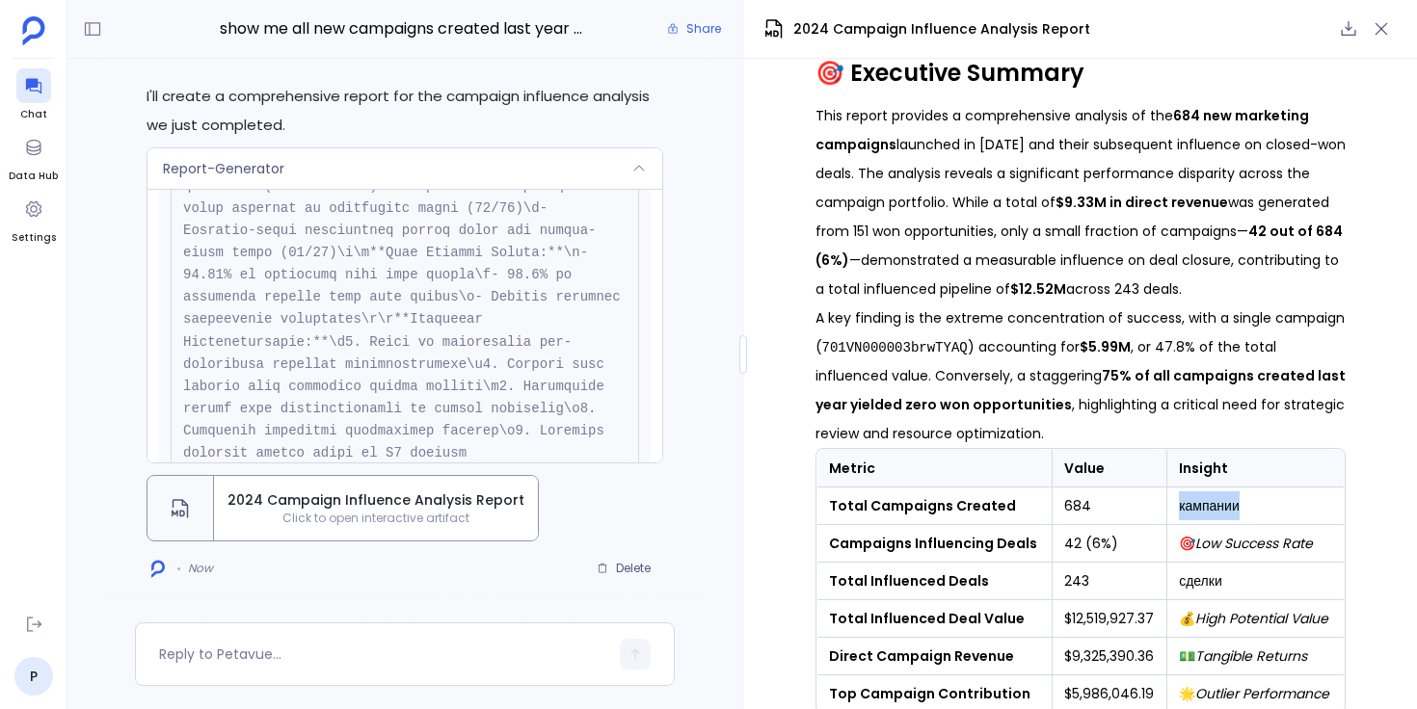
click at [1196, 575] on td "сделки" at bounding box center [1255, 582] width 176 height 38
copy td "сделки"
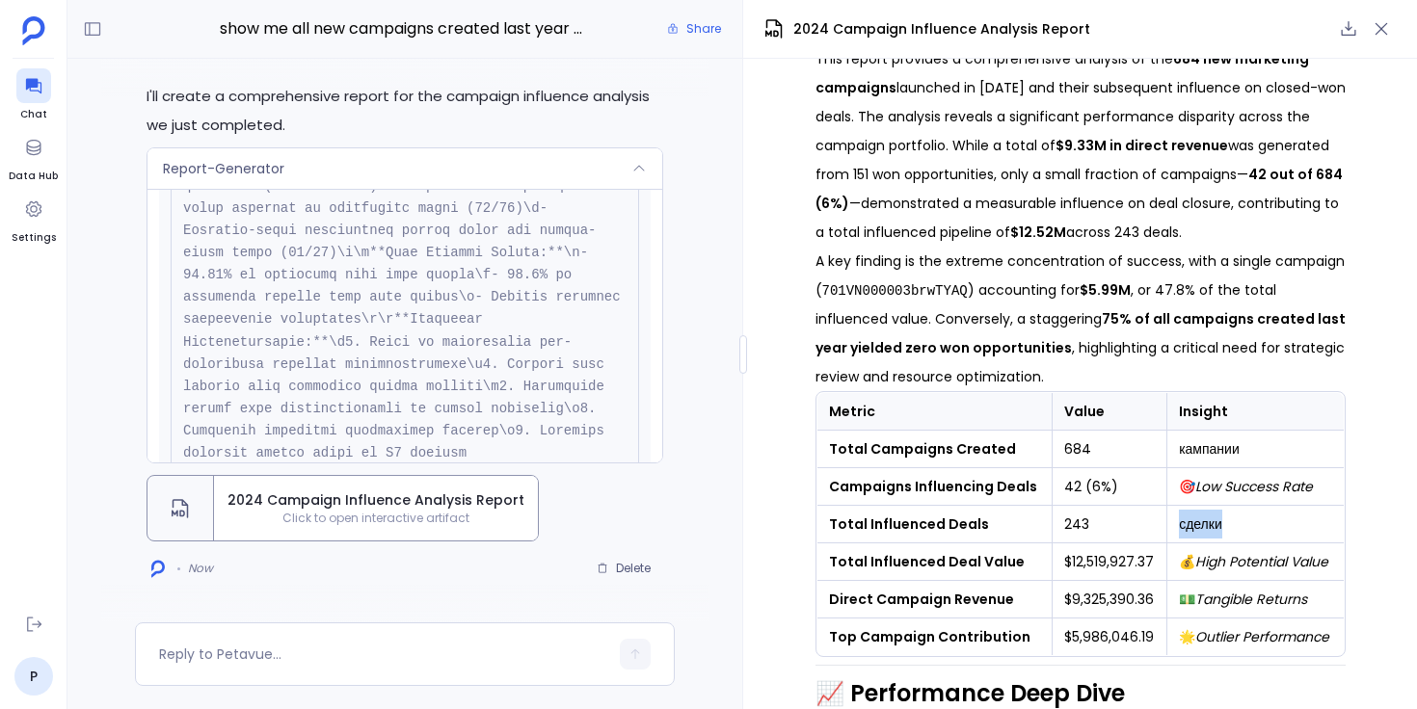
scroll to position [263, 0]
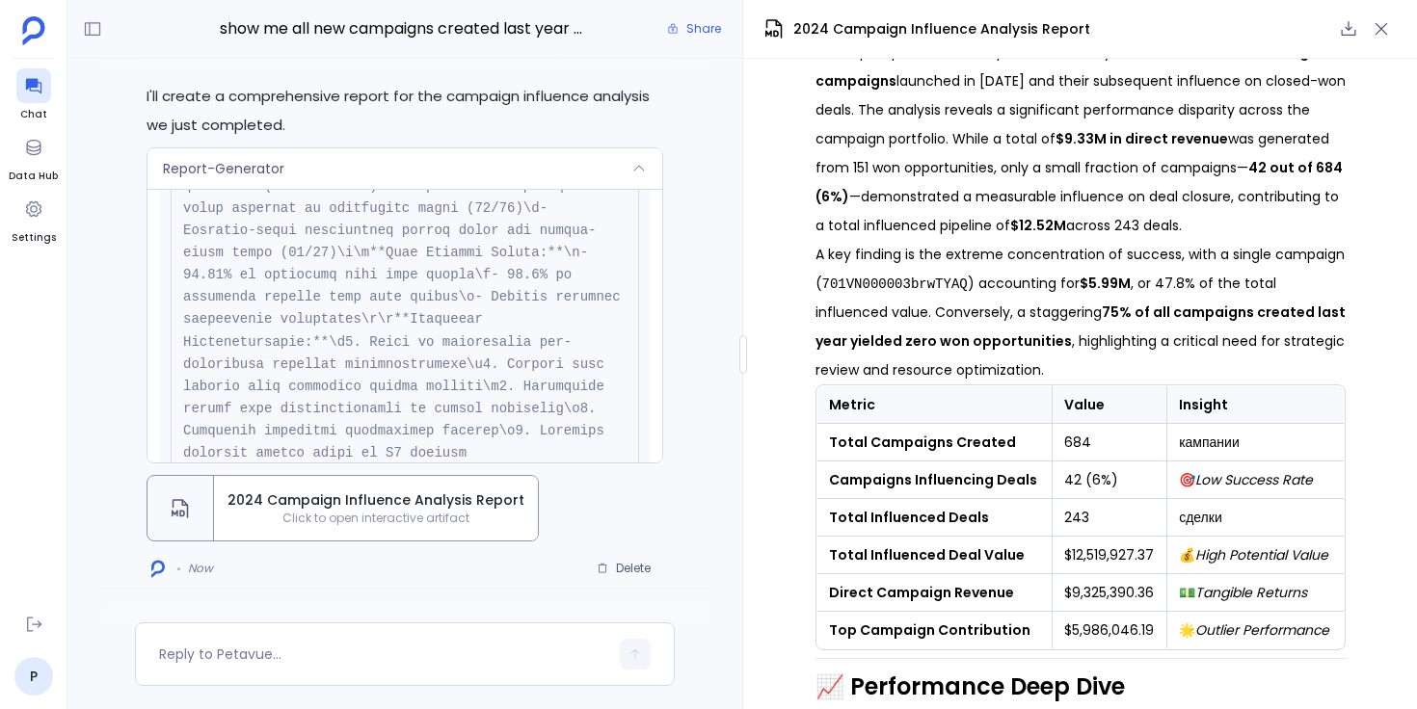
click at [1208, 441] on td "кампании" at bounding box center [1255, 443] width 176 height 38
click at [546, 153] on div "Report-Generator" at bounding box center [404, 168] width 515 height 40
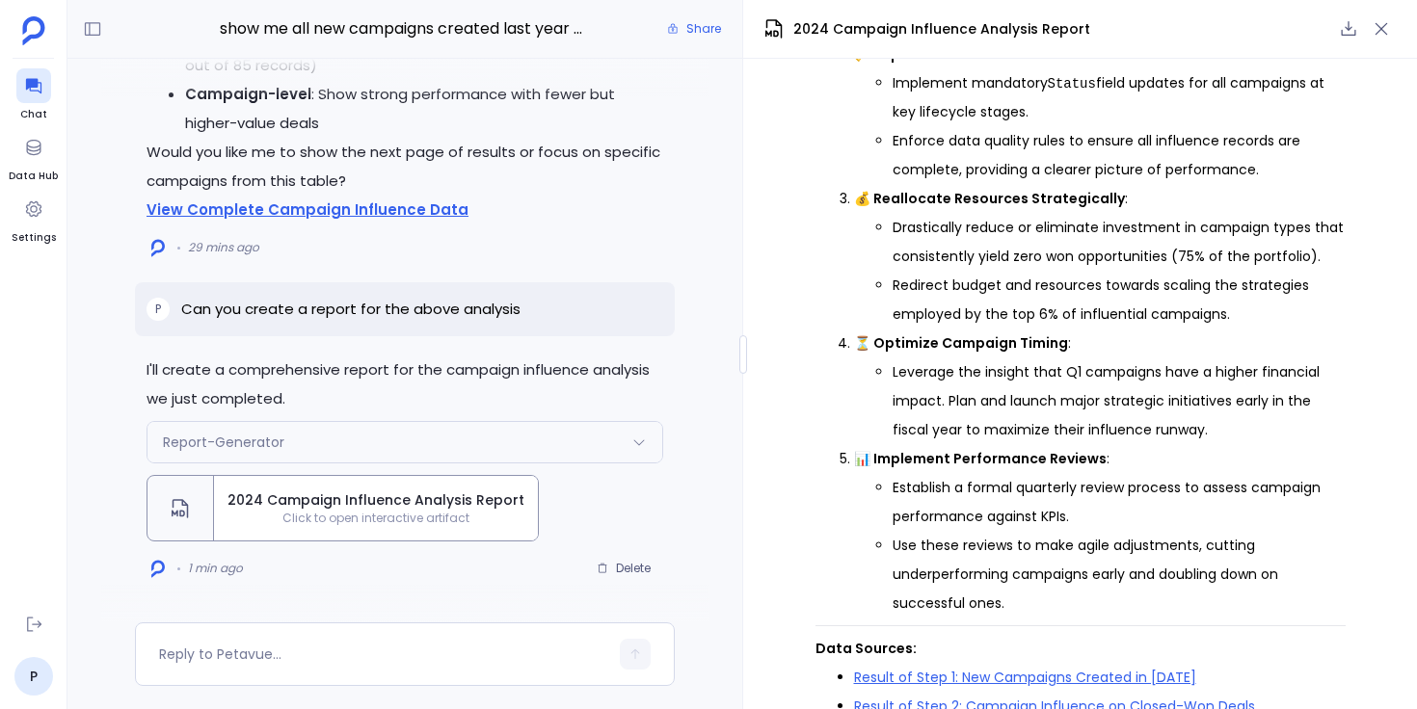
scroll to position [2680, 0]
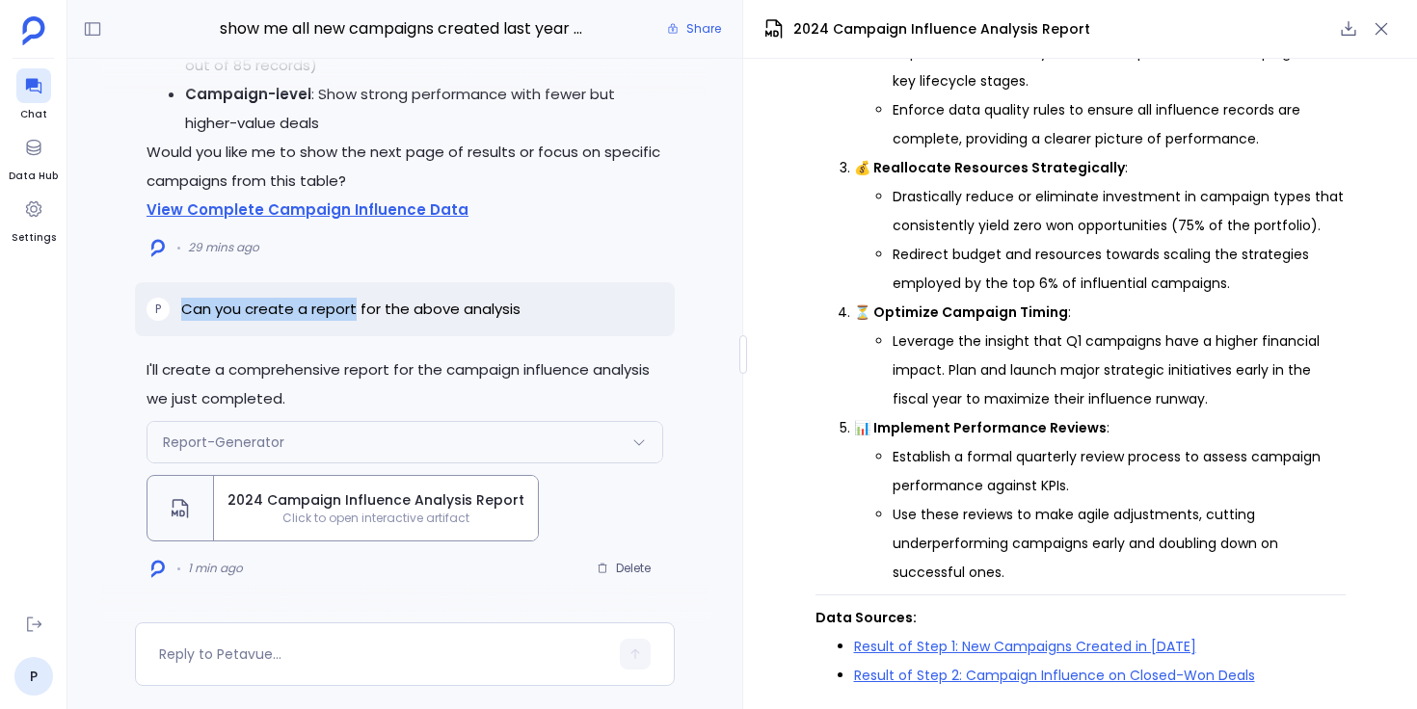
drag, startPoint x: 184, startPoint y: 314, endPoint x: 355, endPoint y: 314, distance: 170.6
click at [355, 314] on p "Can you create a report for the above analysis" at bounding box center [350, 309] width 339 height 23
copy p "Can you create a report"
click at [635, 569] on span "Delete" at bounding box center [633, 568] width 35 height 15
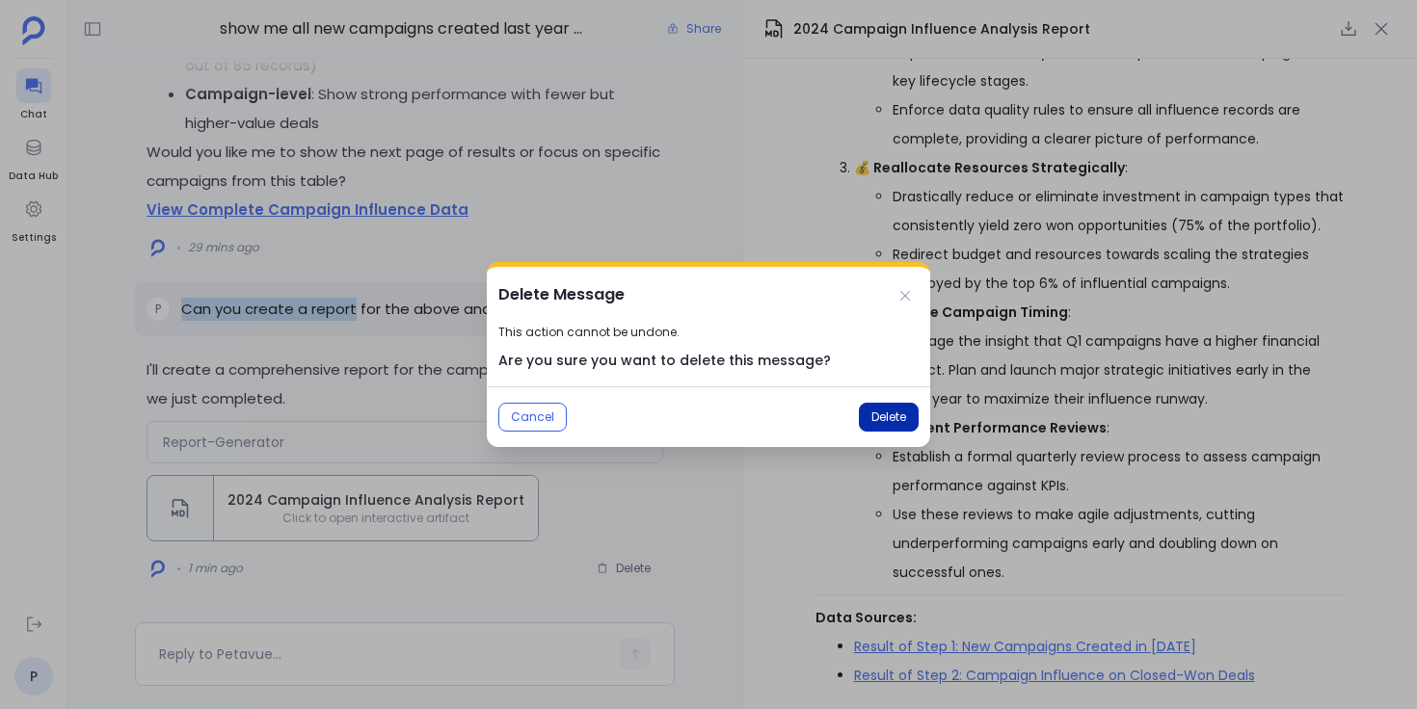
click at [882, 420] on span "Delete" at bounding box center [888, 417] width 35 height 15
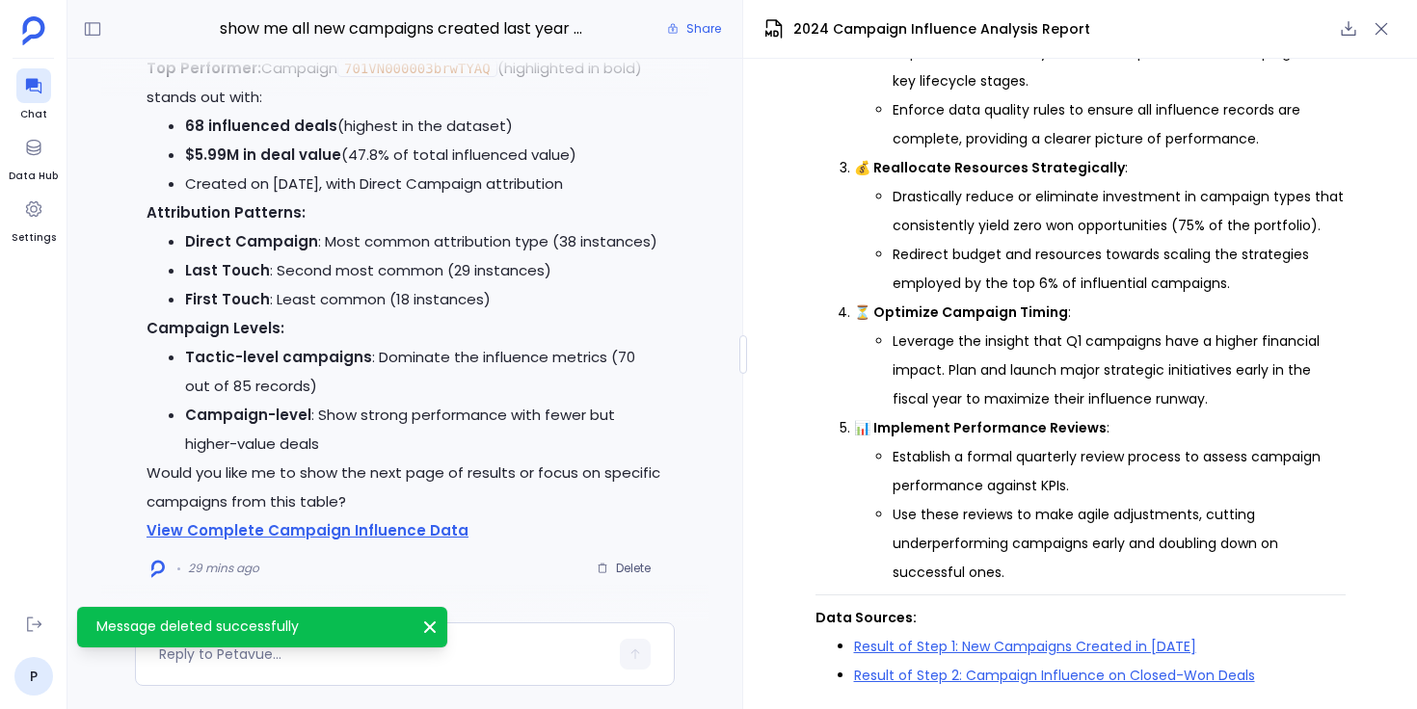
click at [434, 628] on icon "Message deleted successfully" at bounding box center [429, 627] width 19 height 19
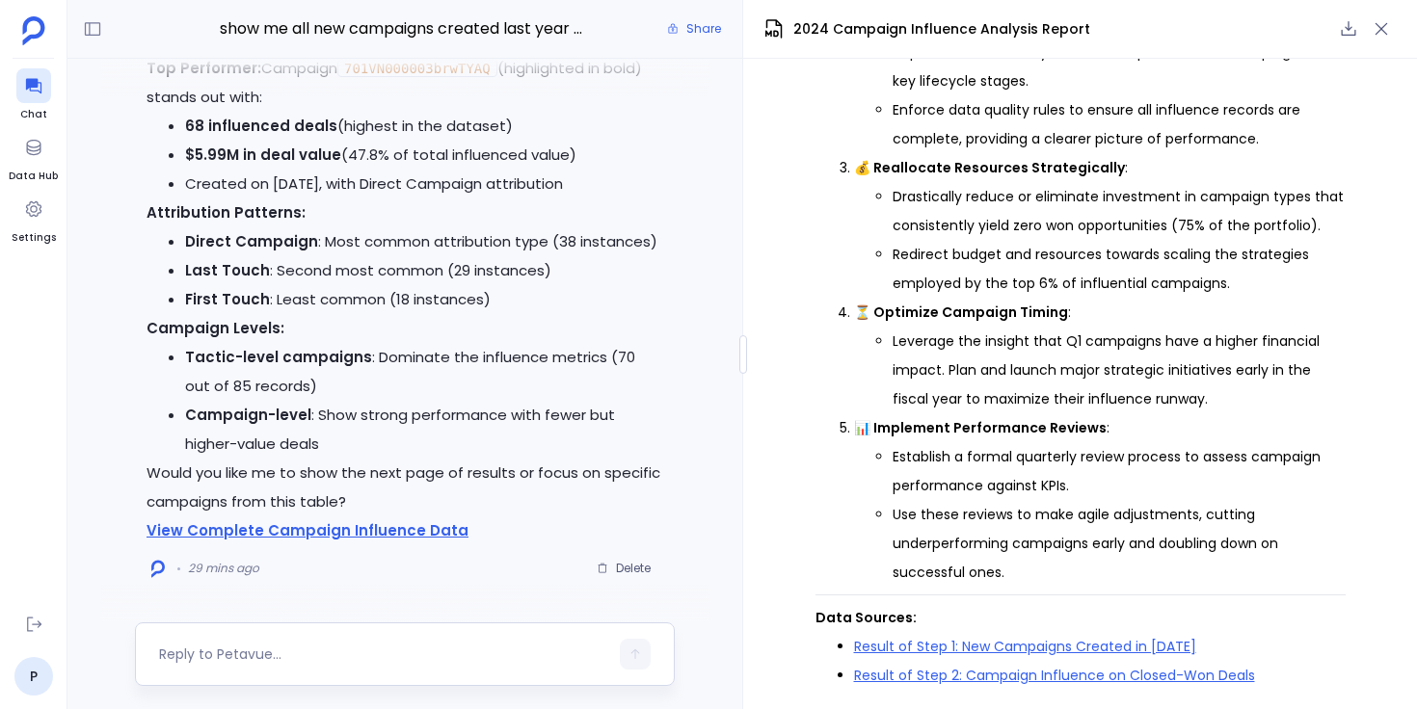
click at [390, 649] on textarea at bounding box center [383, 654] width 449 height 19
type textarea "Can you create a report"
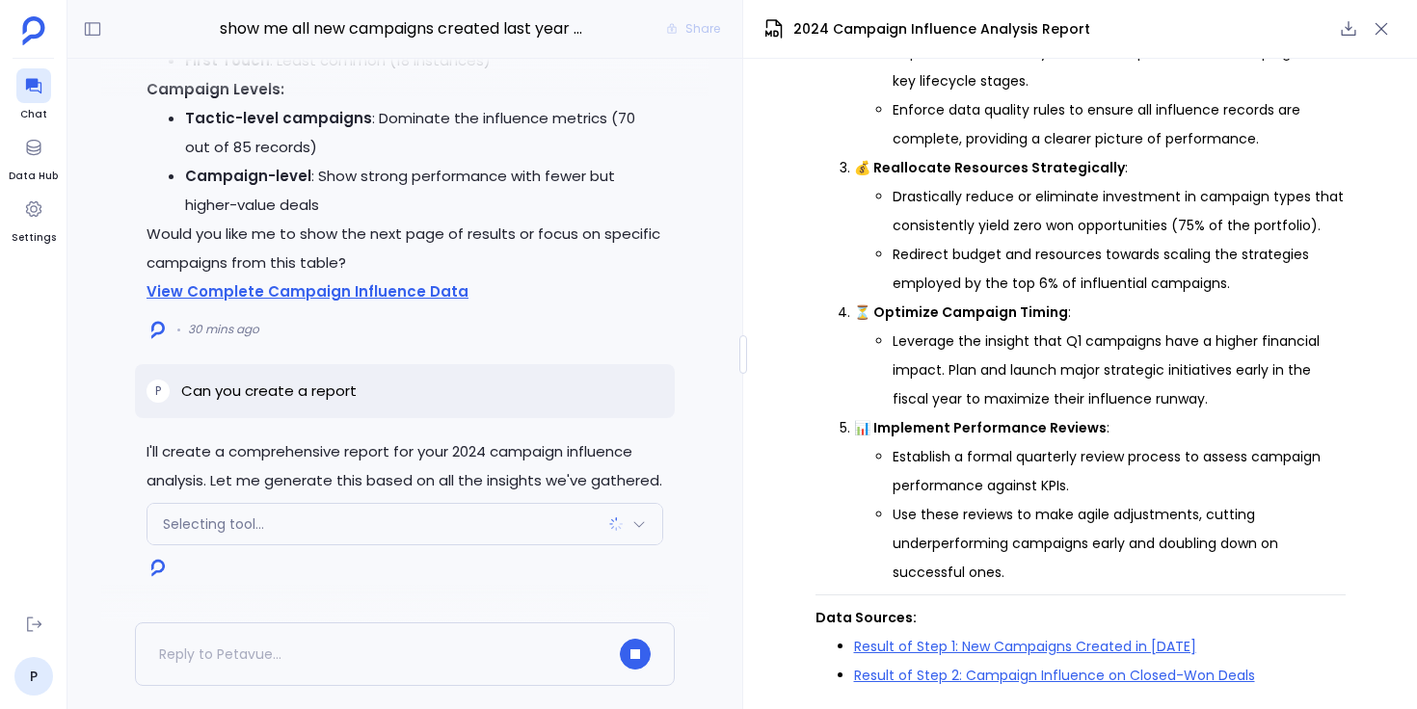
click at [463, 517] on div "Selecting tool..." at bounding box center [404, 524] width 515 height 40
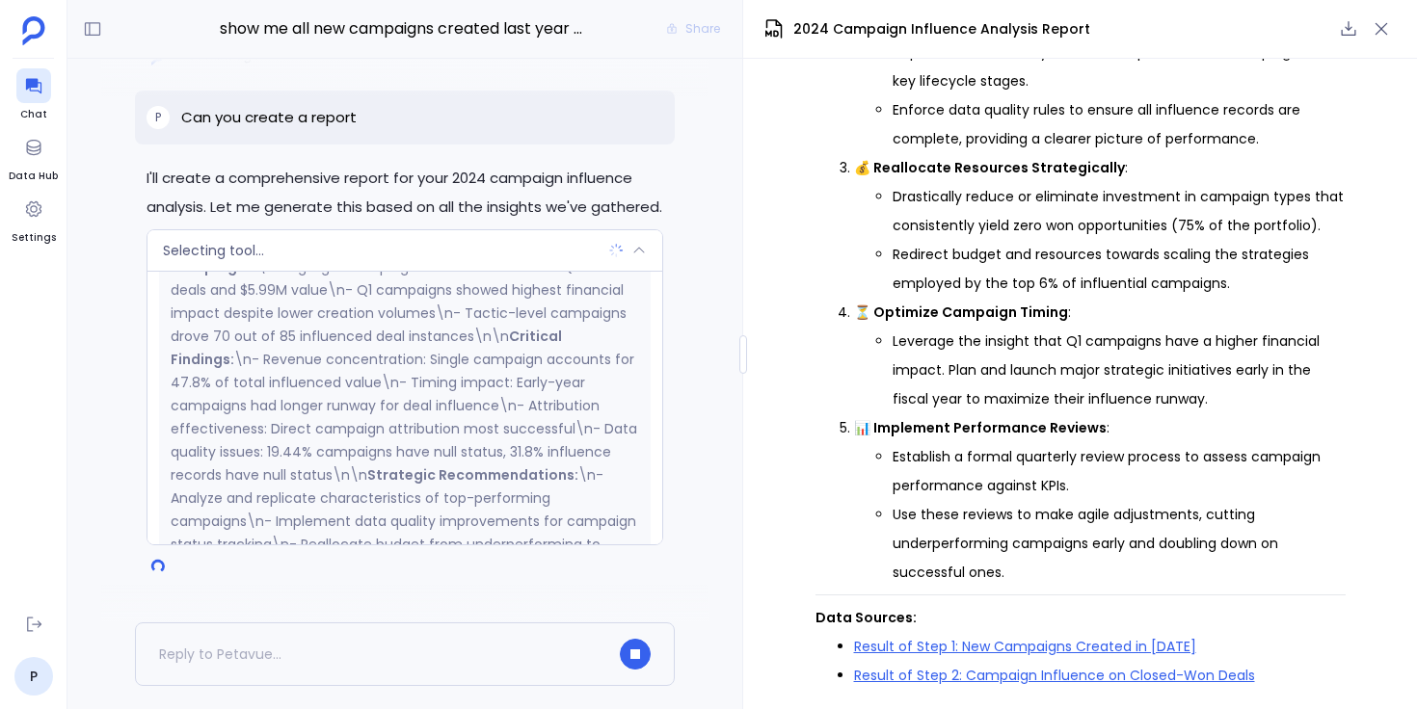
scroll to position [466, 0]
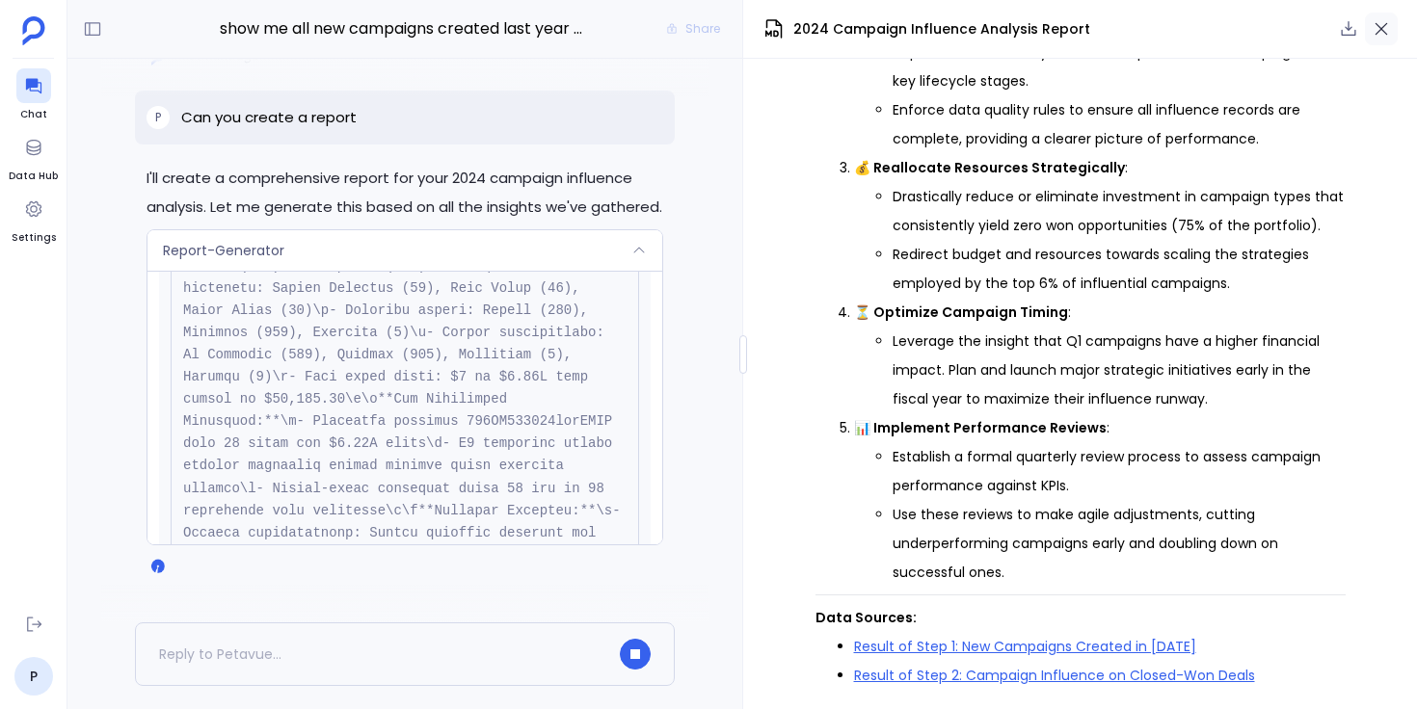
click at [1388, 24] on icon "button" at bounding box center [1380, 28] width 19 height 19
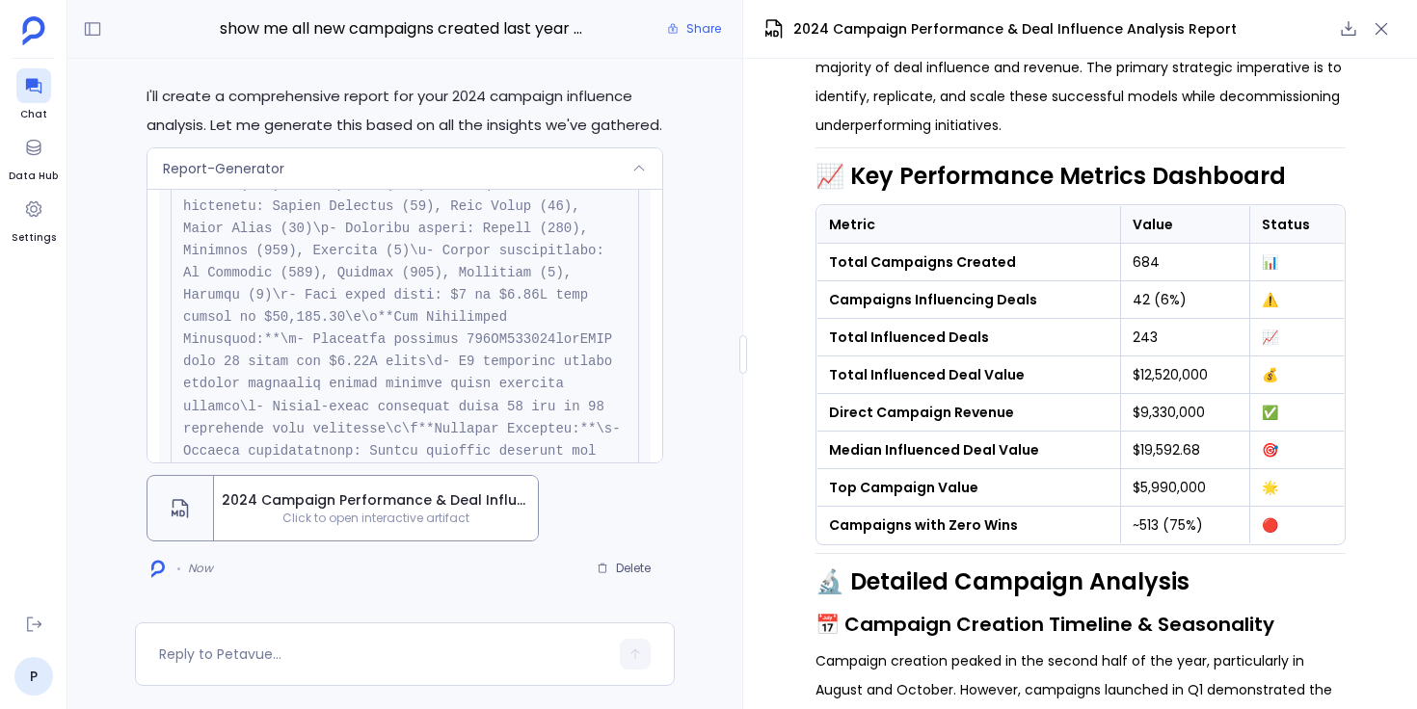
scroll to position [633, 0]
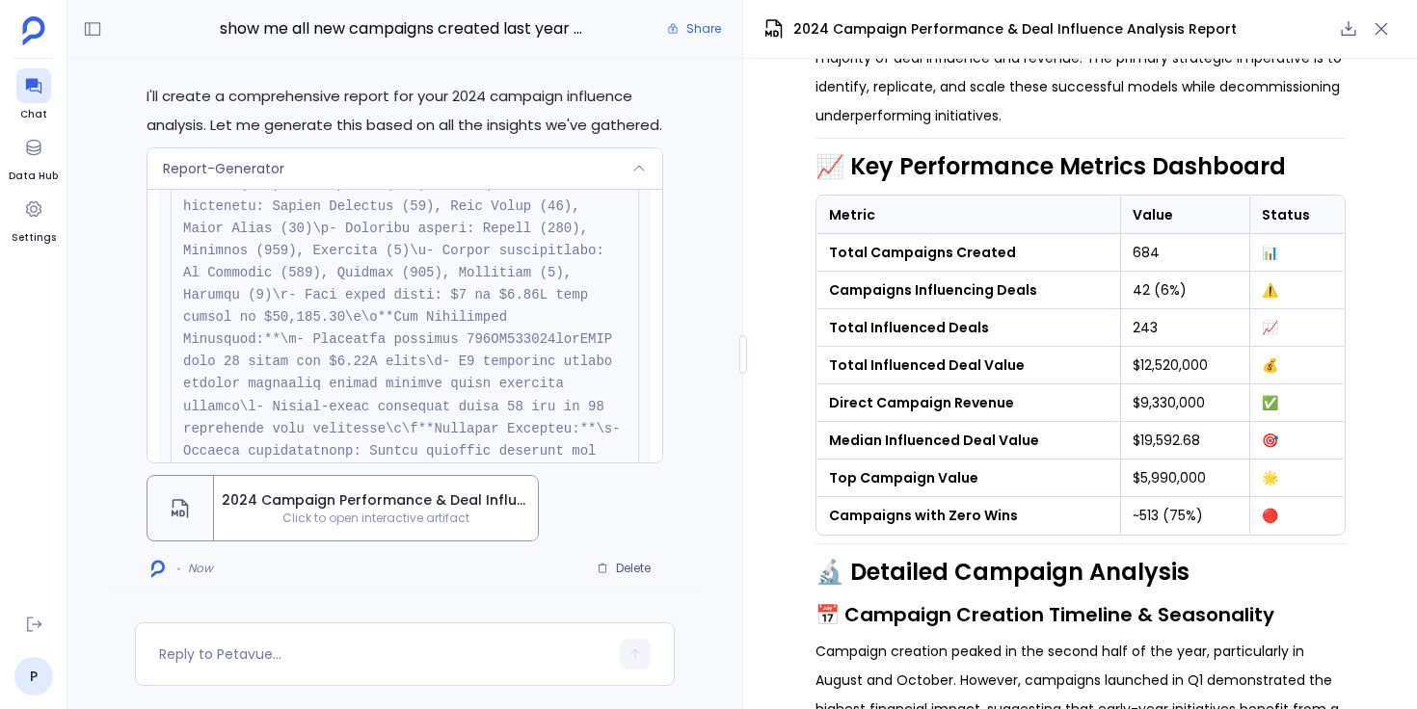
click at [602, 173] on div "Report-Generator" at bounding box center [404, 168] width 515 height 40
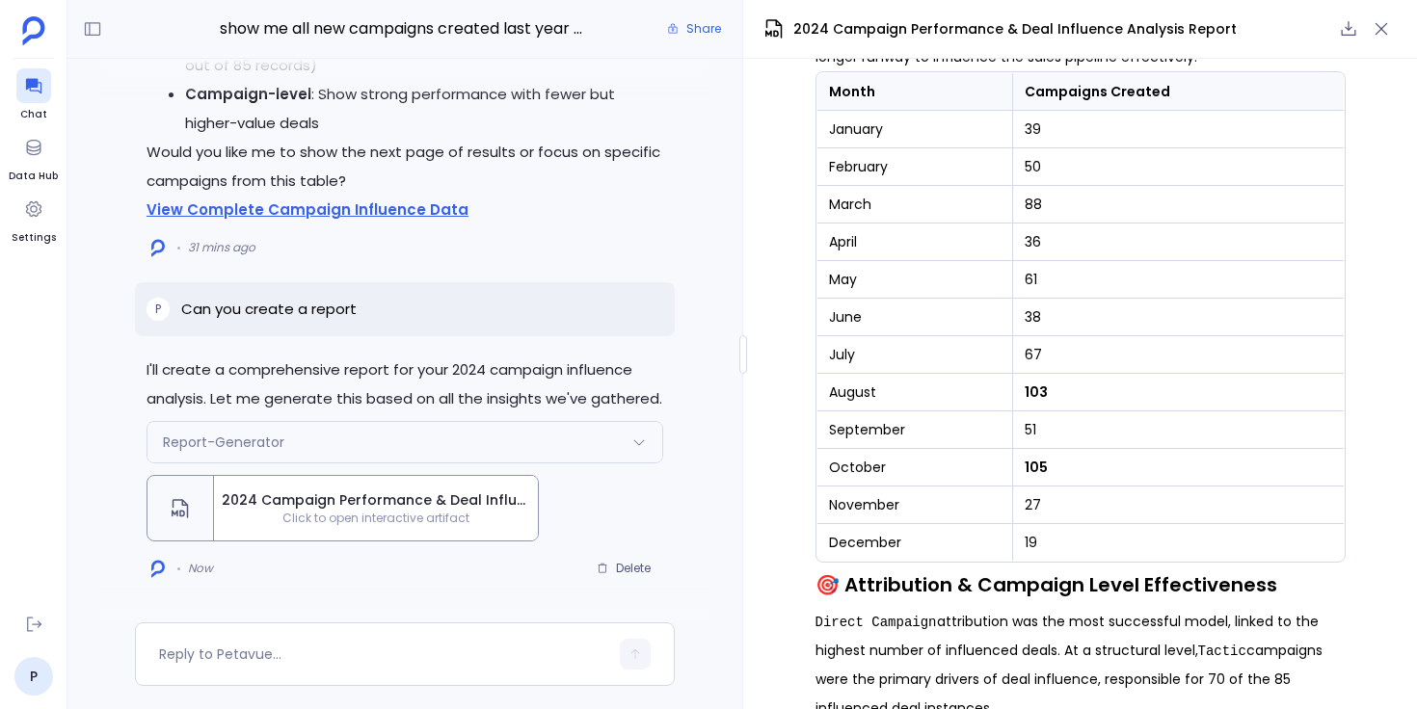
scroll to position [1325, 0]
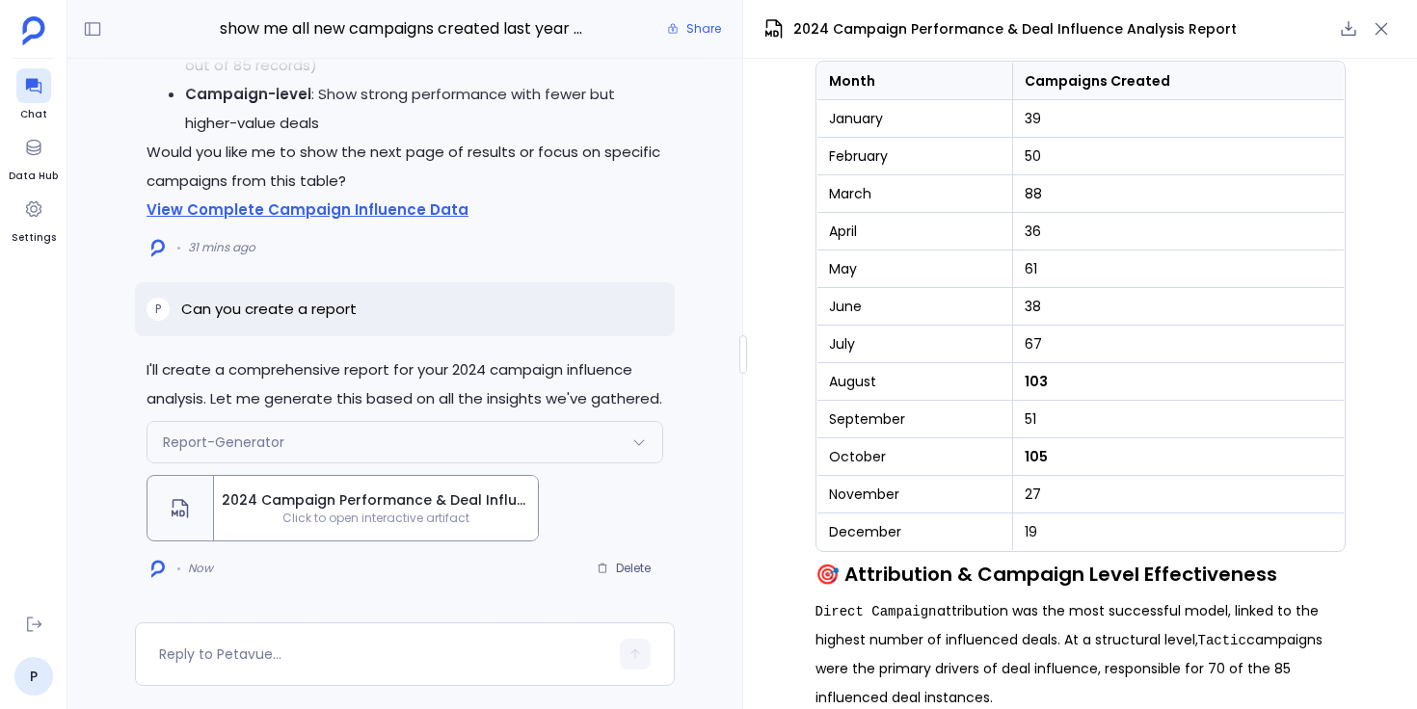
click at [849, 379] on td "August" at bounding box center [914, 382] width 196 height 38
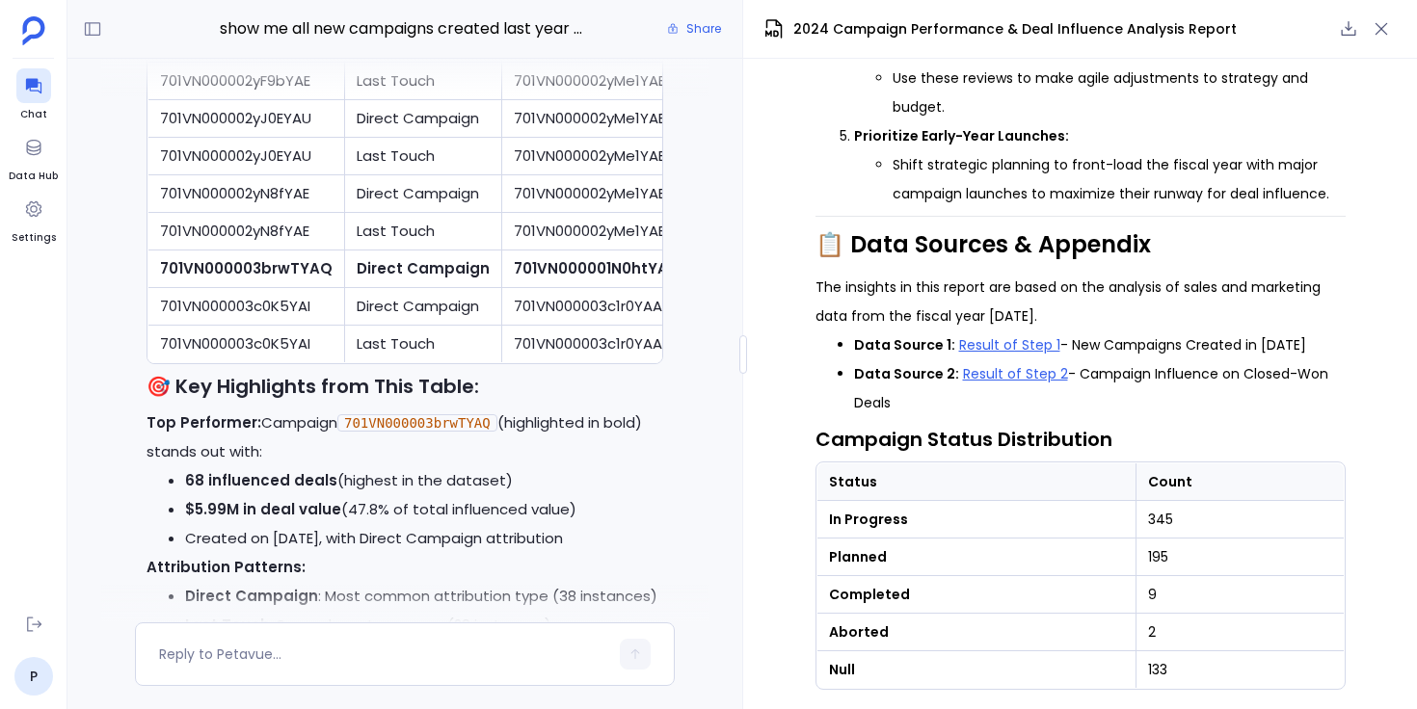
scroll to position [0, 0]
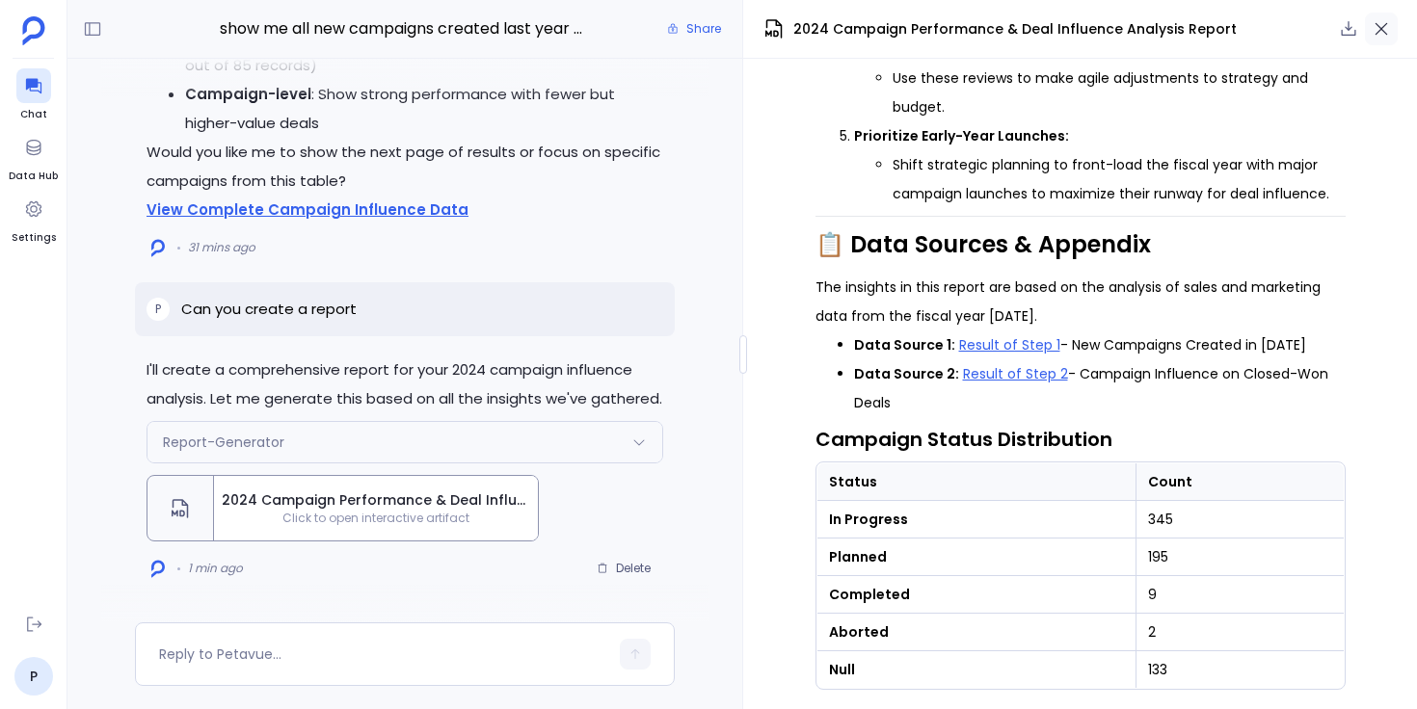
click at [1387, 37] on icon "button" at bounding box center [1380, 28] width 19 height 19
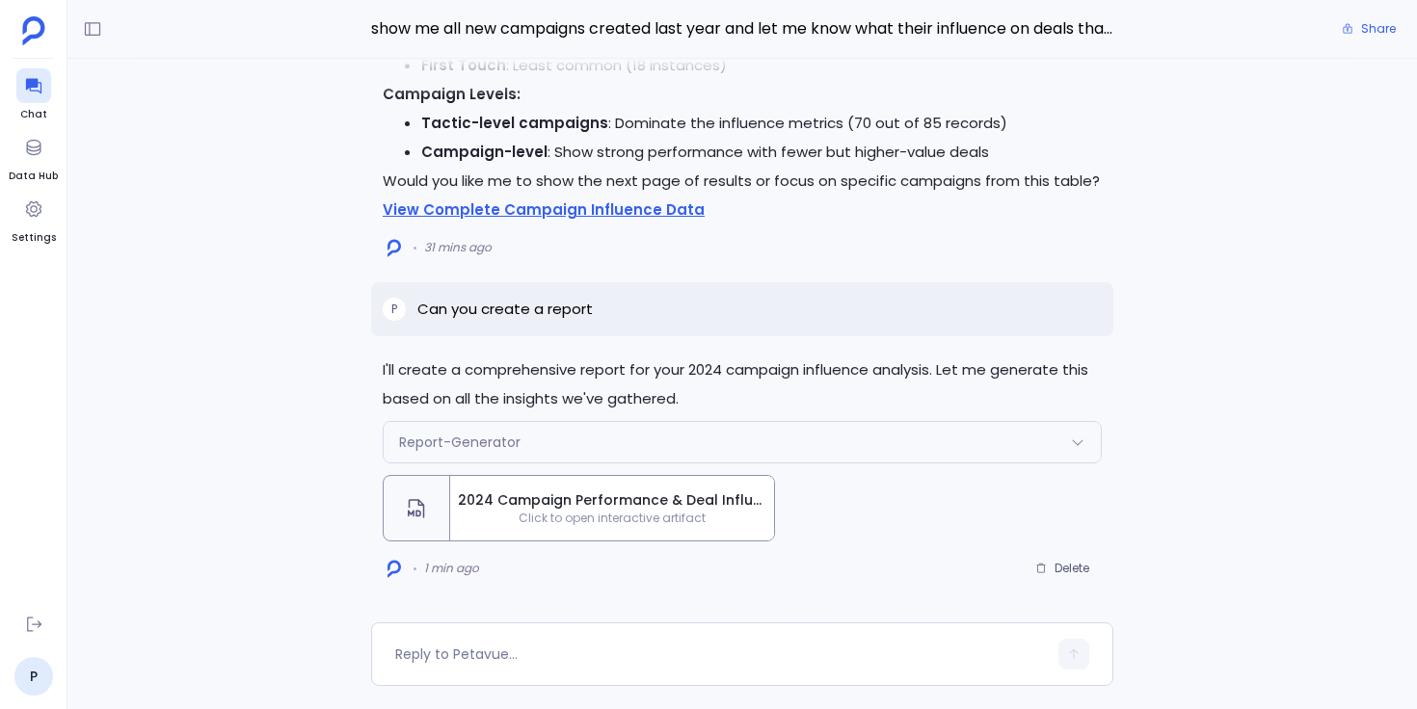
click at [1277, 565] on div "I'll create a comprehensive report for your 2024 campaign influence analysis. L…" at bounding box center [741, 341] width 1349 height 564
click at [661, 524] on span "Click to open interactive artifact" at bounding box center [612, 518] width 324 height 15
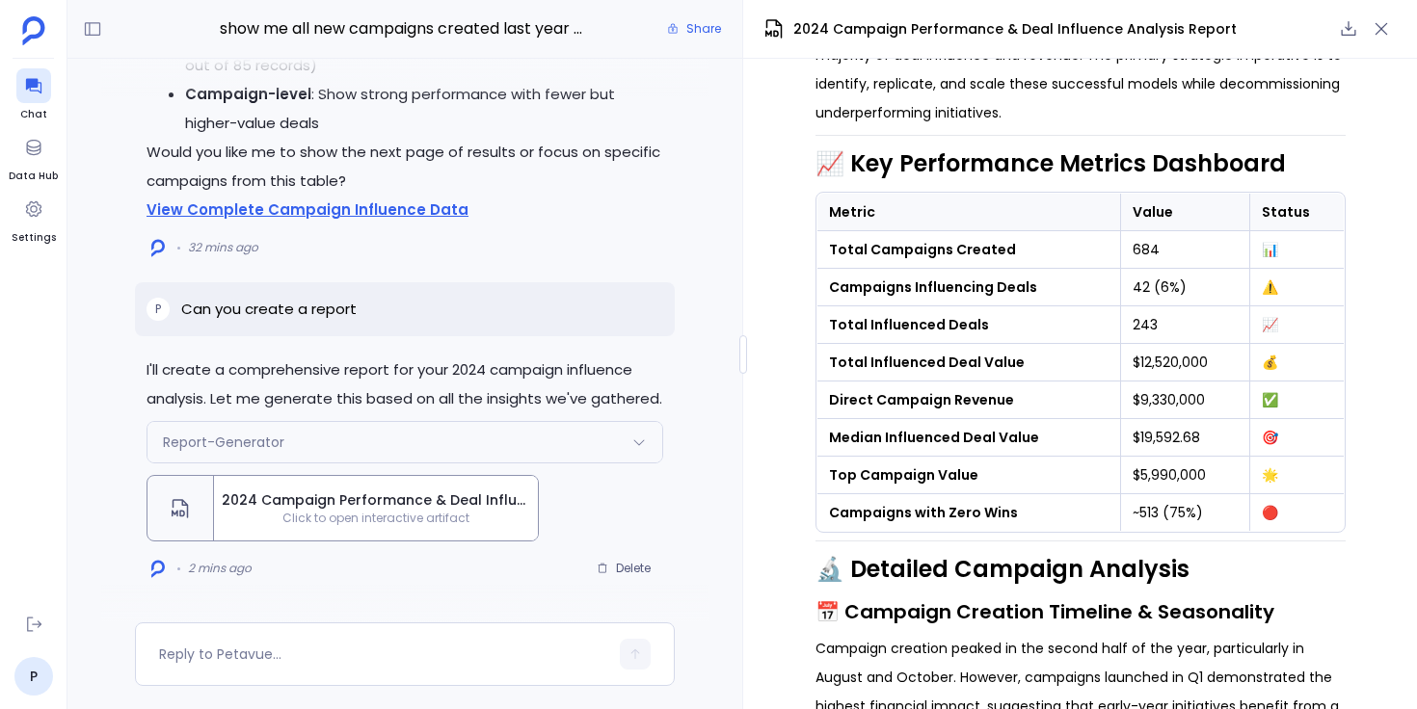
scroll to position [681, 0]
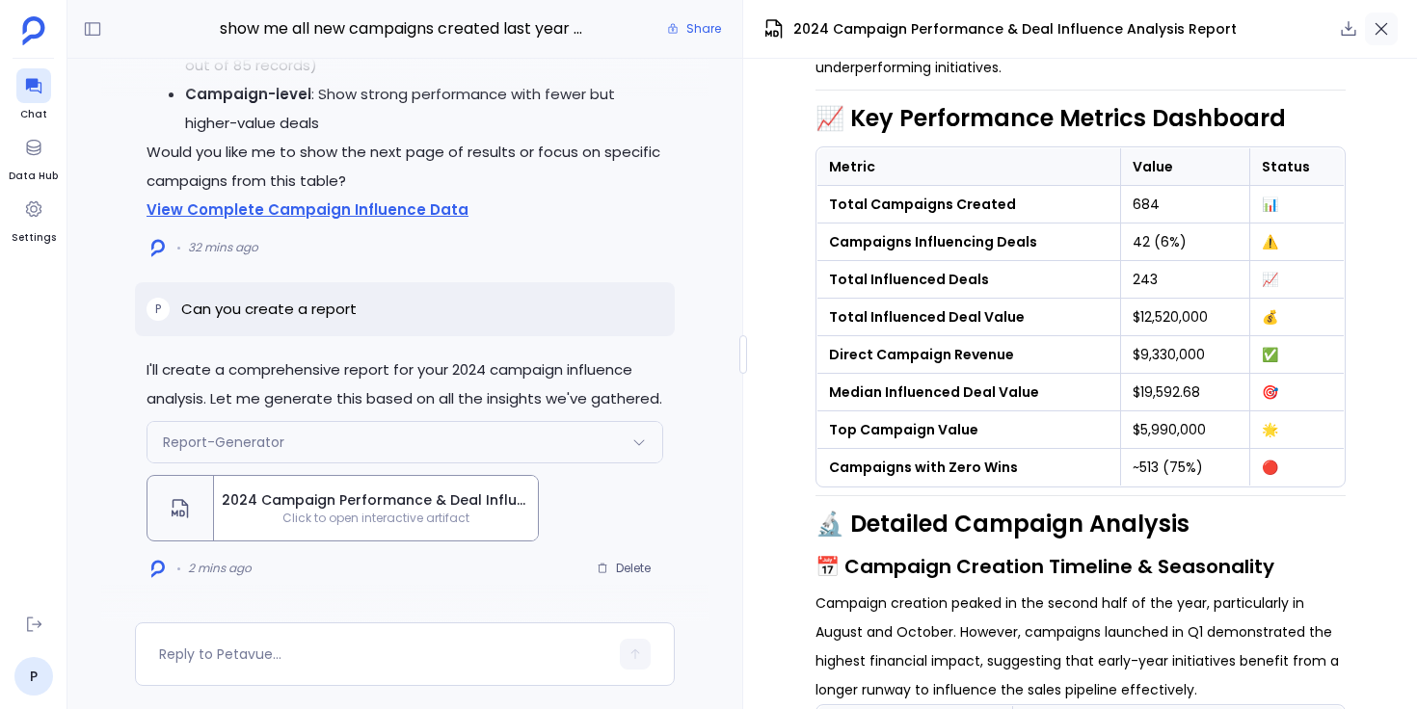
click at [1388, 32] on icon "button" at bounding box center [1380, 28] width 19 height 19
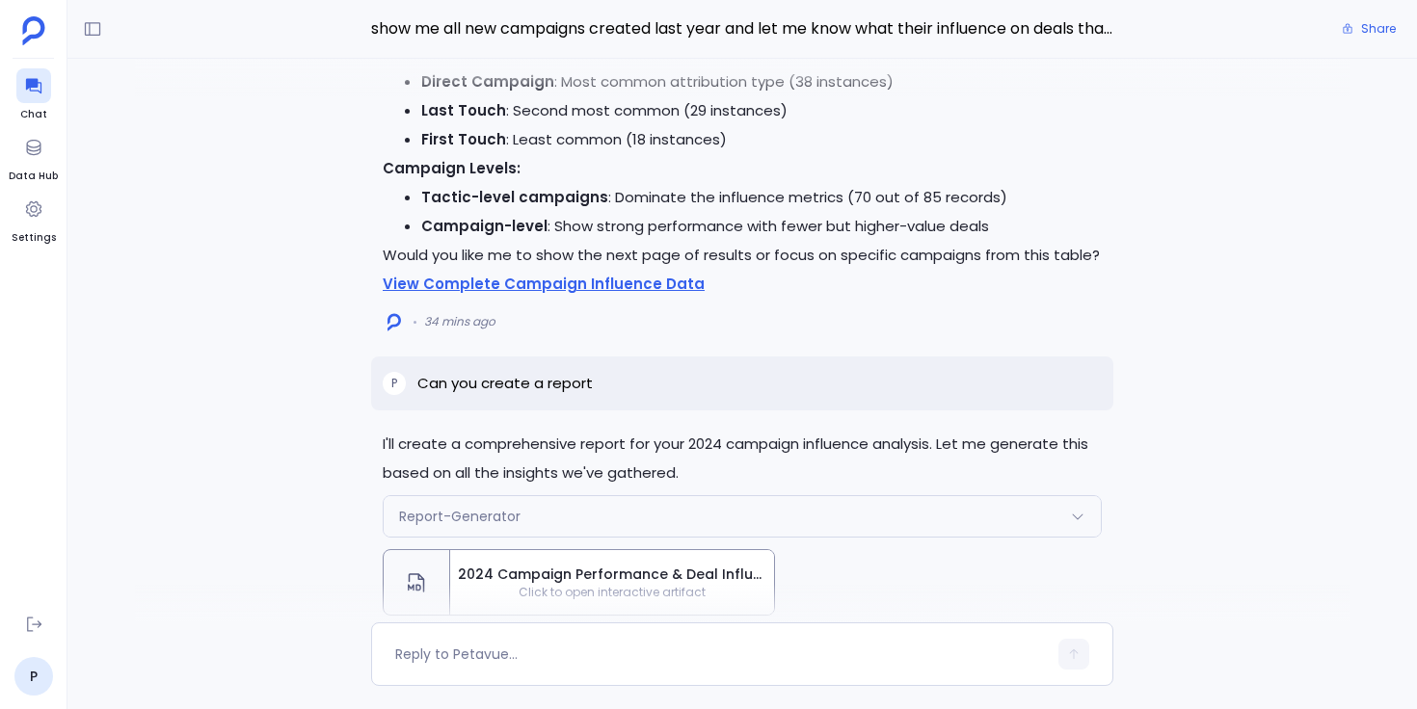
scroll to position [0, 0]
